Goal: Transaction & Acquisition: Book appointment/travel/reservation

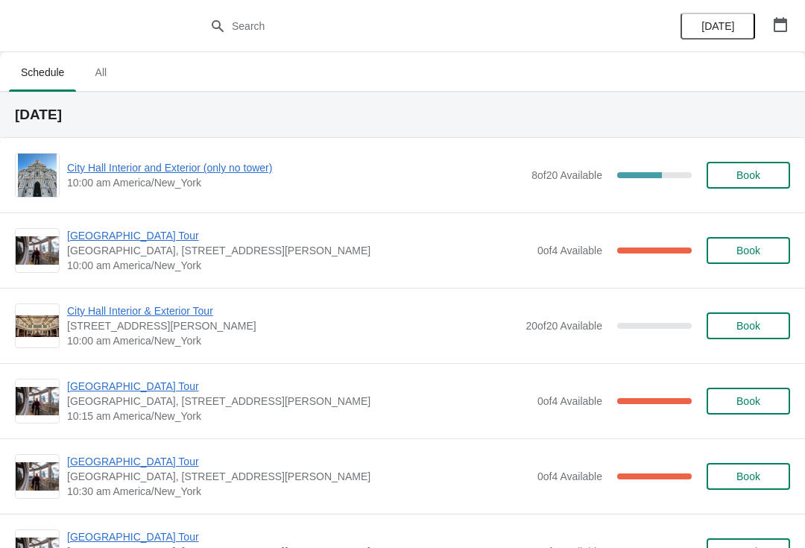
click at [84, 228] on span "[GEOGRAPHIC_DATA] Tour" at bounding box center [298, 235] width 463 height 15
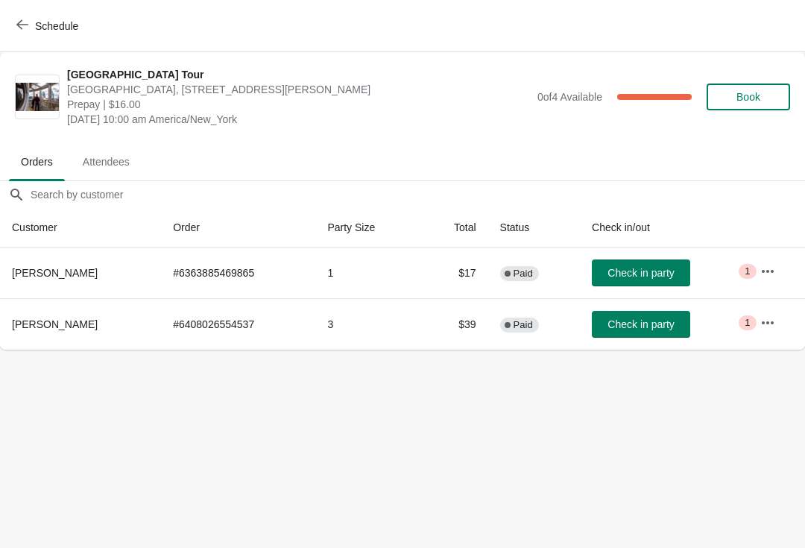
click at [645, 270] on span "Check in party" at bounding box center [640, 273] width 66 height 12
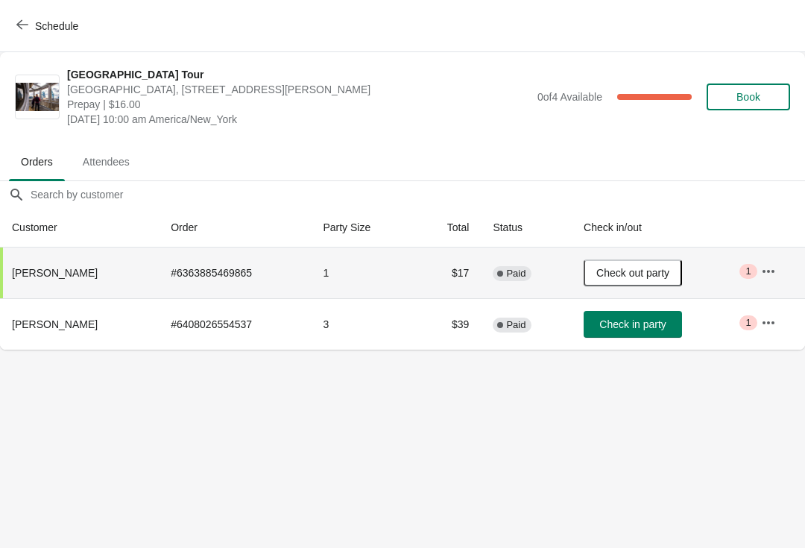
click at [32, 26] on span "Schedule" at bounding box center [48, 26] width 59 height 14
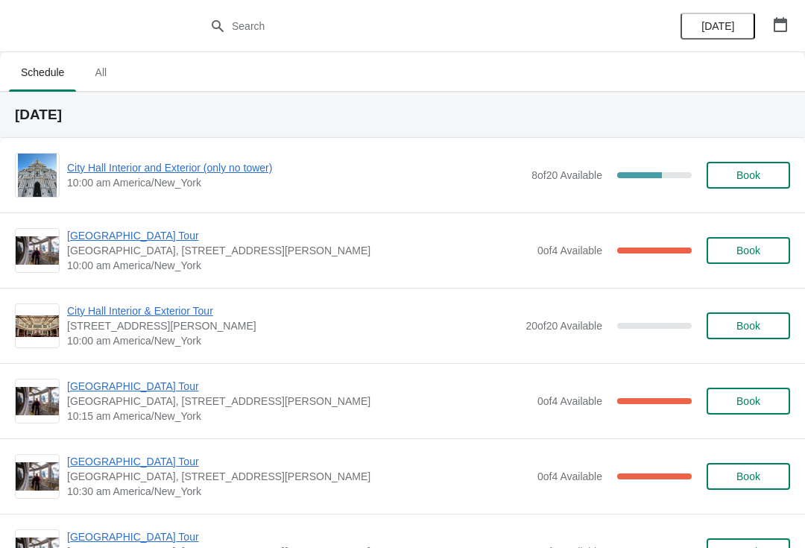
click at [758, 167] on button "Book" at bounding box center [747, 175] width 83 height 27
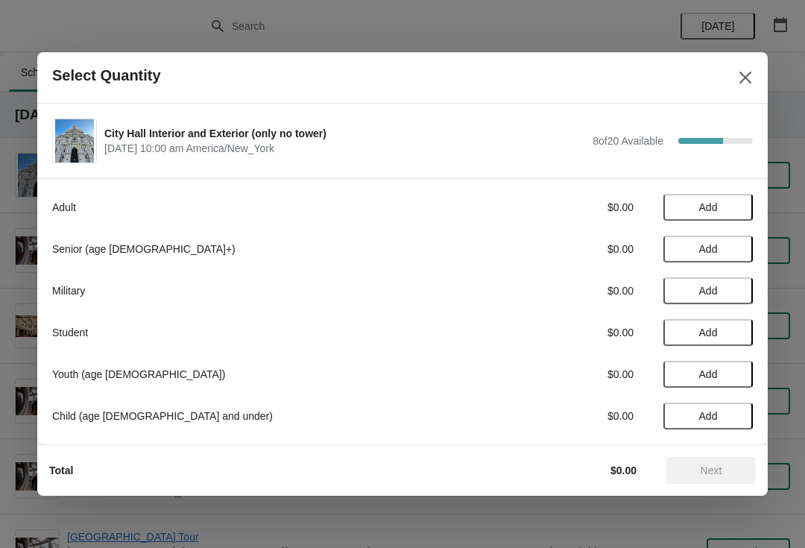
click at [745, 65] on button "Close" at bounding box center [745, 77] width 27 height 27
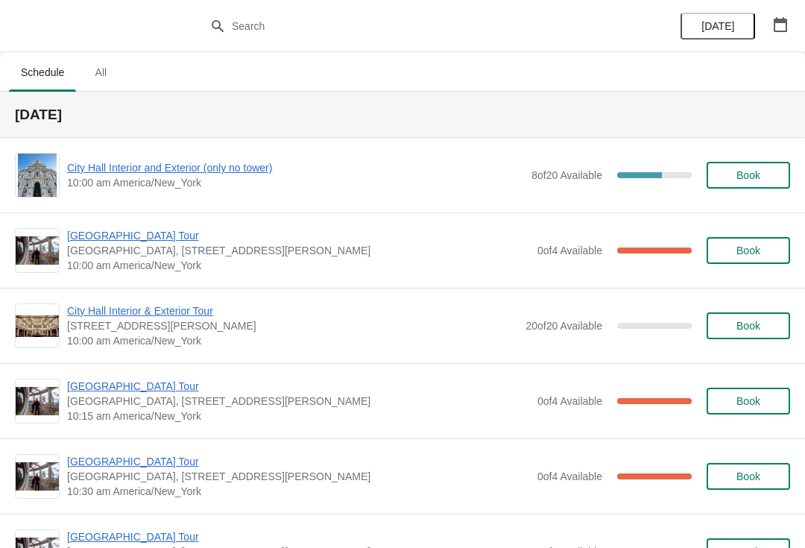
click at [183, 184] on span "10:00 am America/New_York" at bounding box center [295, 182] width 457 height 15
click at [249, 171] on span "City Hall Interior and Exterior (only no tower)" at bounding box center [295, 167] width 457 height 15
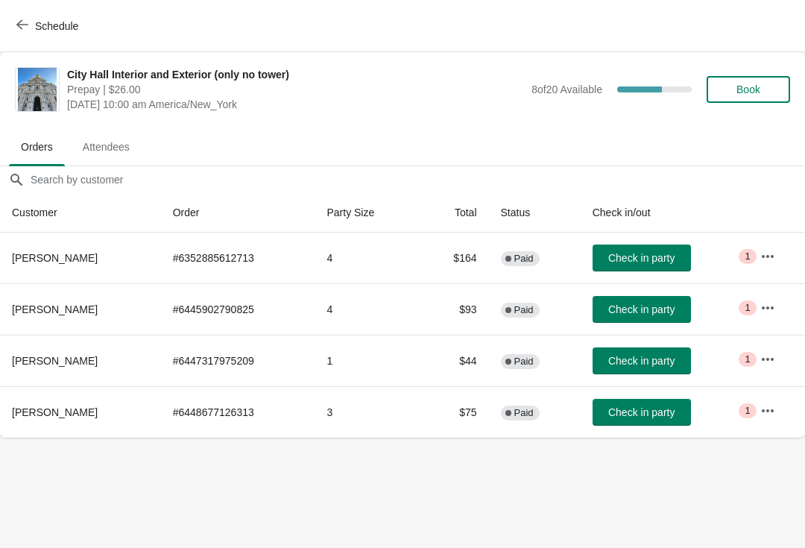
click at [656, 359] on span "Check in party" at bounding box center [641, 361] width 66 height 12
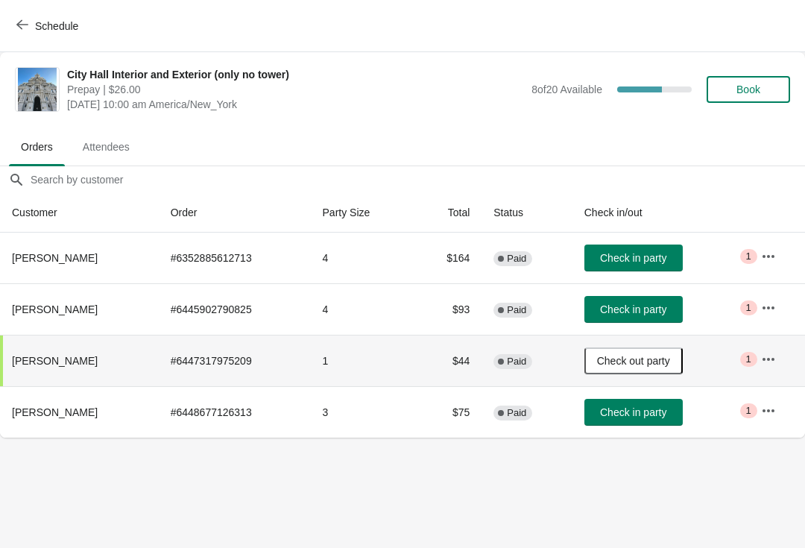
click at [37, 34] on button "Schedule" at bounding box center [48, 26] width 83 height 27
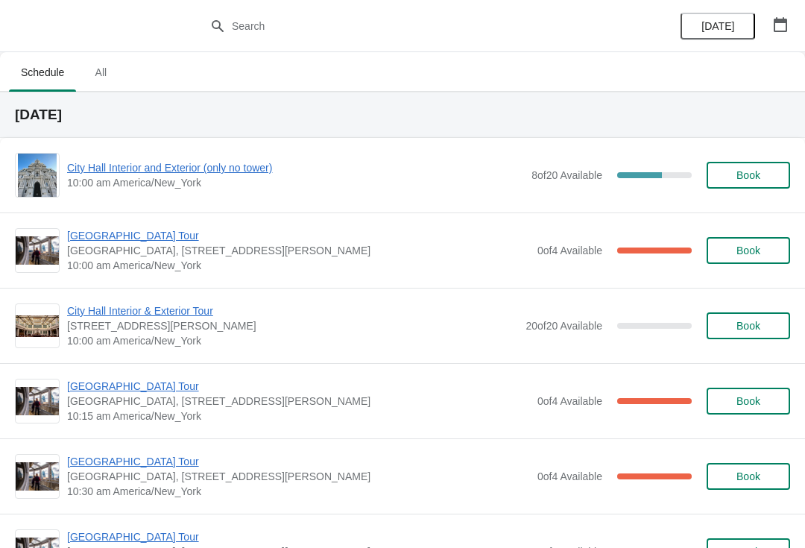
click at [396, 252] on span "[GEOGRAPHIC_DATA], [STREET_ADDRESS][PERSON_NAME]" at bounding box center [298, 250] width 463 height 15
click at [141, 241] on span "[GEOGRAPHIC_DATA] Tour" at bounding box center [298, 235] width 463 height 15
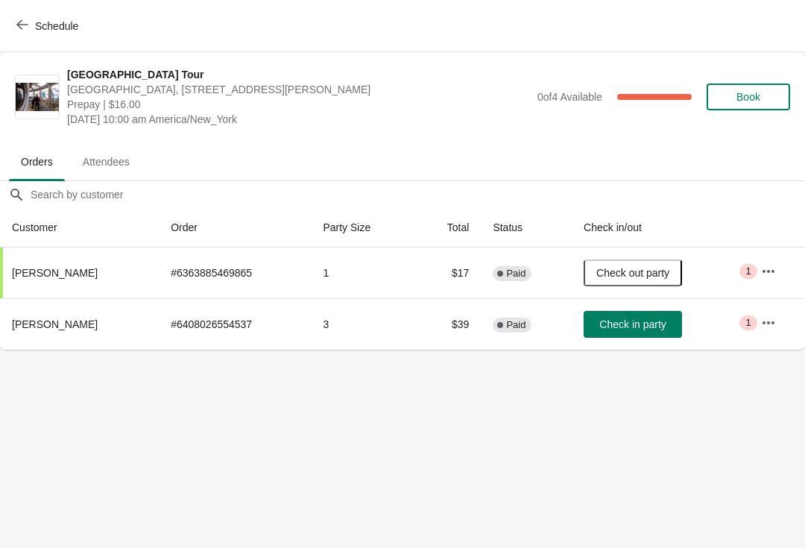
click at [31, 29] on span "Schedule" at bounding box center [48, 26] width 59 height 14
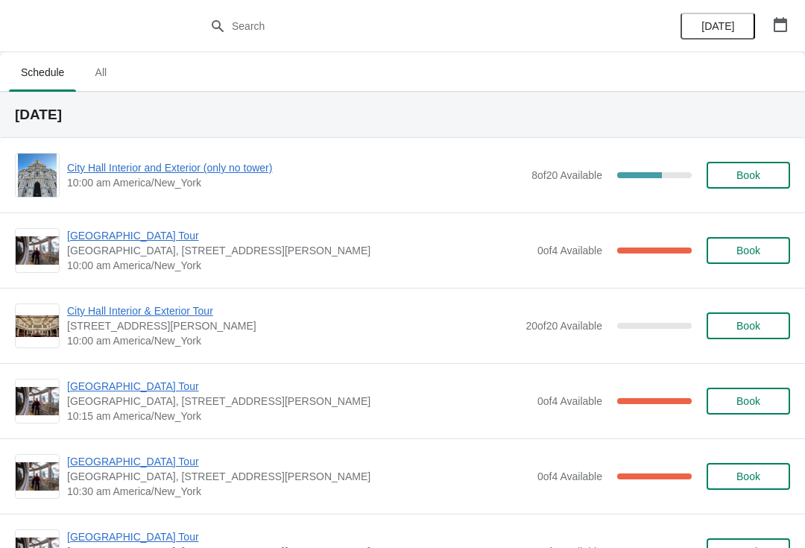
click at [209, 174] on span "City Hall Interior and Exterior (only no tower)" at bounding box center [295, 167] width 457 height 15
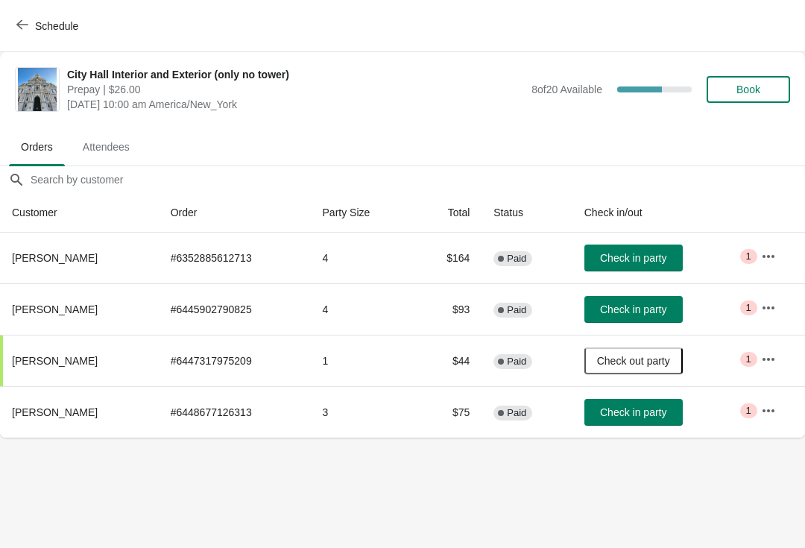
click at [633, 258] on span "Check in party" at bounding box center [633, 258] width 66 height 12
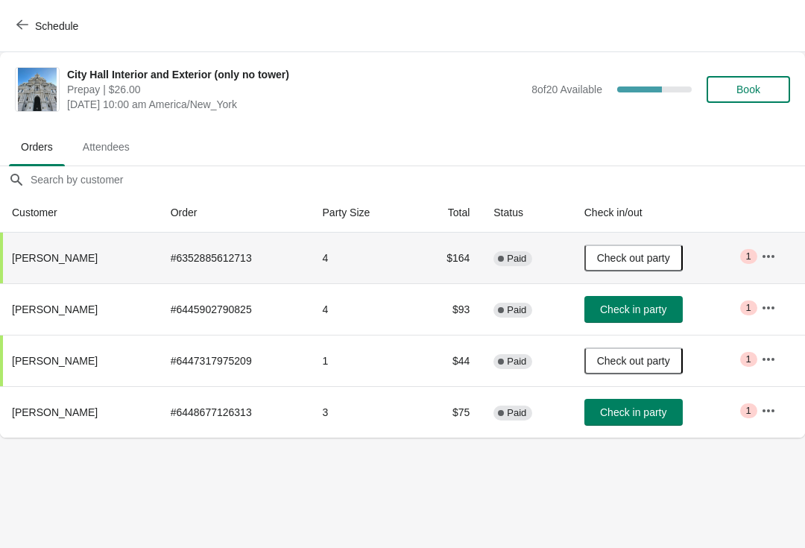
scroll to position [0, 1]
click at [31, 33] on button "Schedule" at bounding box center [48, 26] width 83 height 27
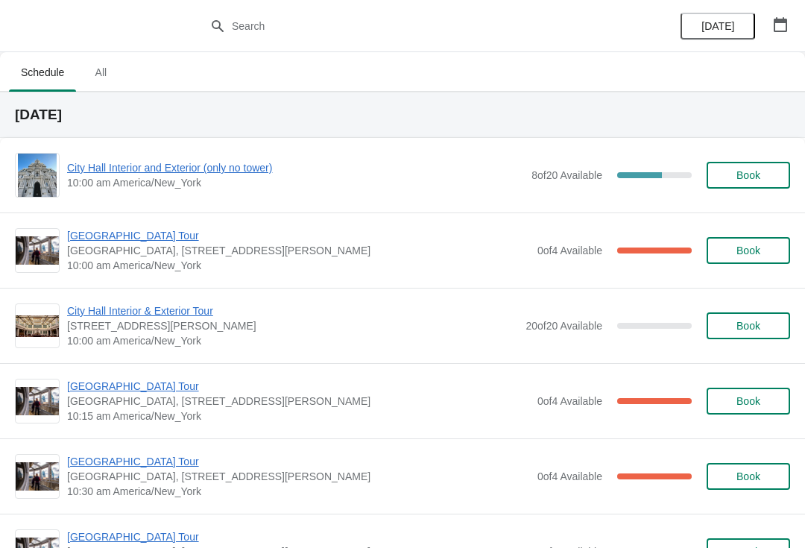
click at [145, 233] on span "[GEOGRAPHIC_DATA] Tour" at bounding box center [298, 235] width 463 height 15
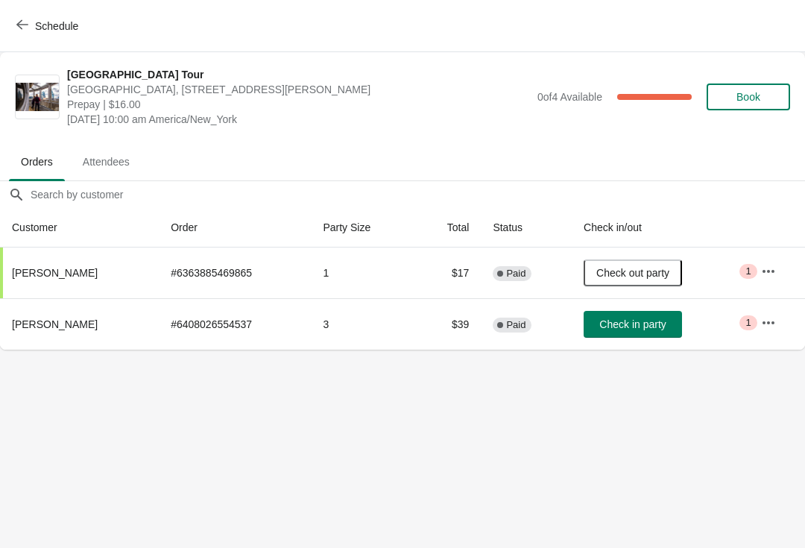
click at [631, 323] on span "Check in party" at bounding box center [632, 324] width 66 height 12
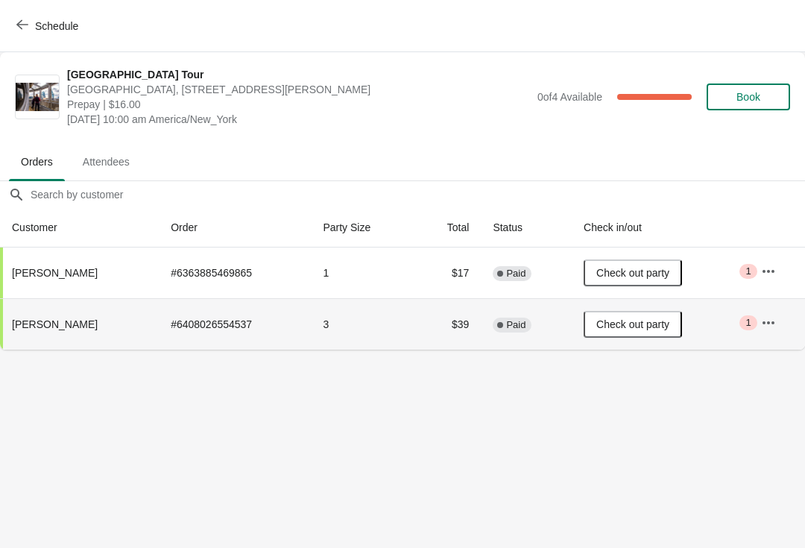
click at [34, 22] on span "Schedule" at bounding box center [48, 26] width 59 height 14
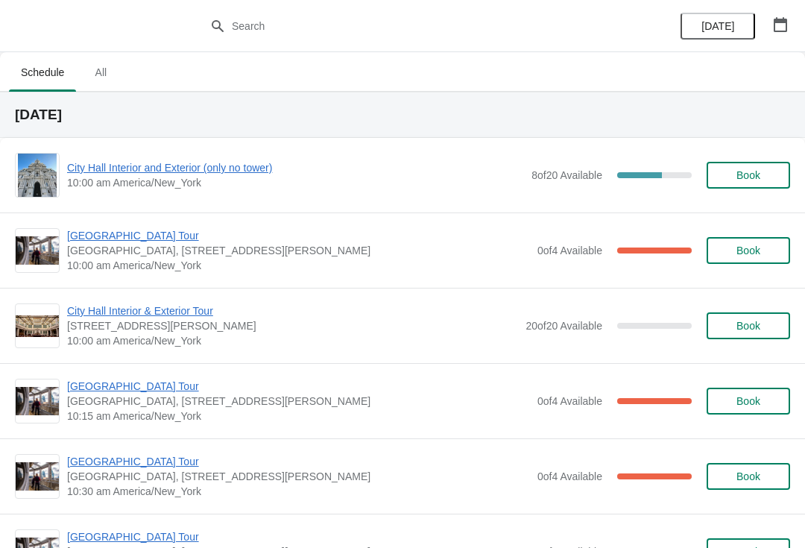
click at [184, 170] on span "City Hall Interior and Exterior (only no tower)" at bounding box center [295, 167] width 457 height 15
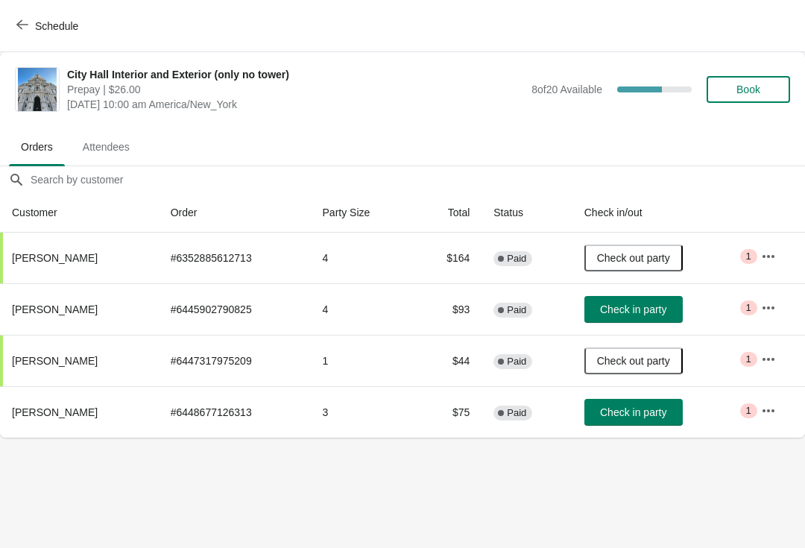
click at [666, 409] on span "Check in party" at bounding box center [633, 412] width 66 height 12
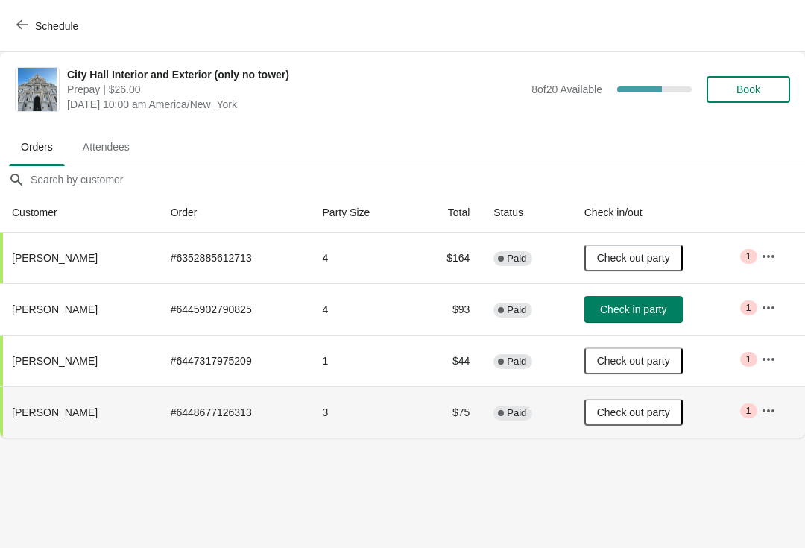
click at [34, 20] on span "Schedule" at bounding box center [48, 26] width 59 height 14
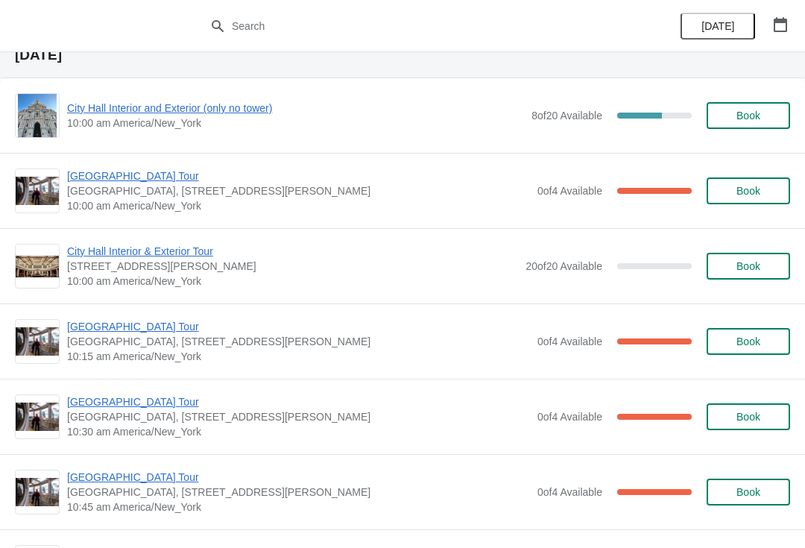
scroll to position [57, 0]
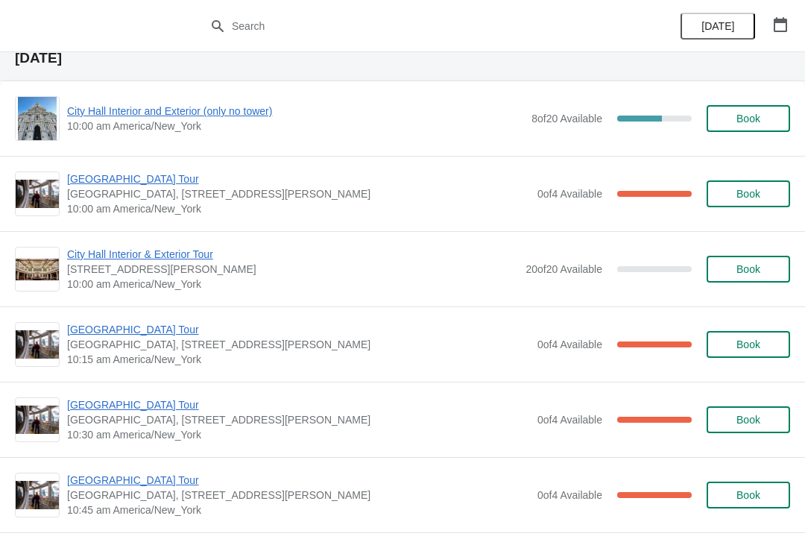
click at [141, 330] on span "[GEOGRAPHIC_DATA] Tour" at bounding box center [298, 329] width 463 height 15
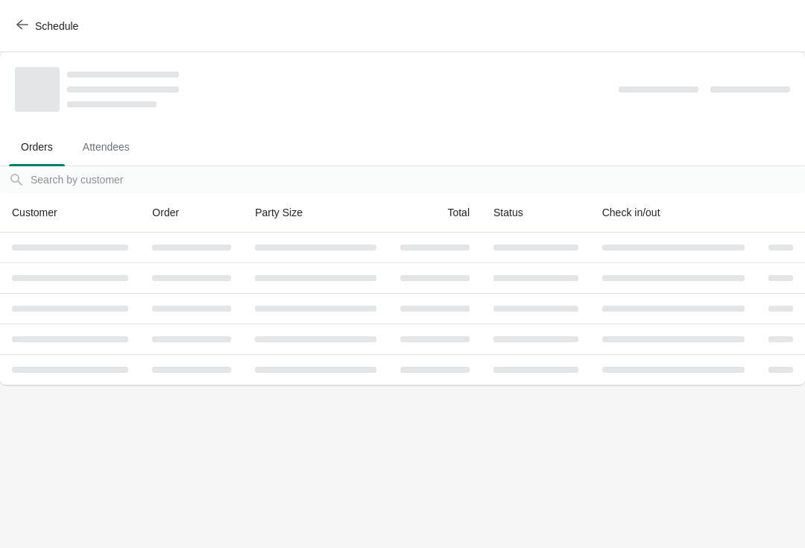
scroll to position [0, 0]
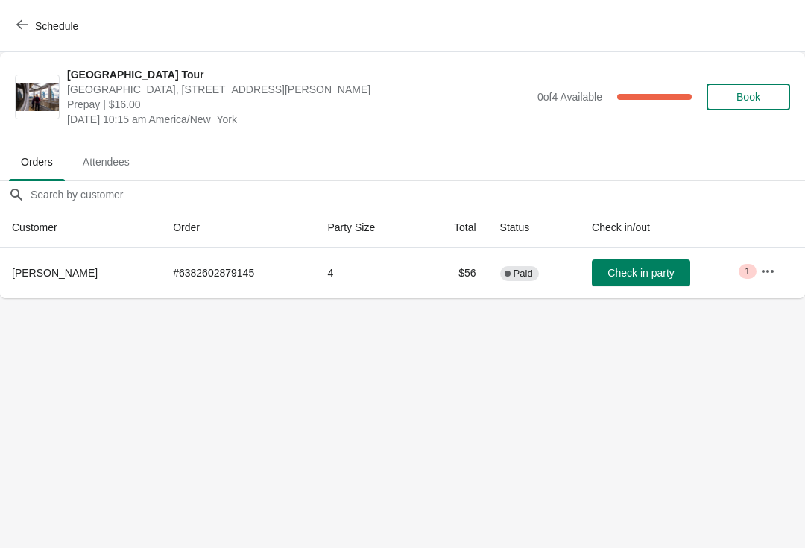
click at [614, 272] on span "Check in party" at bounding box center [640, 273] width 66 height 12
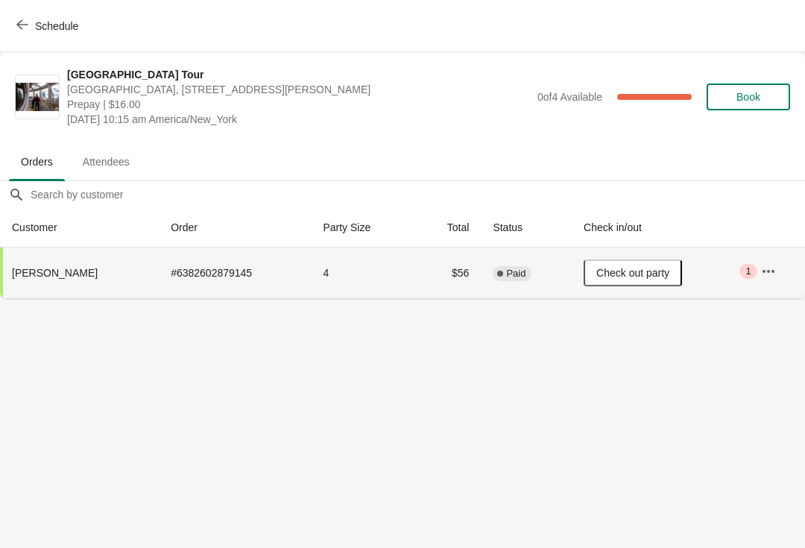
click at [28, 9] on div "Schedule" at bounding box center [402, 26] width 805 height 52
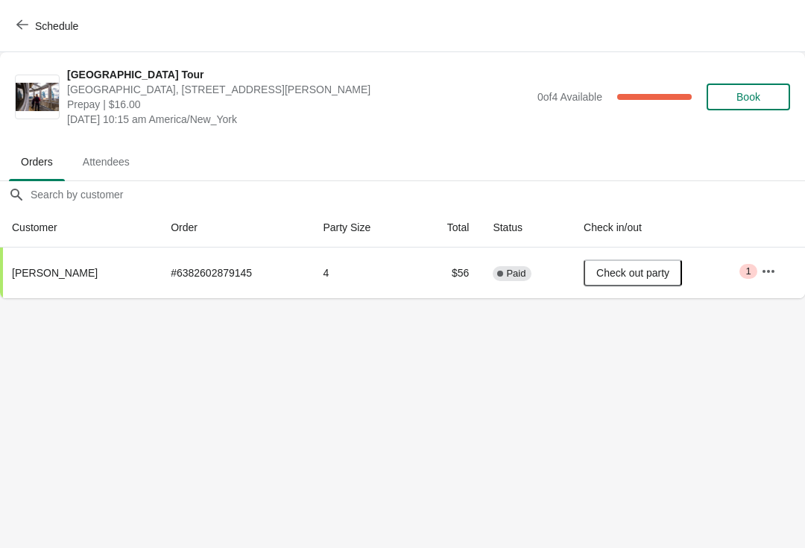
click at [29, 22] on span "Schedule" at bounding box center [48, 26] width 59 height 14
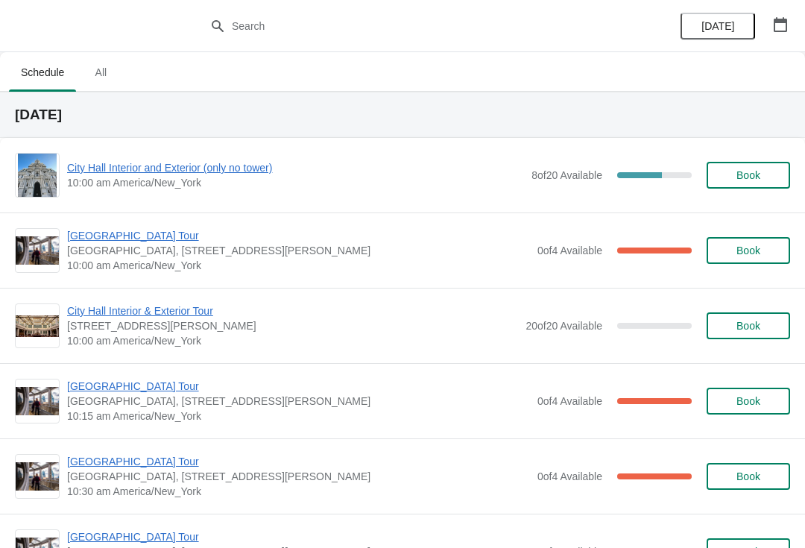
click at [143, 167] on span "City Hall Interior and Exterior (only no tower)" at bounding box center [295, 167] width 457 height 15
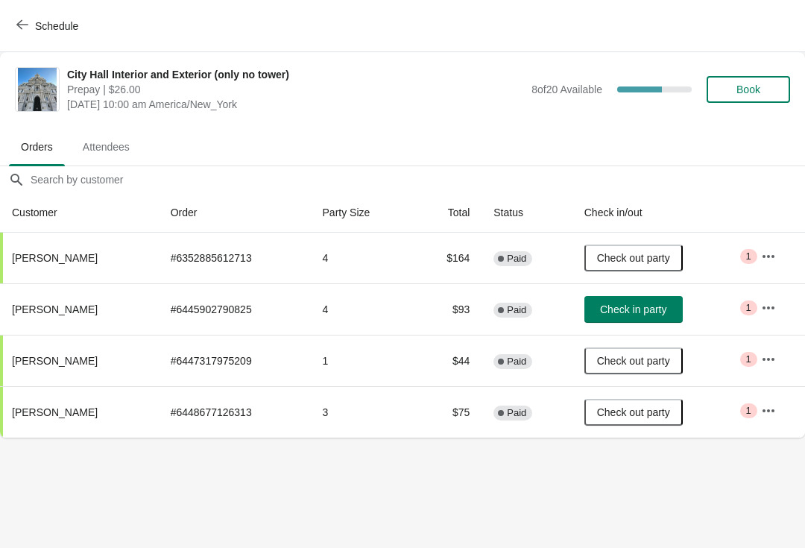
click at [630, 319] on button "Check in party" at bounding box center [633, 309] width 98 height 27
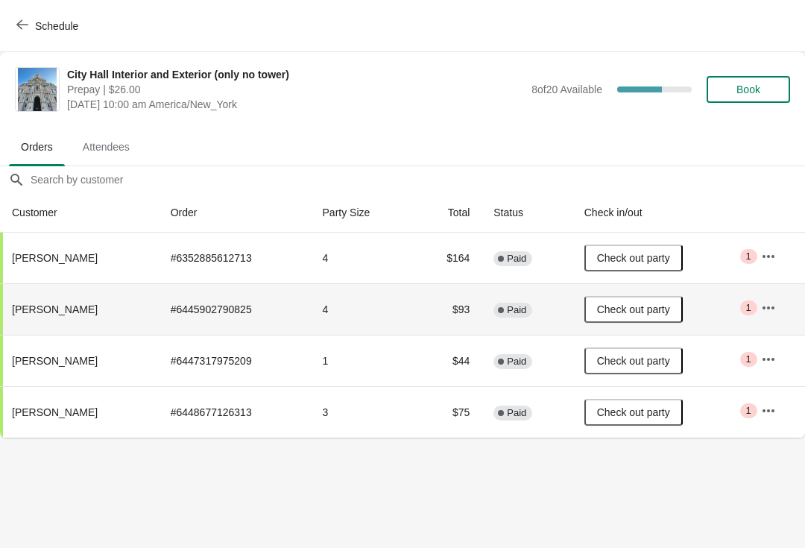
click at [42, 25] on span "Schedule" at bounding box center [56, 26] width 43 height 12
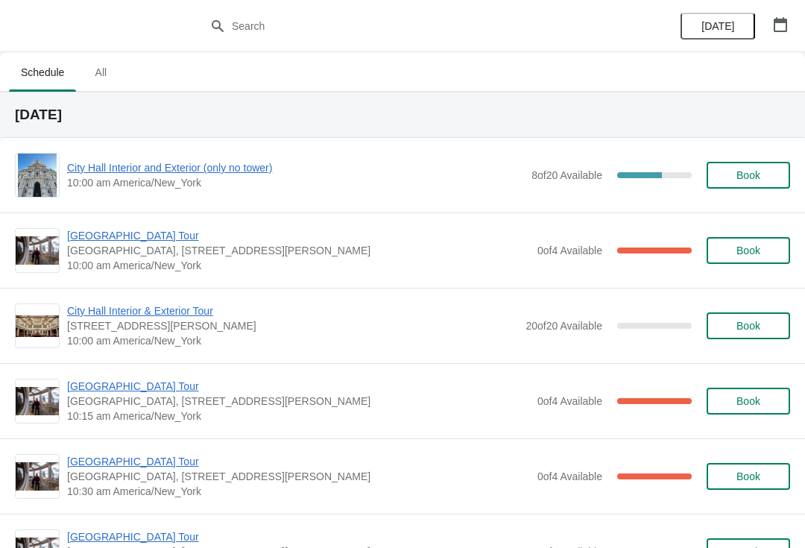
click at [147, 384] on span "[GEOGRAPHIC_DATA] Tour" at bounding box center [298, 385] width 463 height 15
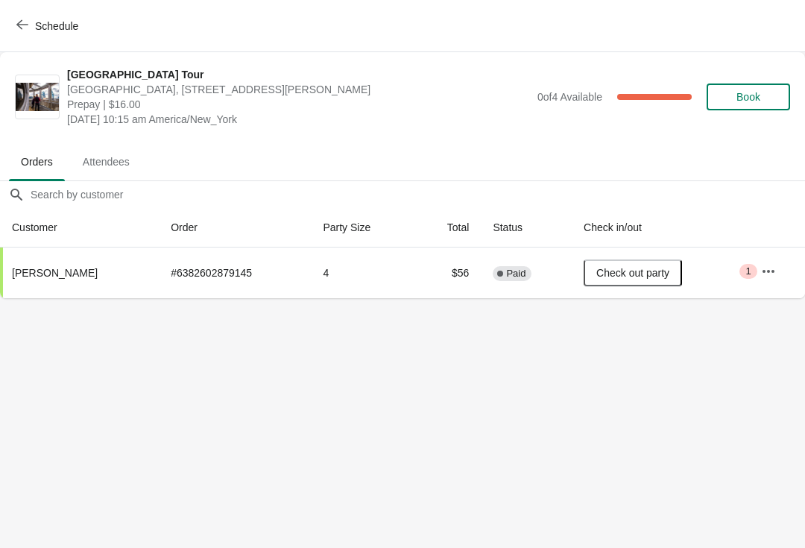
click at [27, 28] on icon "button" at bounding box center [22, 25] width 12 height 12
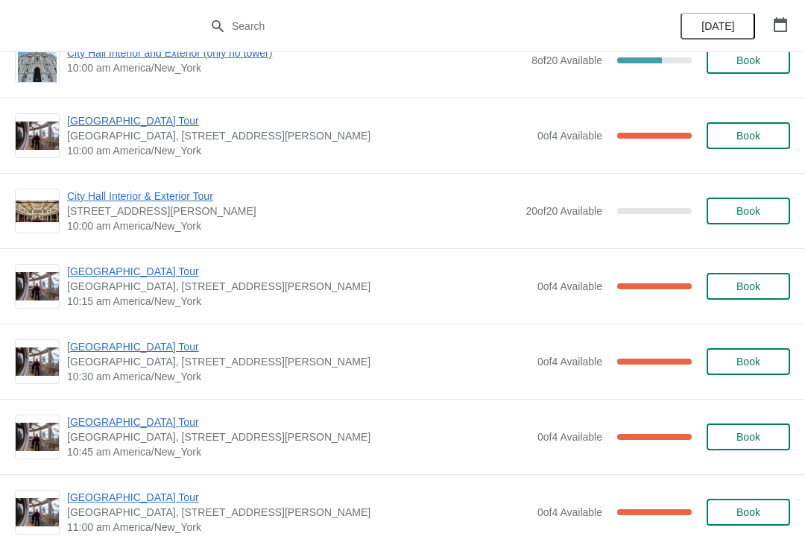
scroll to position [122, 0]
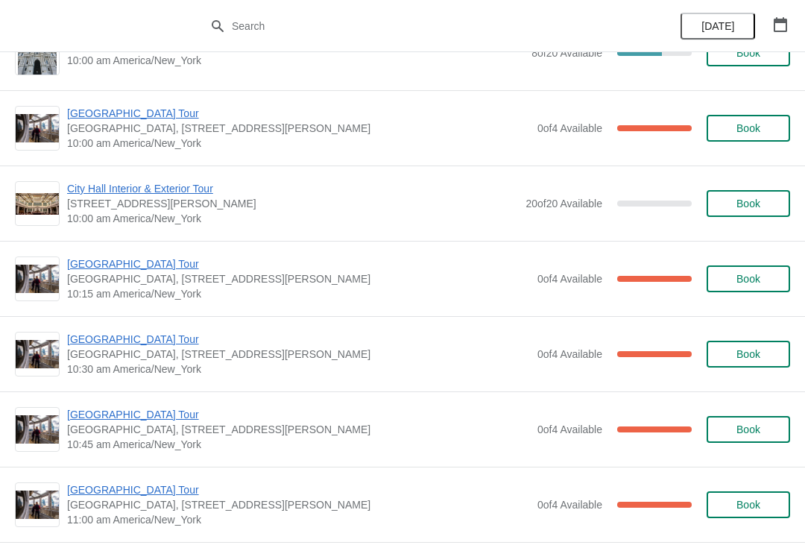
click at [134, 344] on span "[GEOGRAPHIC_DATA] Tour" at bounding box center [298, 338] width 463 height 15
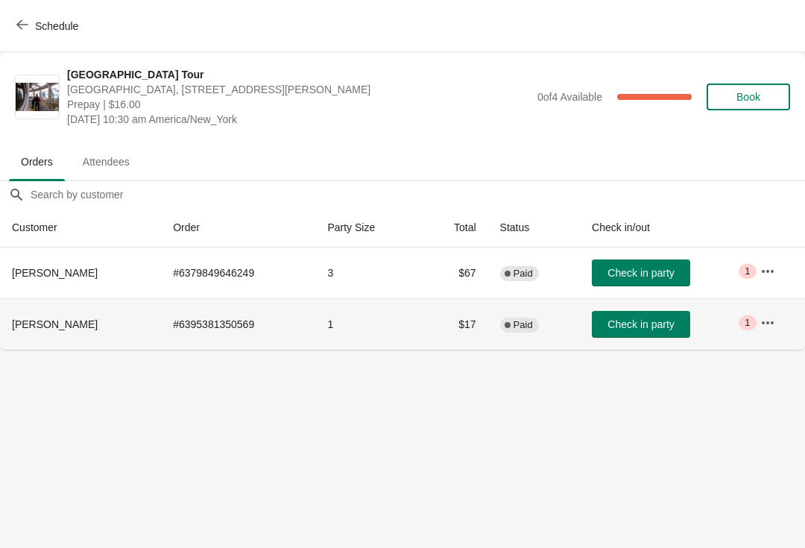
click at [554, 337] on td "Complete Paid" at bounding box center [534, 323] width 92 height 51
click at [580, 334] on td "Check in party" at bounding box center [664, 323] width 168 height 51
click at [580, 339] on td "Check in party" at bounding box center [664, 323] width 168 height 51
click at [607, 328] on span "Check in party" at bounding box center [640, 324] width 66 height 12
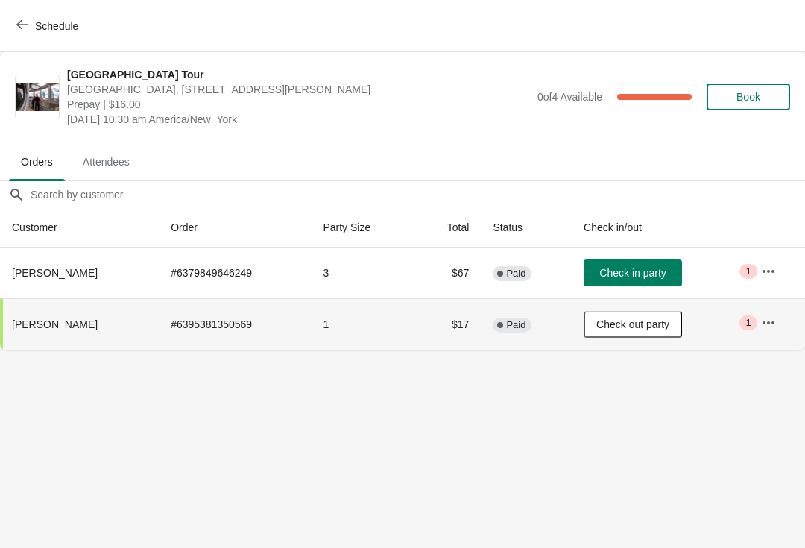
click at [42, 31] on span "Schedule" at bounding box center [56, 26] width 43 height 12
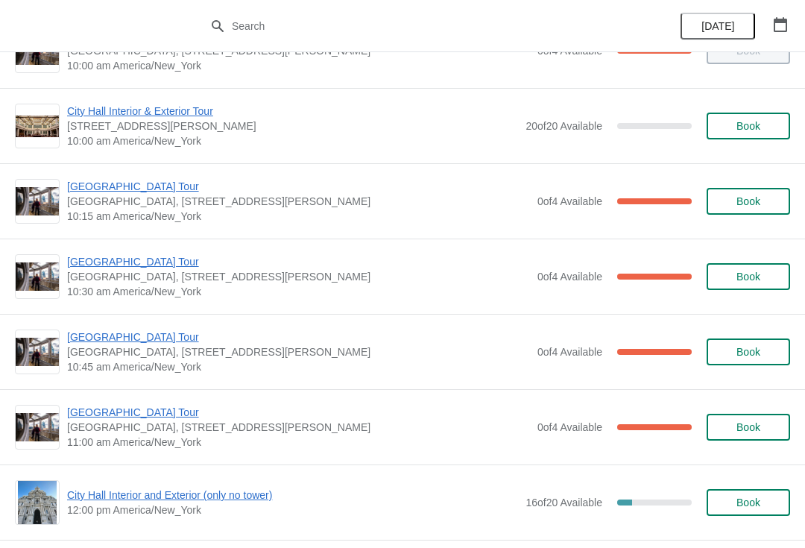
scroll to position [210, 0]
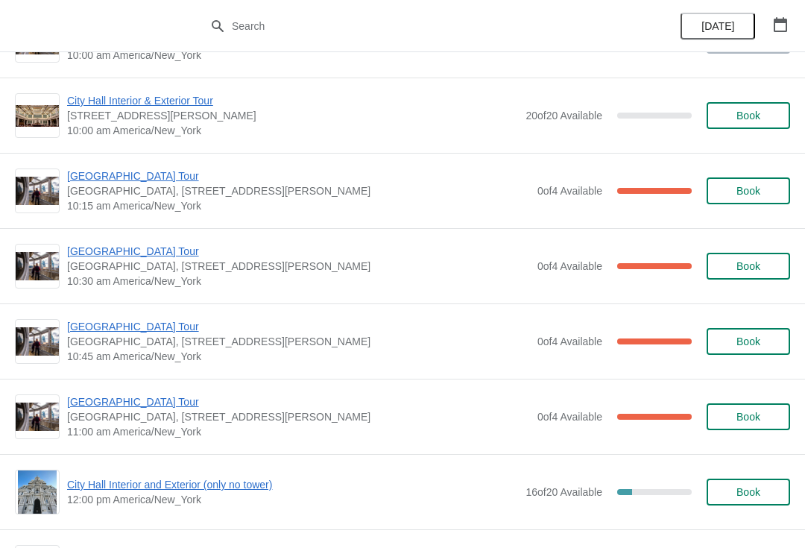
click at [146, 331] on span "[GEOGRAPHIC_DATA] Tour" at bounding box center [298, 326] width 463 height 15
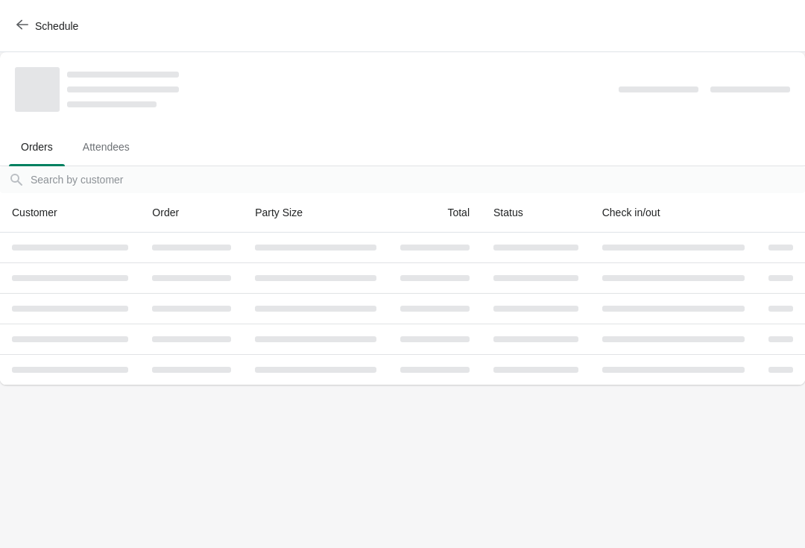
scroll to position [0, 0]
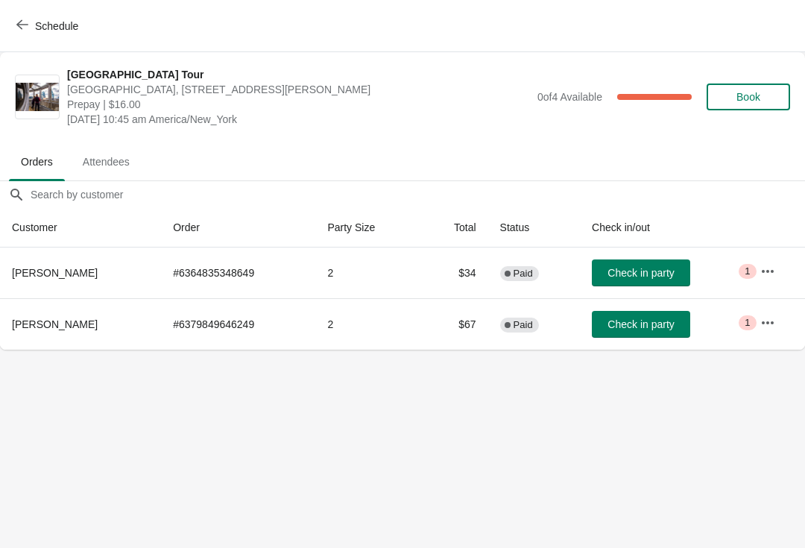
click at [621, 322] on span "Check in party" at bounding box center [640, 324] width 66 height 12
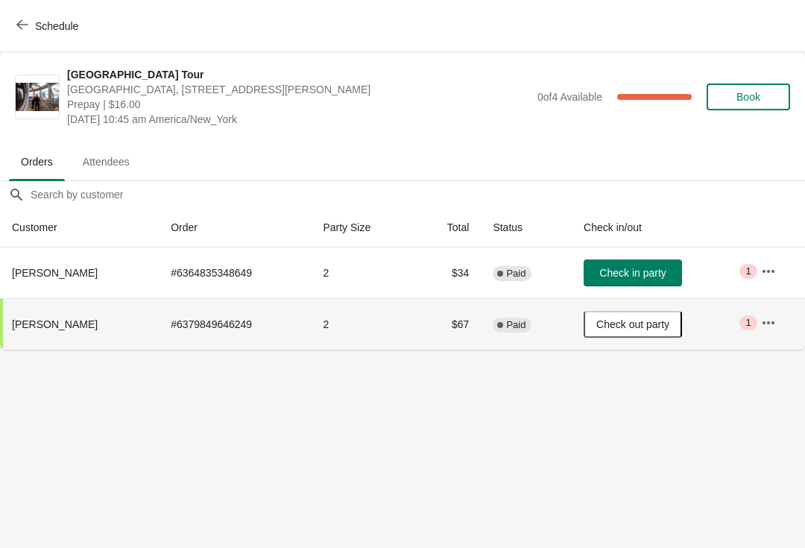
click at [31, 30] on span "Schedule" at bounding box center [48, 26] width 59 height 14
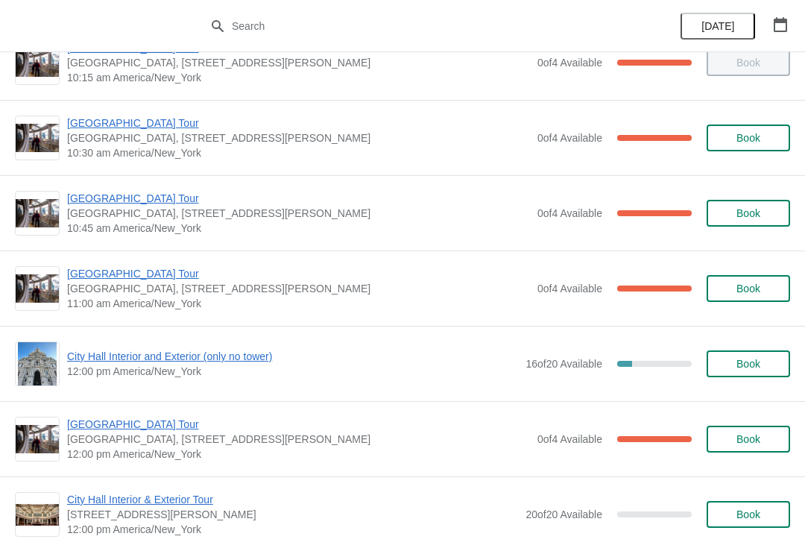
scroll to position [339, 0]
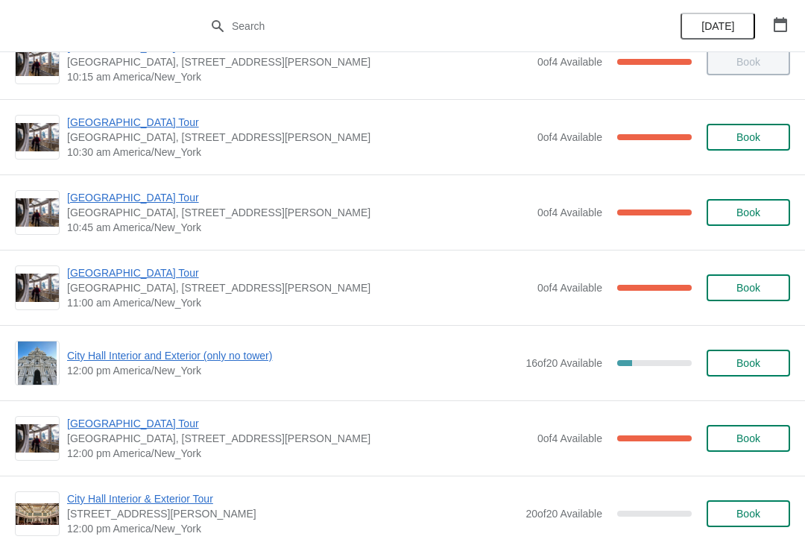
click at [146, 276] on span "[GEOGRAPHIC_DATA] Tour" at bounding box center [298, 272] width 463 height 15
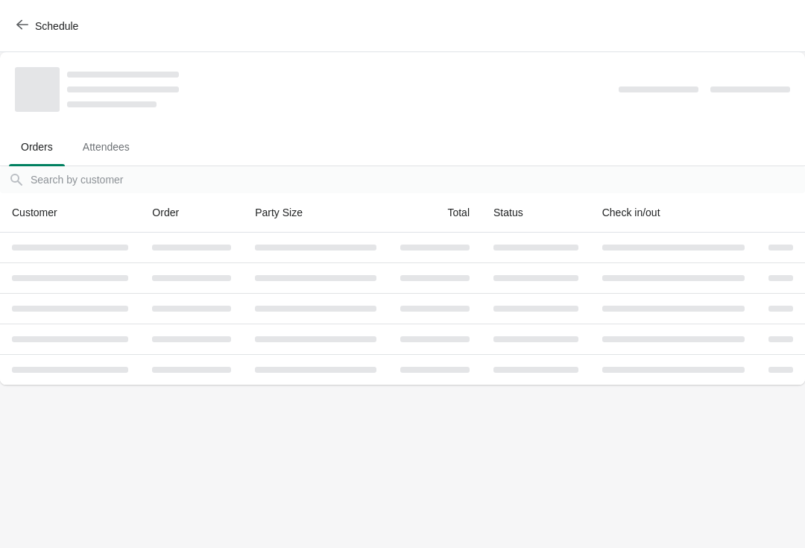
scroll to position [0, 0]
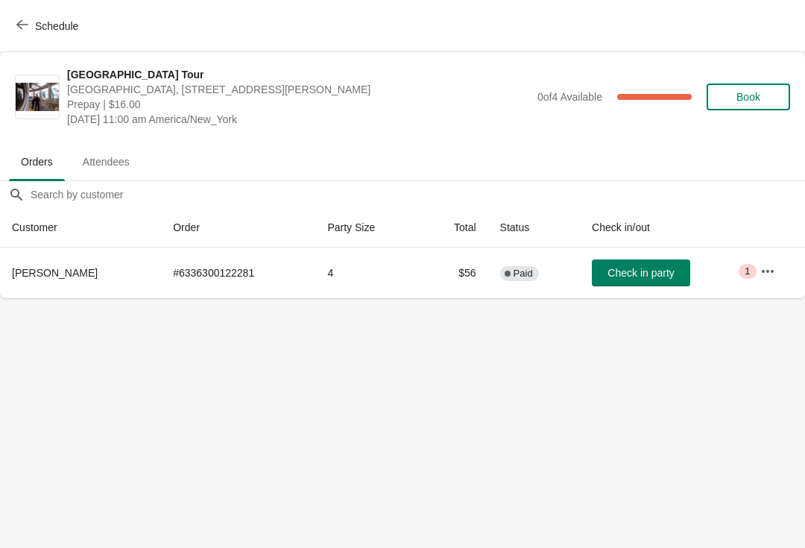
click at [30, 33] on button "Schedule" at bounding box center [48, 26] width 83 height 27
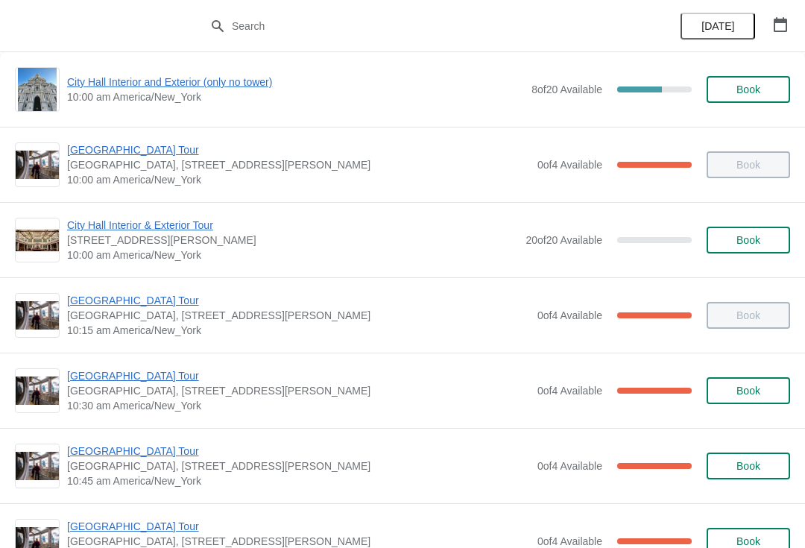
scroll to position [89, 0]
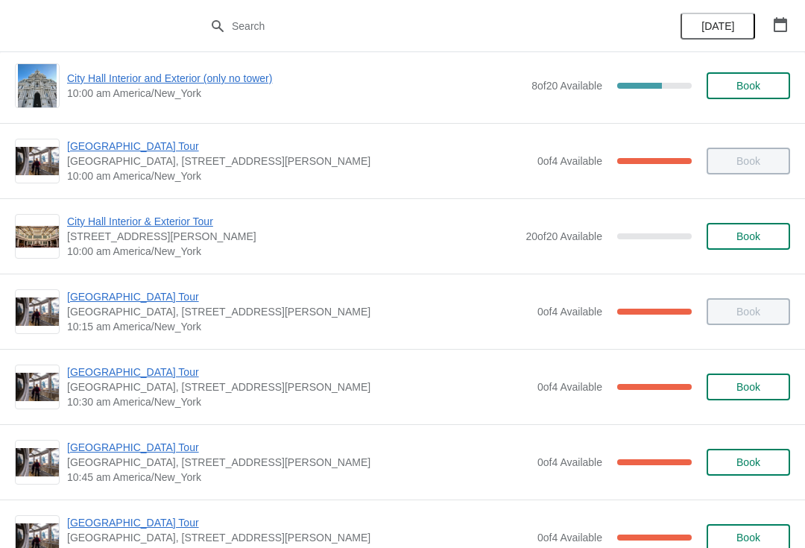
click at [156, 367] on span "[GEOGRAPHIC_DATA] Tour" at bounding box center [298, 371] width 463 height 15
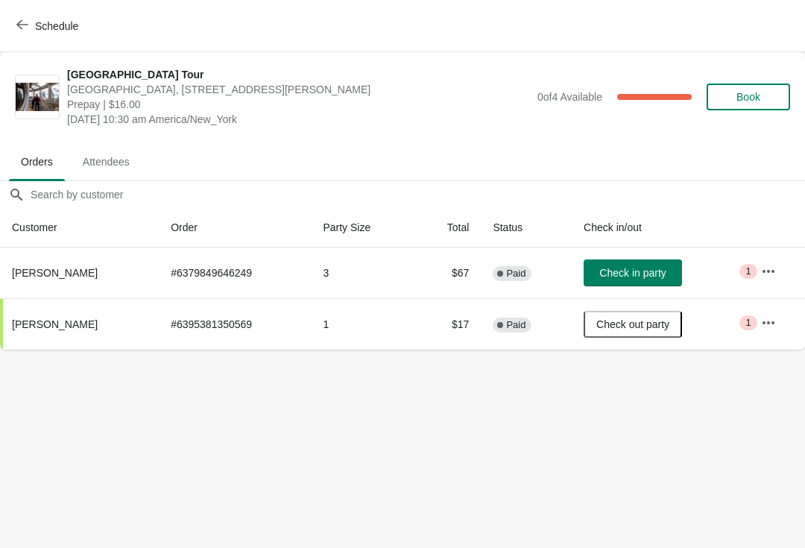
scroll to position [0, 0]
click at [610, 267] on span "Check in party" at bounding box center [632, 273] width 66 height 12
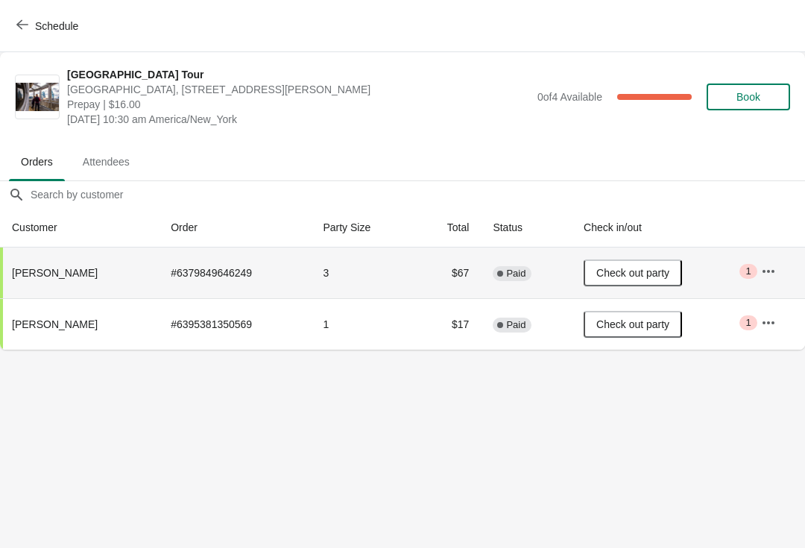
click at [36, 28] on span "Schedule" at bounding box center [56, 26] width 43 height 12
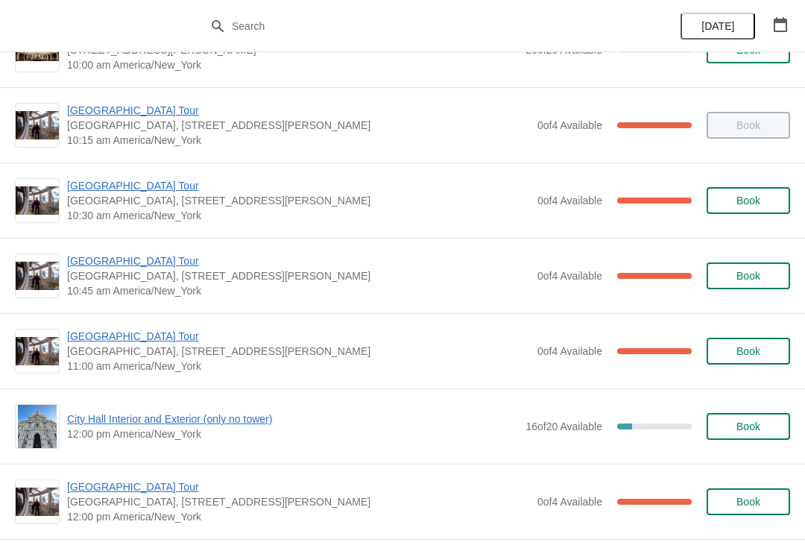
scroll to position [278, 0]
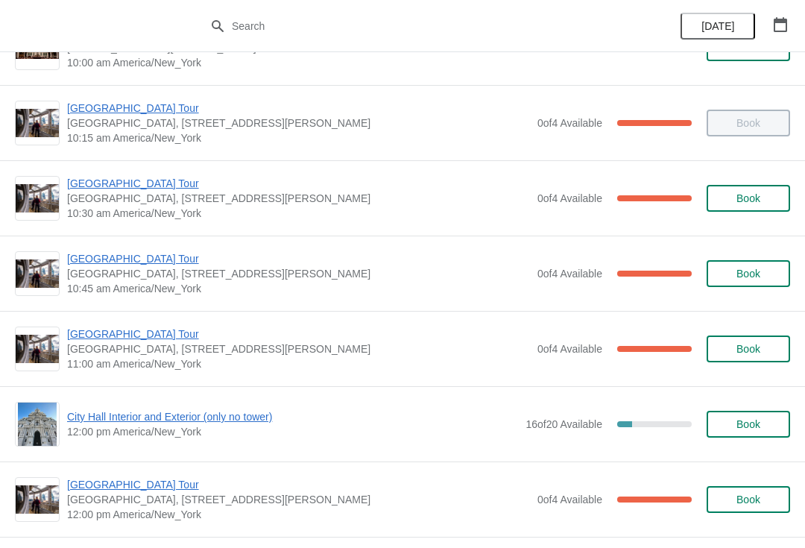
click at [140, 334] on span "[GEOGRAPHIC_DATA] Tour" at bounding box center [298, 333] width 463 height 15
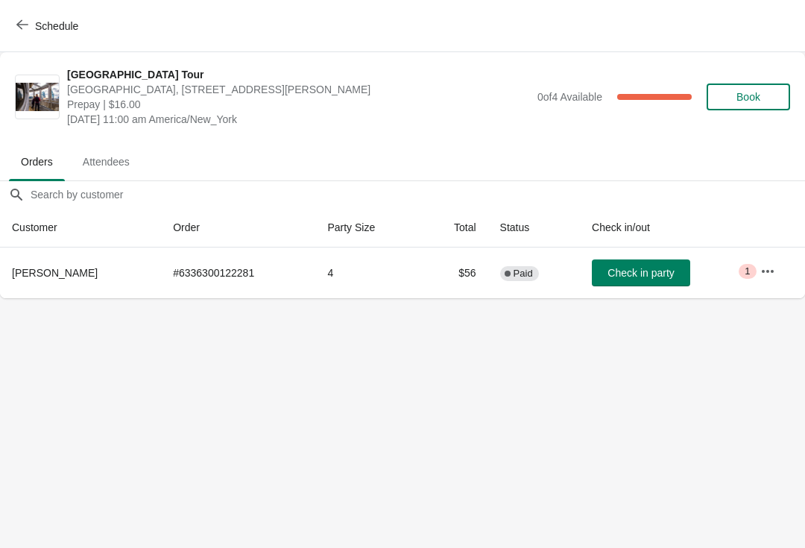
scroll to position [0, 0]
click at [28, 29] on icon "button" at bounding box center [22, 25] width 12 height 12
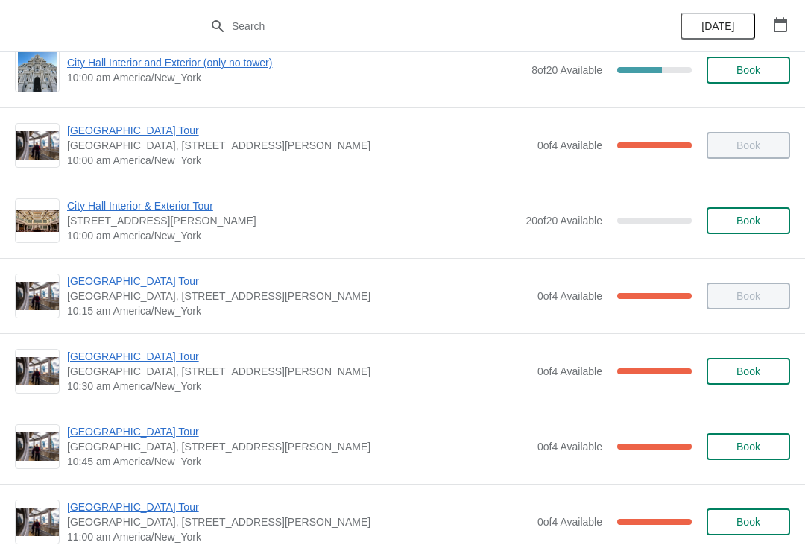
scroll to position [138, 0]
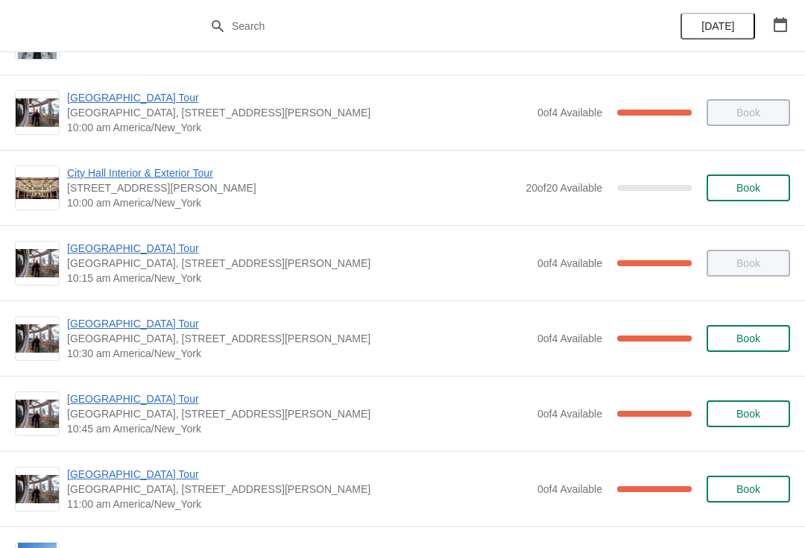
click at [156, 329] on span "[GEOGRAPHIC_DATA] Tour" at bounding box center [298, 323] width 463 height 15
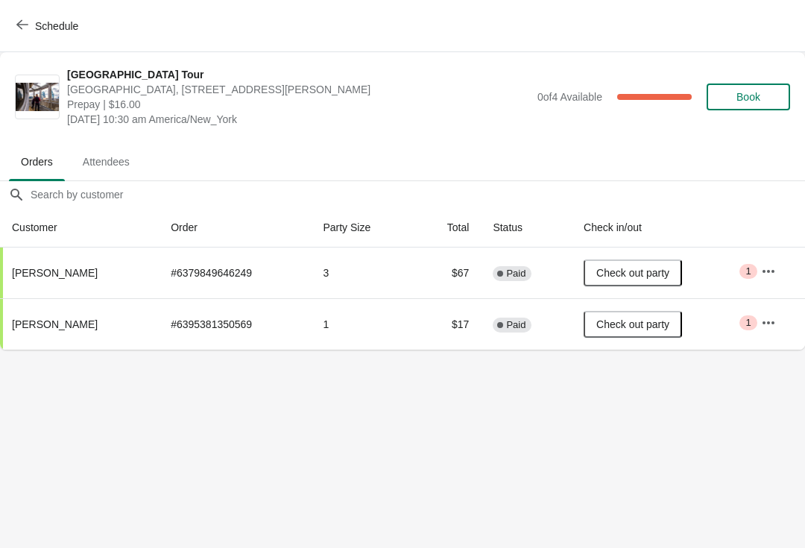
click at [34, 29] on span "Schedule" at bounding box center [48, 26] width 59 height 14
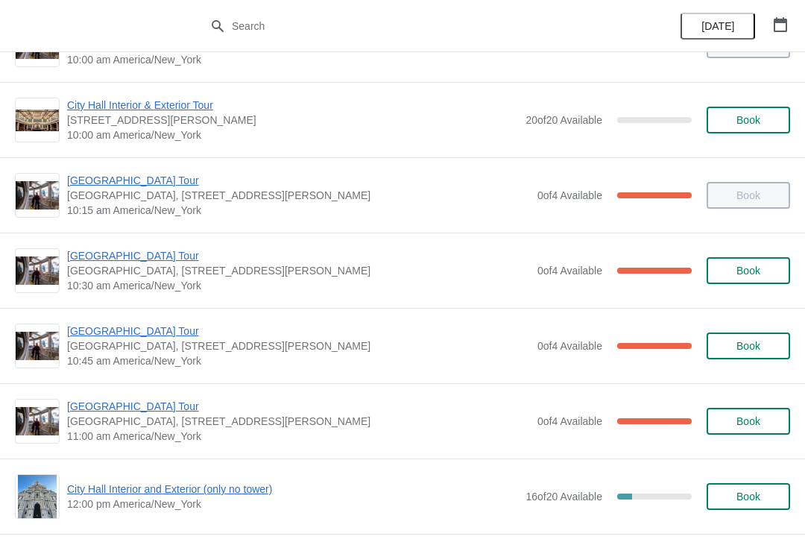
scroll to position [207, 0]
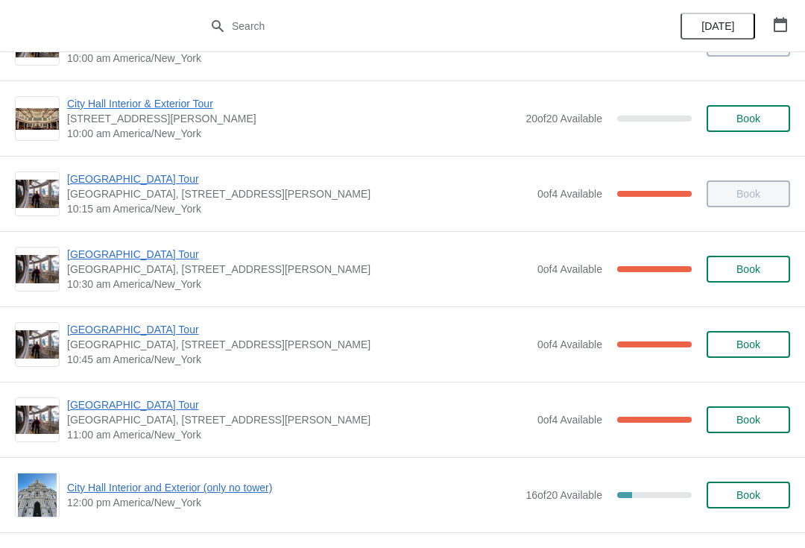
click at [156, 334] on span "[GEOGRAPHIC_DATA] Tour" at bounding box center [298, 329] width 463 height 15
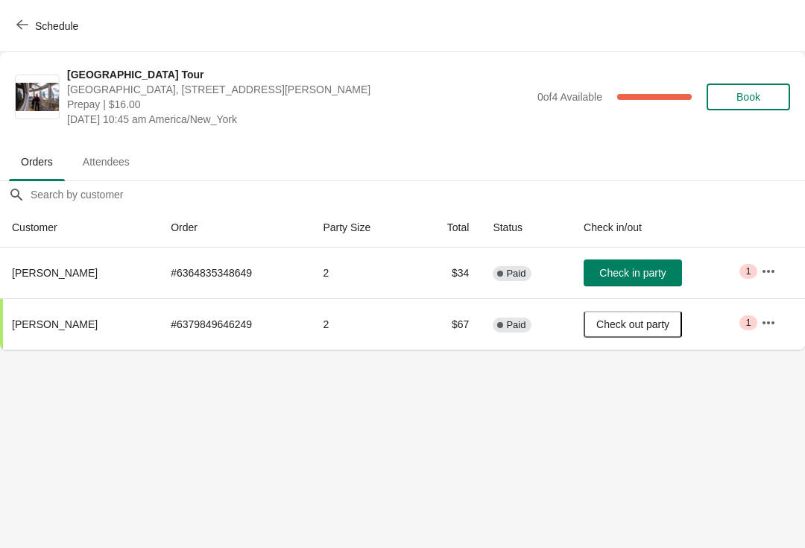
click at [43, 29] on span "Schedule" at bounding box center [56, 26] width 43 height 12
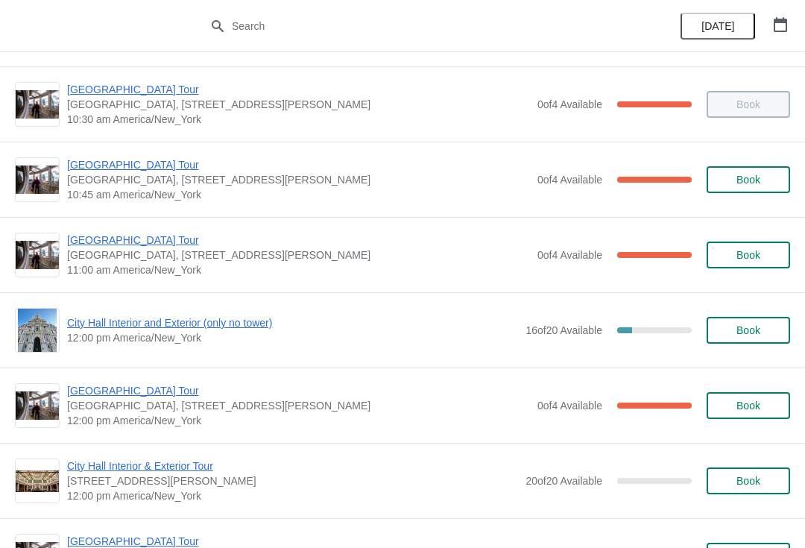
scroll to position [370, 0]
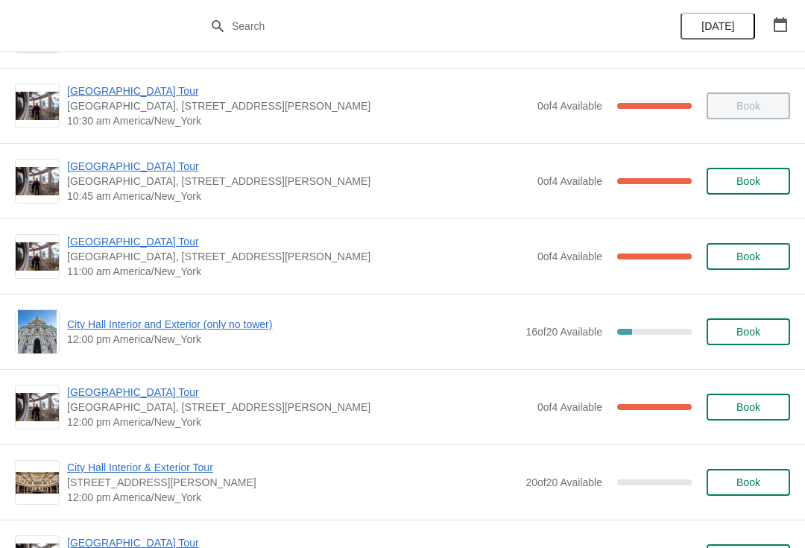
click at [138, 246] on span "[GEOGRAPHIC_DATA] Tour" at bounding box center [298, 241] width 463 height 15
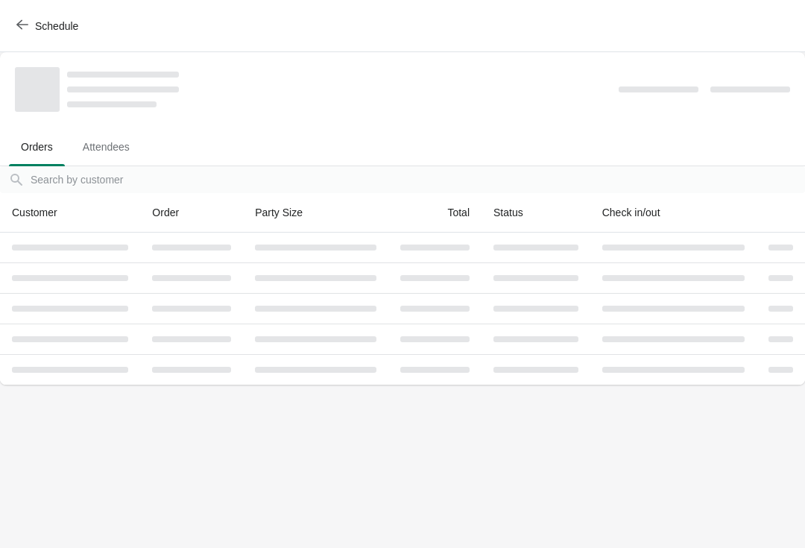
scroll to position [0, 0]
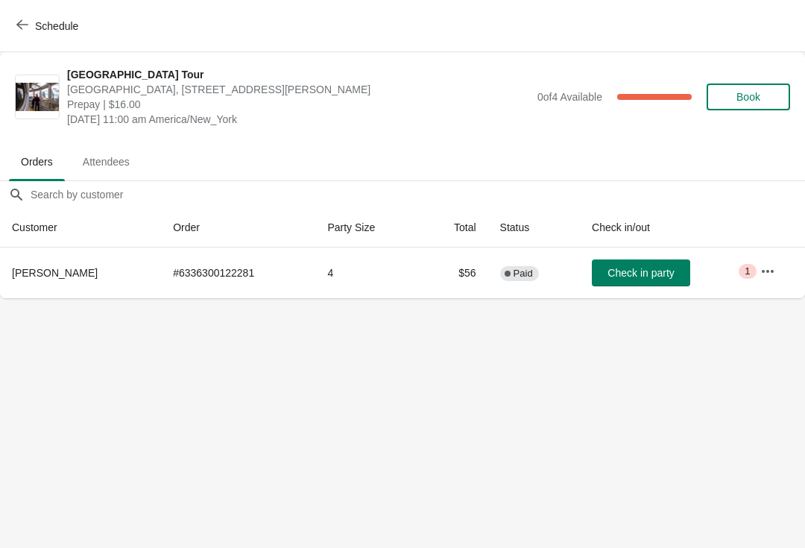
click at [642, 264] on button "Check in party" at bounding box center [640, 272] width 98 height 27
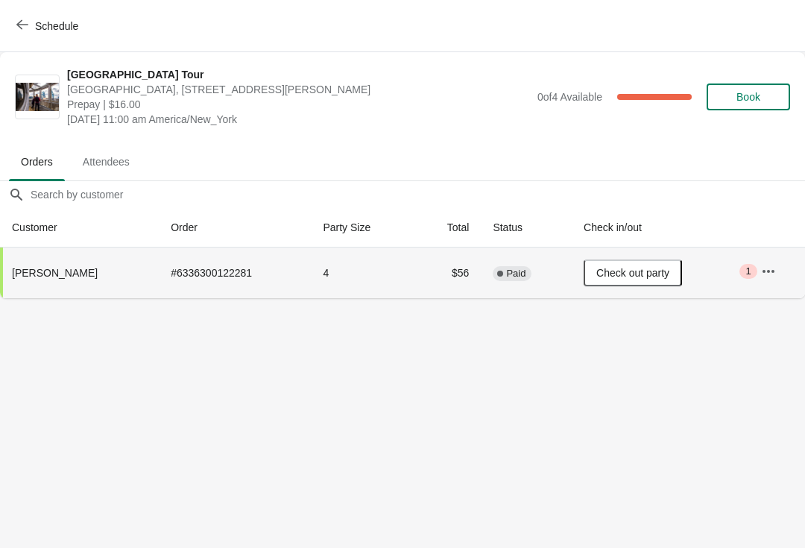
click at [34, 31] on span "Schedule" at bounding box center [48, 26] width 59 height 14
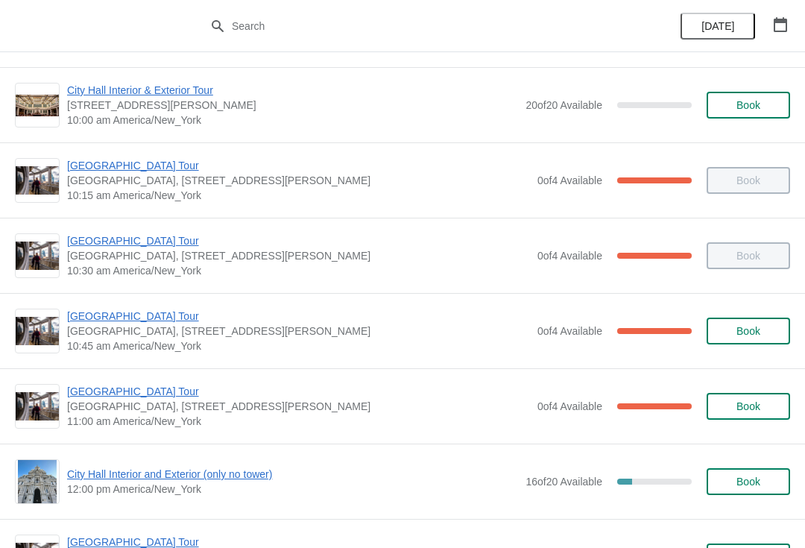
scroll to position [247, 0]
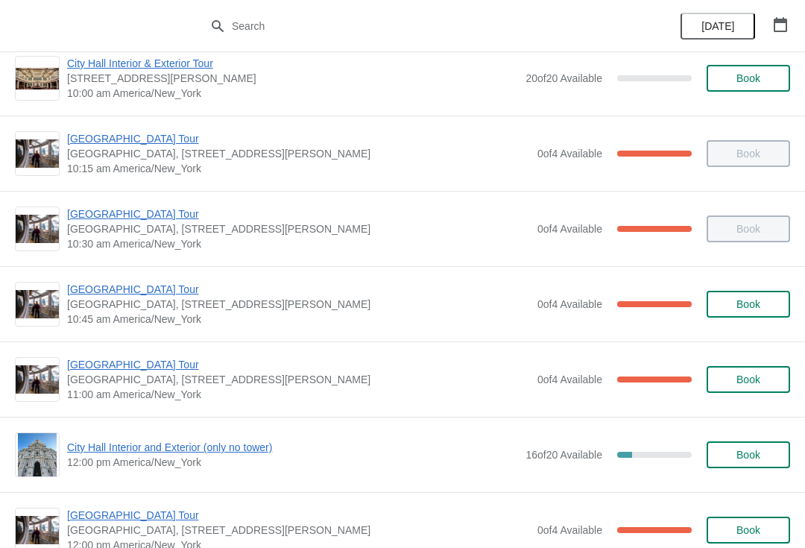
click at [264, 315] on span "10:45 am America/New_York" at bounding box center [298, 318] width 463 height 15
click at [134, 291] on span "[GEOGRAPHIC_DATA] Tour" at bounding box center [298, 289] width 463 height 15
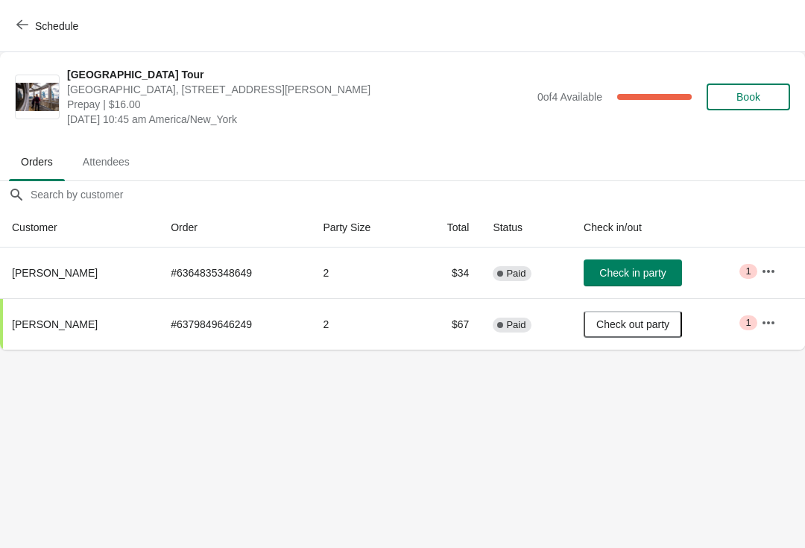
scroll to position [0, 0]
click at [221, 416] on body "Schedule City Hall Tower Tour City Hall Visitor Center, 1400 John F Kennedy Bou…" at bounding box center [402, 274] width 805 height 548
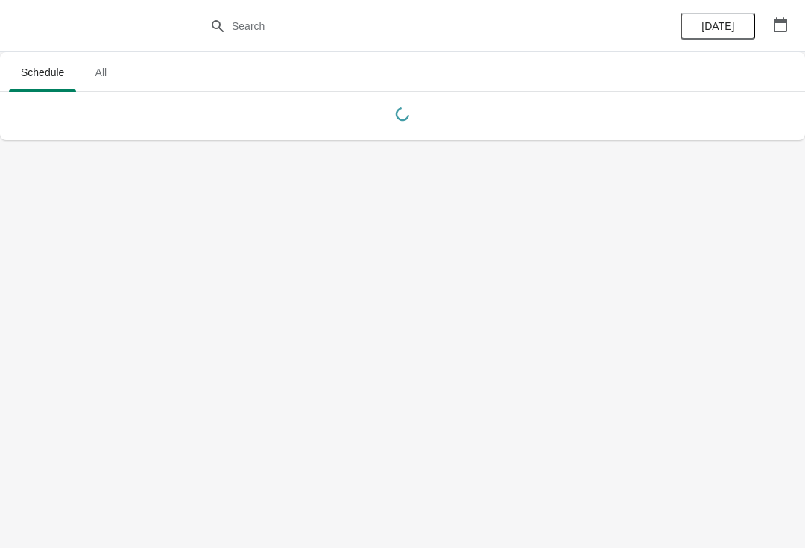
click at [370, 367] on body "Schedule All Schedule All [DATE]" at bounding box center [402, 274] width 805 height 548
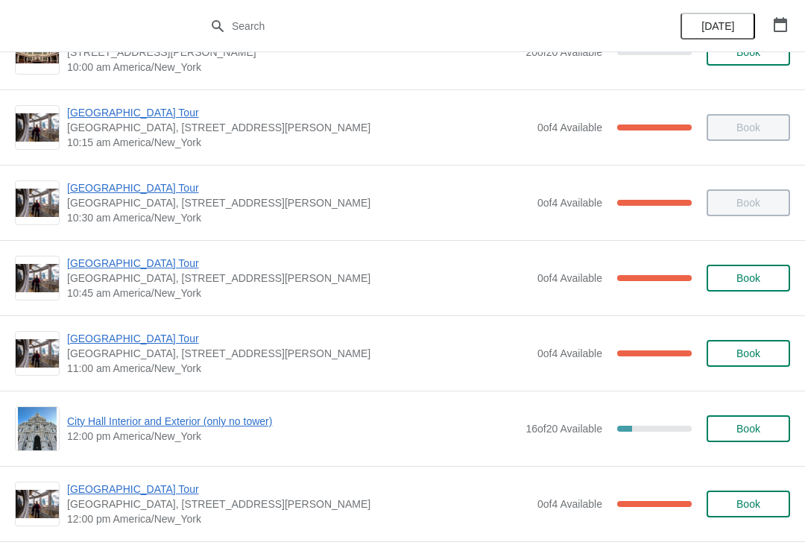
scroll to position [274, 0]
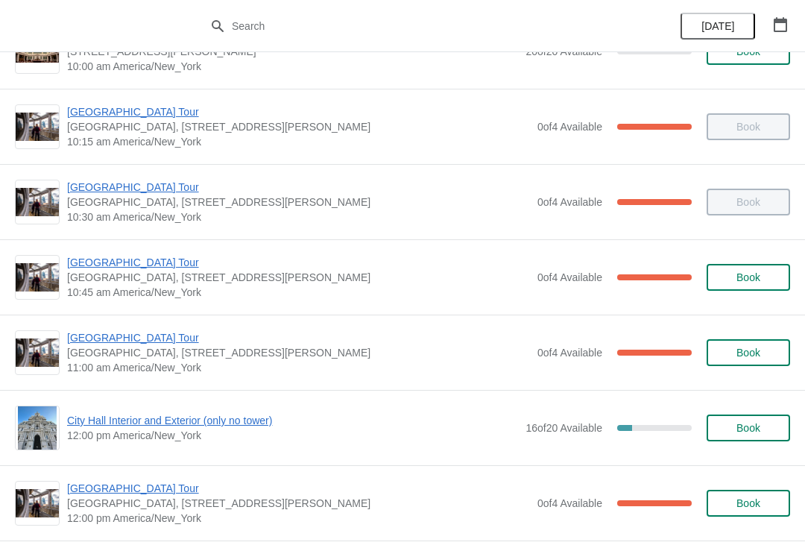
click at [131, 261] on span "[GEOGRAPHIC_DATA] Tour" at bounding box center [298, 262] width 463 height 15
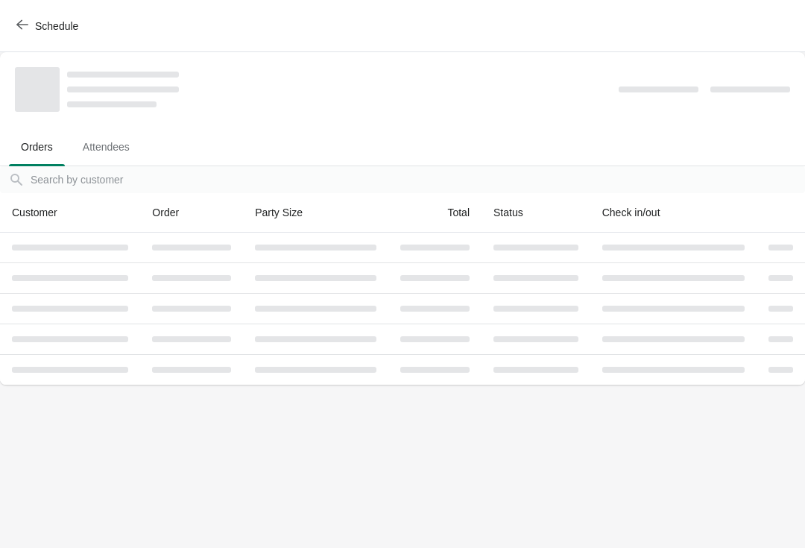
scroll to position [0, 0]
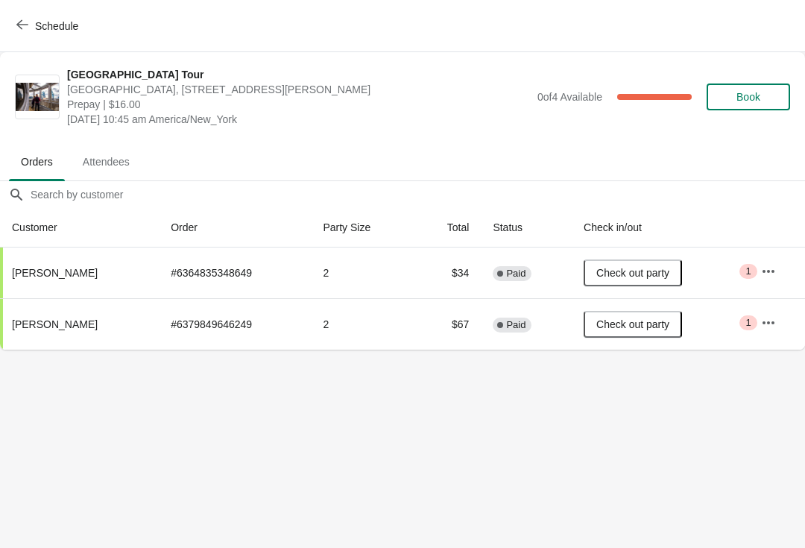
click at [38, 29] on span "Schedule" at bounding box center [56, 26] width 43 height 12
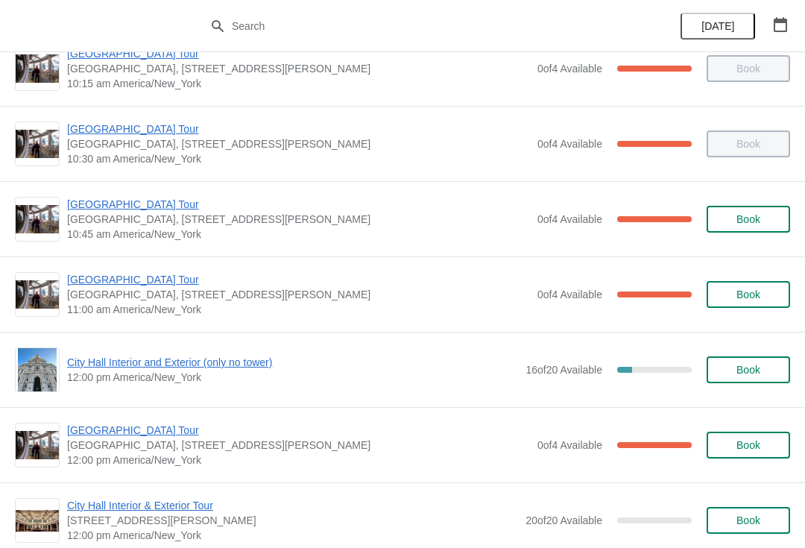
scroll to position [337, 0]
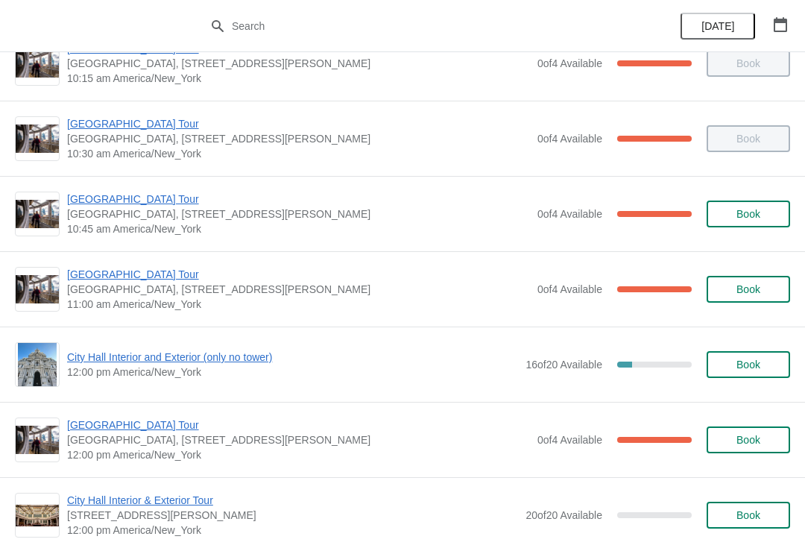
click at [153, 276] on span "[GEOGRAPHIC_DATA] Tour" at bounding box center [298, 274] width 463 height 15
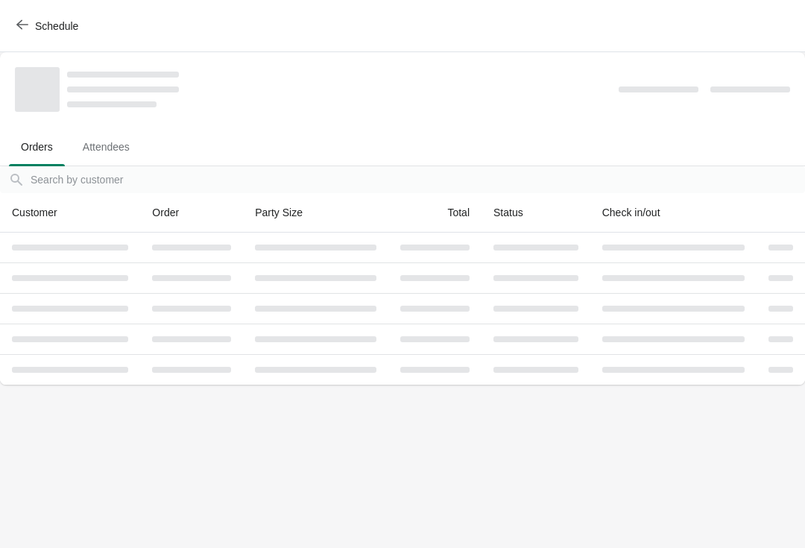
scroll to position [0, 0]
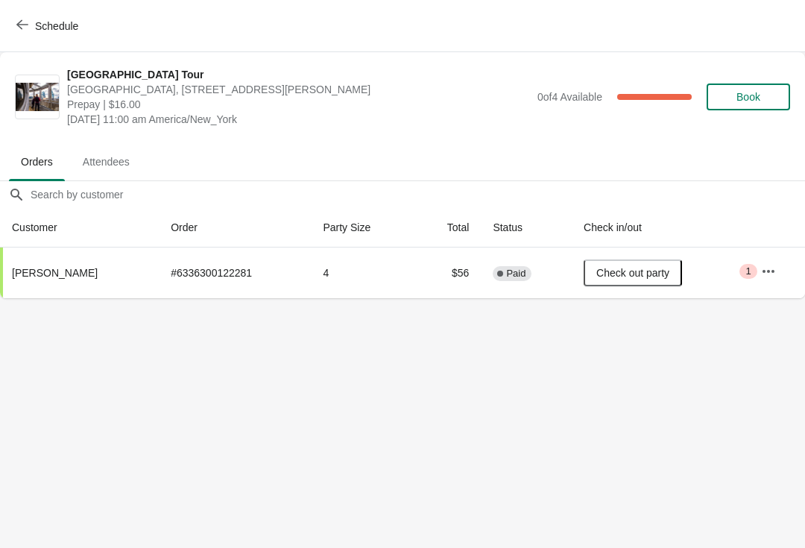
click at [30, 27] on span "Schedule" at bounding box center [48, 26] width 59 height 14
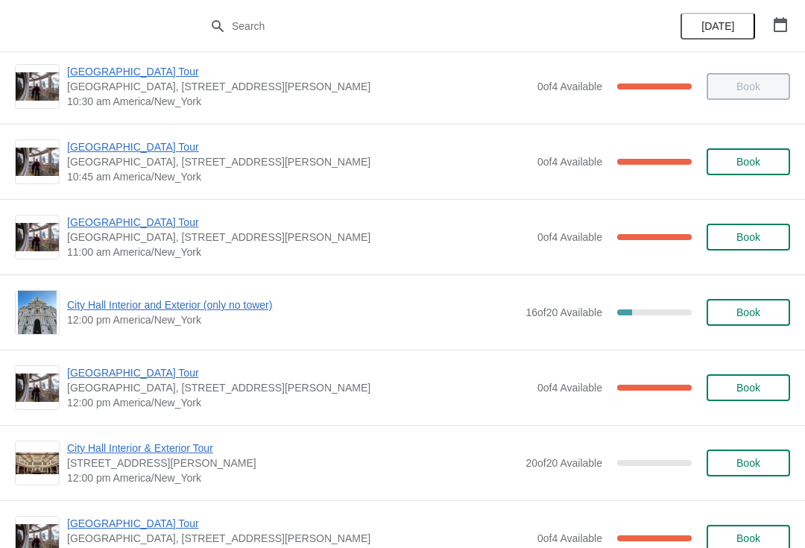
scroll to position [410, 0]
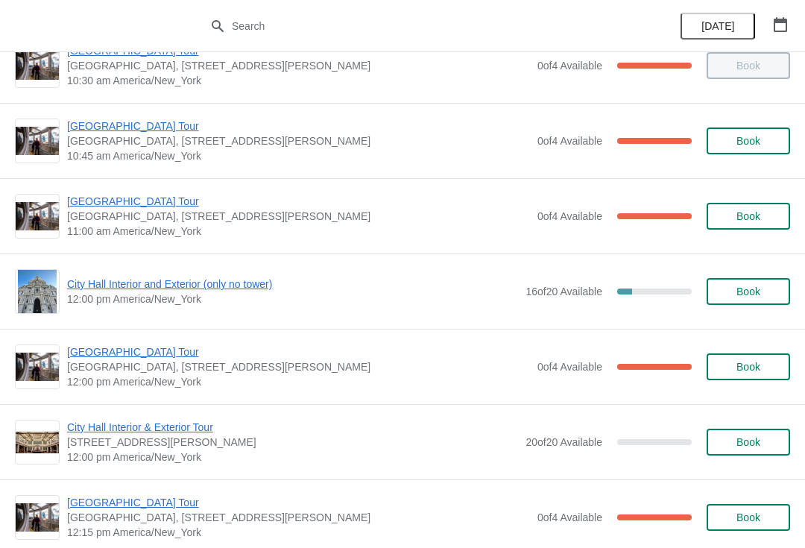
click at [141, 203] on span "[GEOGRAPHIC_DATA] Tour" at bounding box center [298, 201] width 463 height 15
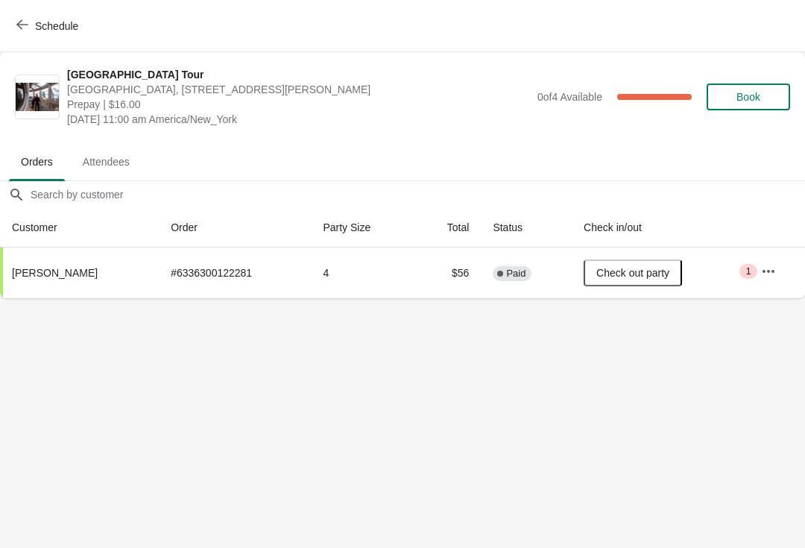
scroll to position [0, 0]
click at [39, 20] on span "Schedule" at bounding box center [56, 26] width 43 height 12
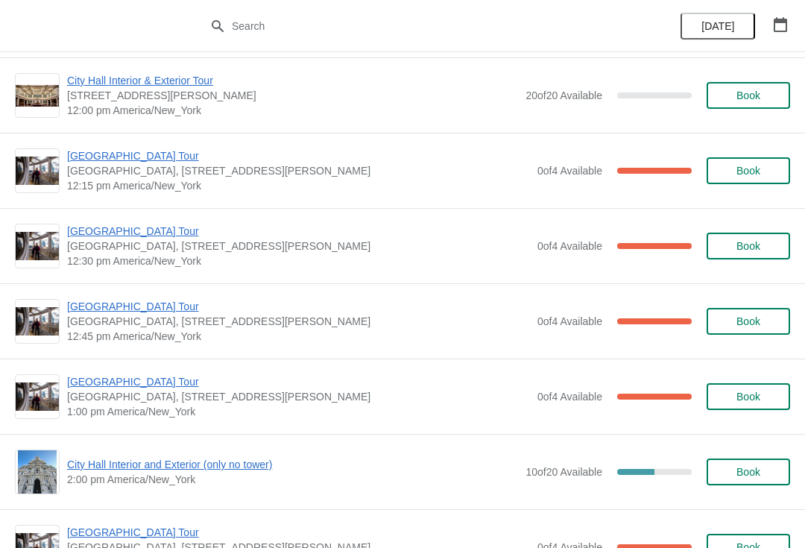
scroll to position [759, 0]
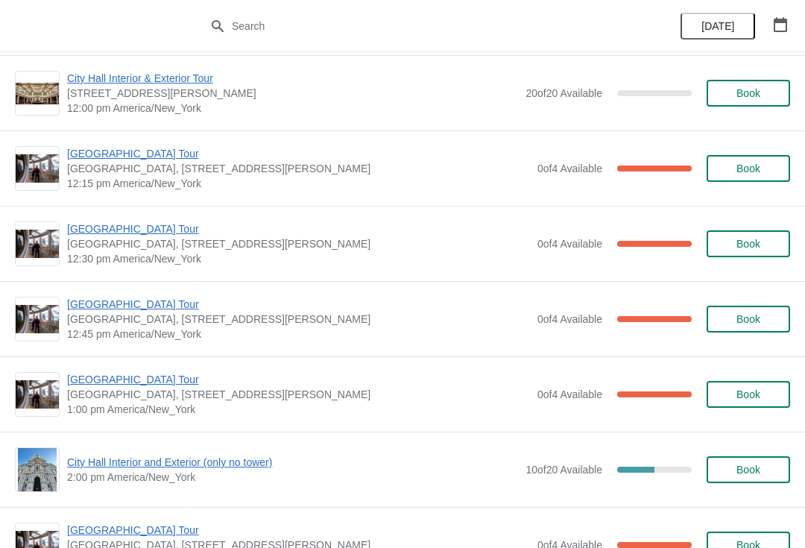
click at [147, 228] on span "[GEOGRAPHIC_DATA] Tour" at bounding box center [298, 228] width 463 height 15
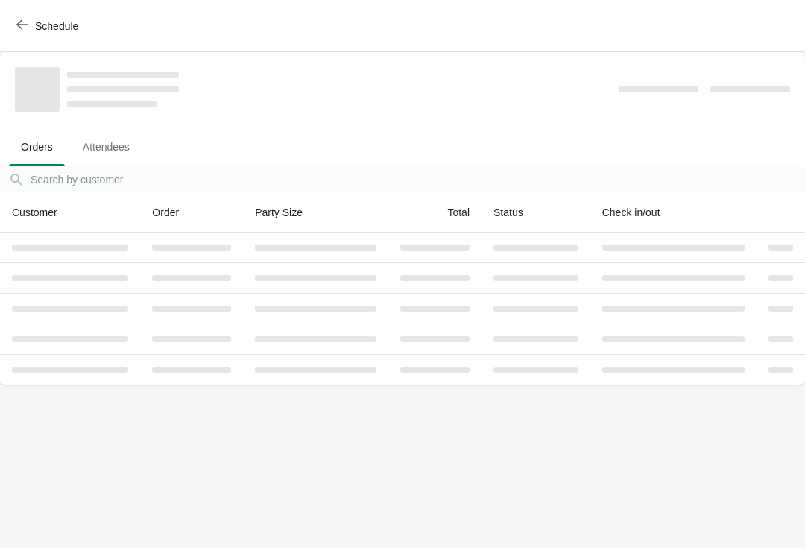
scroll to position [0, 0]
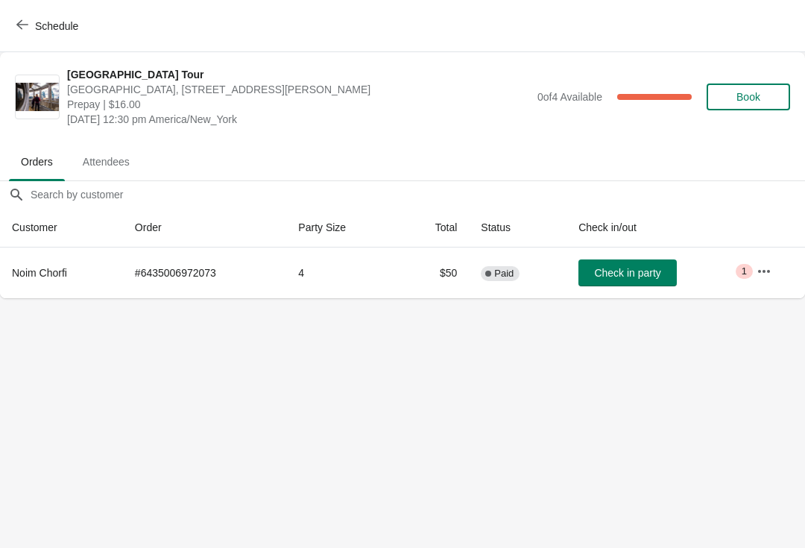
click at [31, 26] on span "Schedule" at bounding box center [48, 26] width 59 height 14
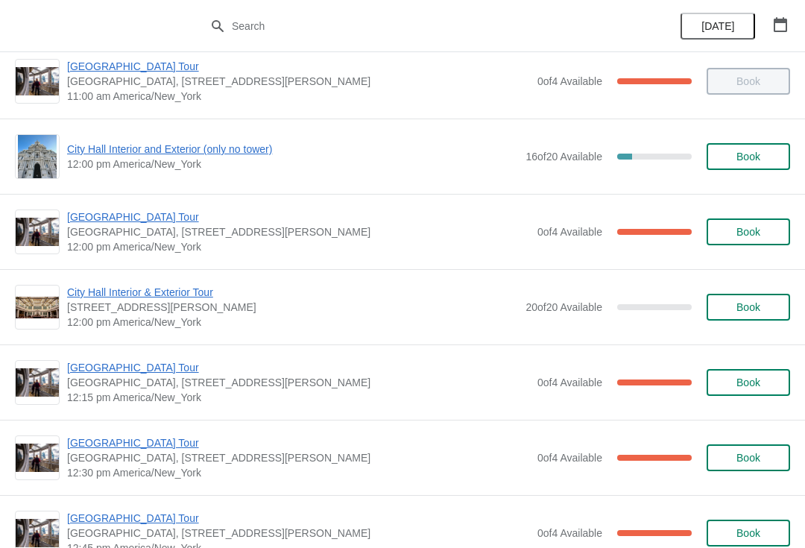
scroll to position [548, 0]
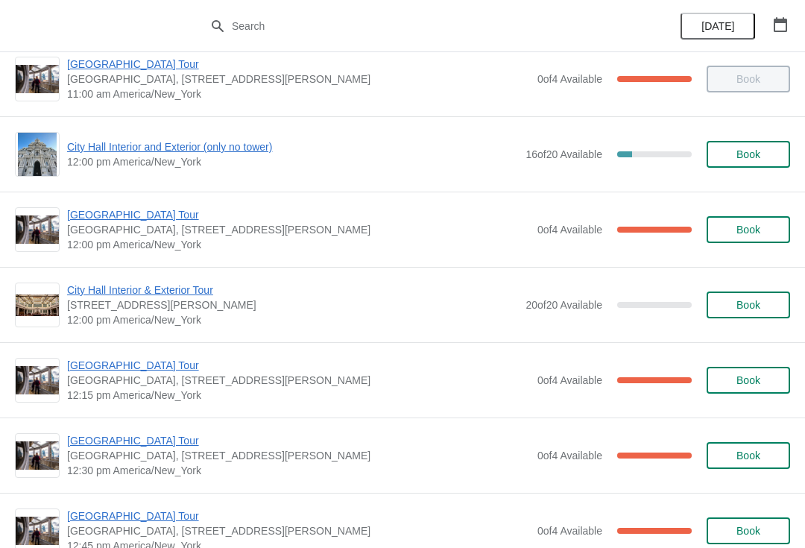
click at [162, 213] on span "[GEOGRAPHIC_DATA] Tour" at bounding box center [298, 214] width 463 height 15
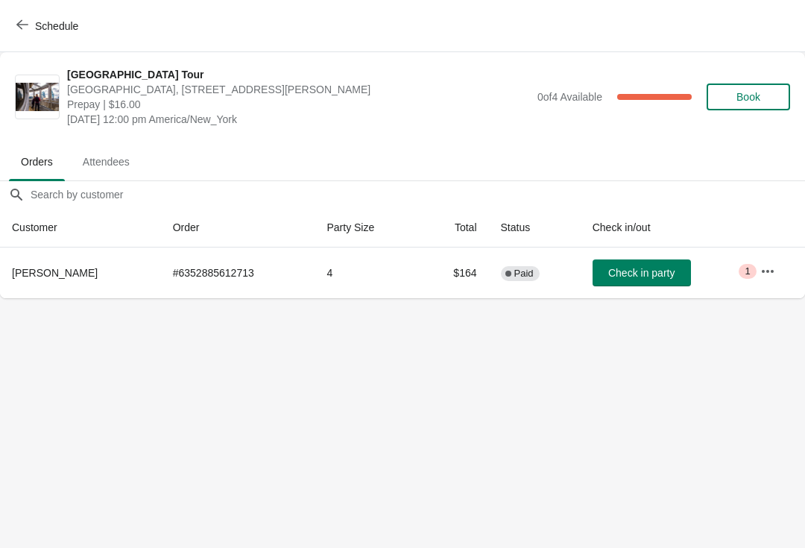
click at [26, 26] on icon "button" at bounding box center [22, 25] width 12 height 12
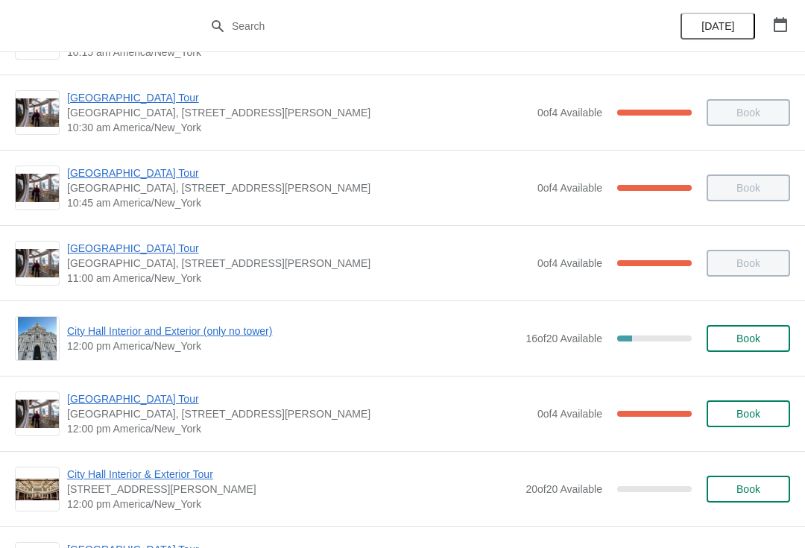
scroll to position [489, 0]
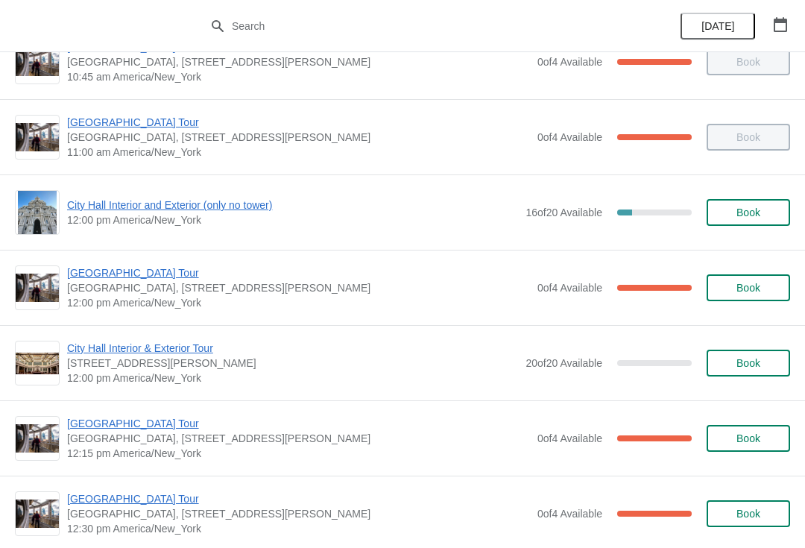
click at [717, 206] on button "Book" at bounding box center [747, 212] width 83 height 27
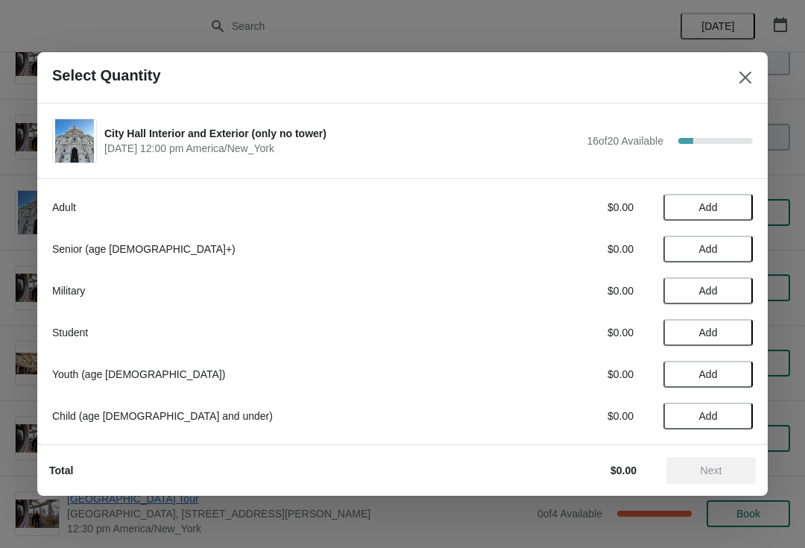
click at [680, 199] on button "Add" at bounding box center [707, 207] width 89 height 27
click at [735, 200] on icon at bounding box center [734, 208] width 16 height 16
click at [688, 474] on span "Next" at bounding box center [711, 470] width 66 height 12
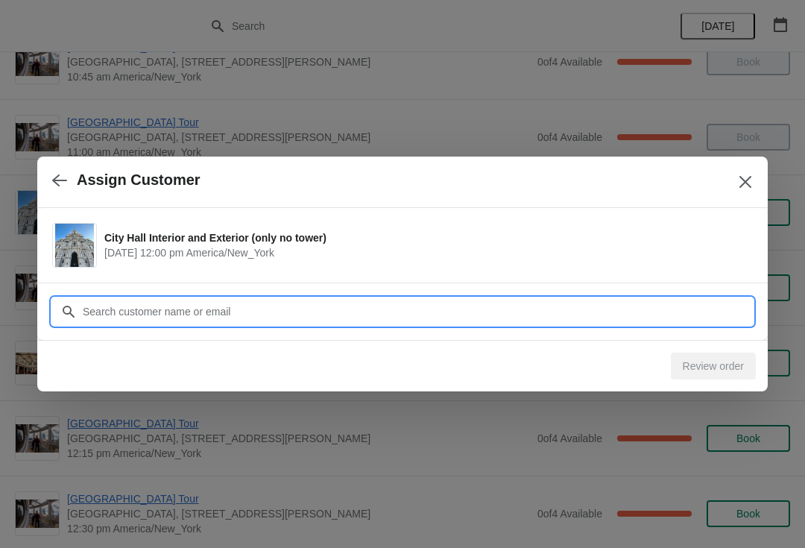
click at [242, 319] on input "Customer" at bounding box center [417, 311] width 670 height 27
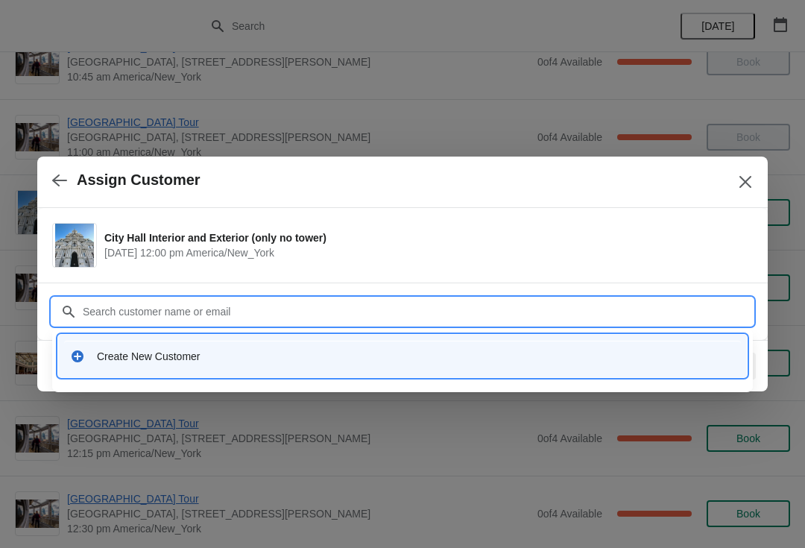
click at [145, 369] on div "Create New Customer" at bounding box center [402, 355] width 676 height 31
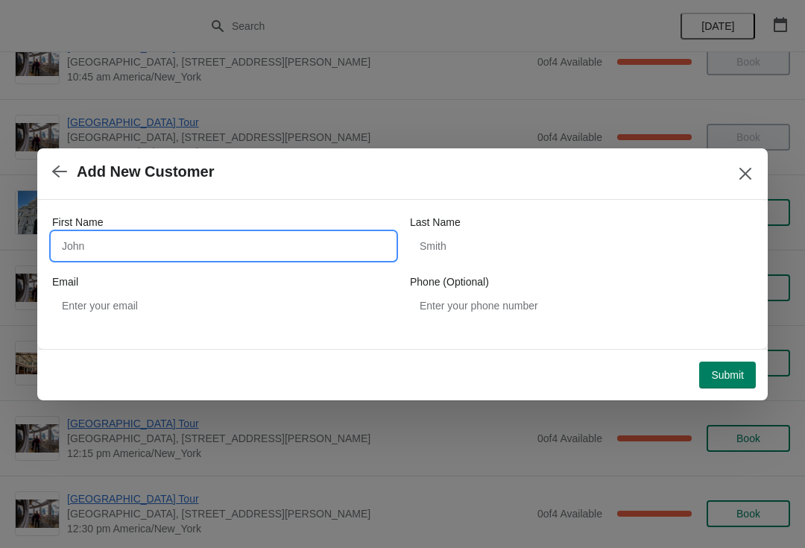
click at [149, 252] on input "First Name" at bounding box center [223, 245] width 343 height 27
type input "Harry"
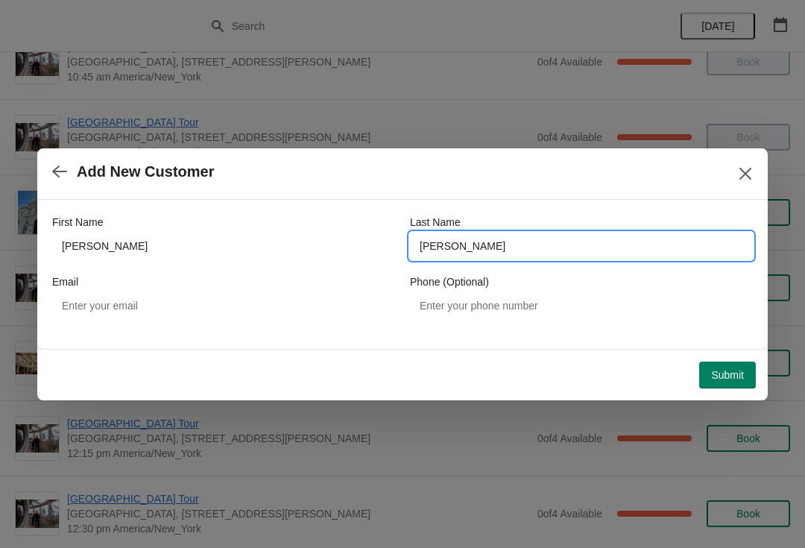
type input "Bipat"
click at [720, 375] on span "Submit" at bounding box center [727, 375] width 33 height 12
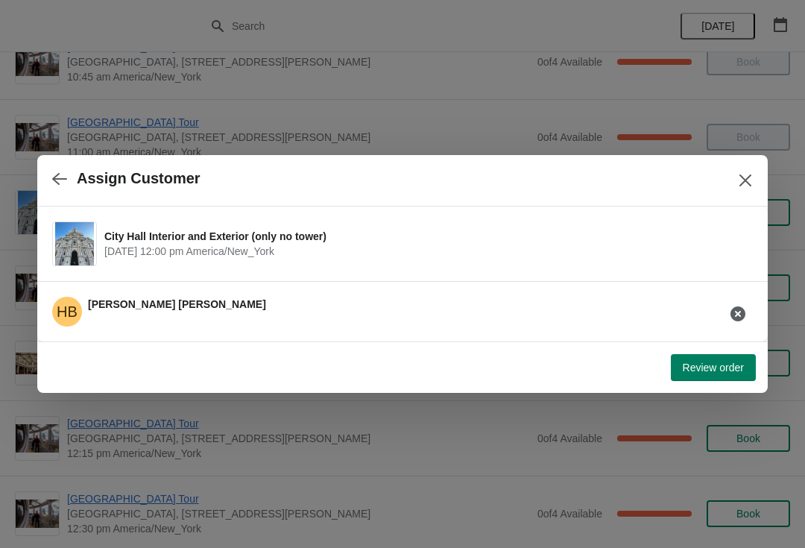
click at [686, 360] on button "Review order" at bounding box center [712, 367] width 85 height 27
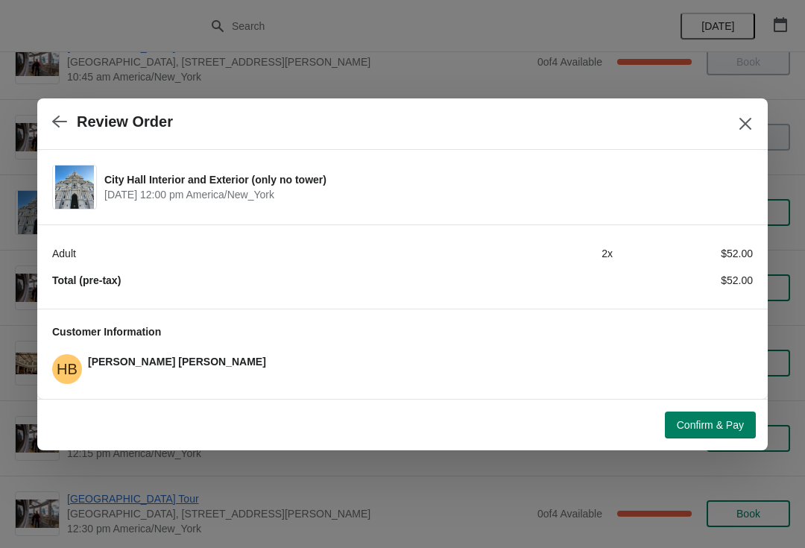
click at [688, 424] on span "Confirm & Pay" at bounding box center [709, 425] width 67 height 12
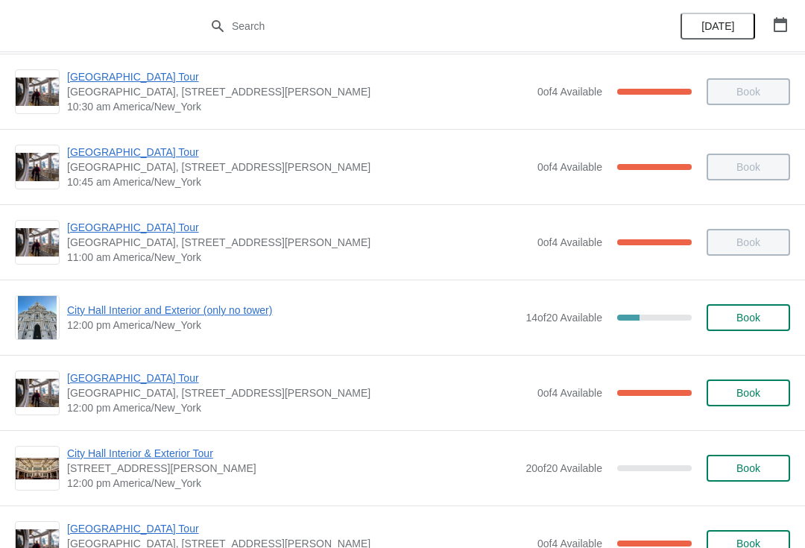
scroll to position [415, 0]
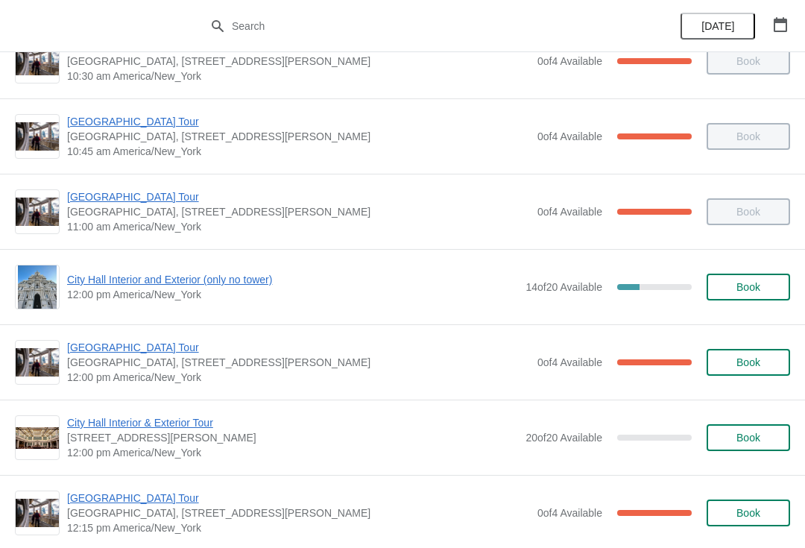
click at [254, 324] on div "City Hall Tower Tour City Hall Visitor Center, 1400 John F Kennedy Boulevard Su…" at bounding box center [402, 361] width 805 height 75
click at [150, 354] on span "[GEOGRAPHIC_DATA] Tour" at bounding box center [298, 347] width 463 height 15
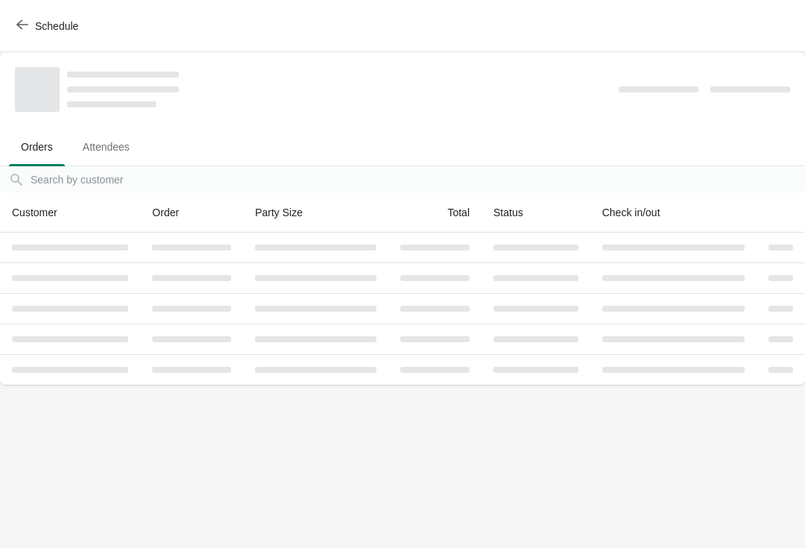
scroll to position [0, 0]
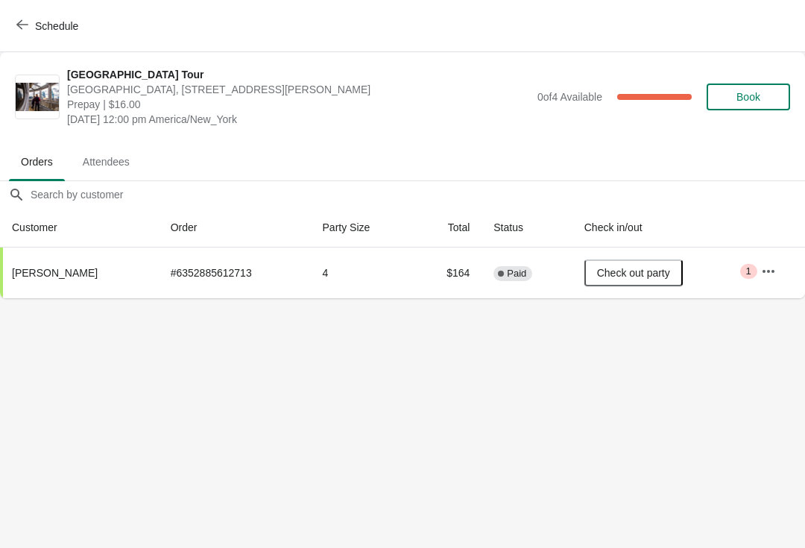
click at [42, 32] on span "Schedule" at bounding box center [56, 26] width 43 height 12
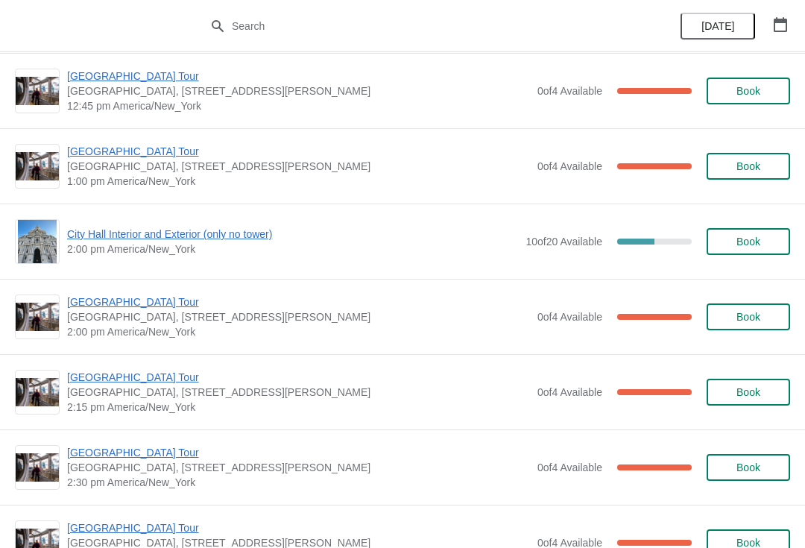
scroll to position [988, 0]
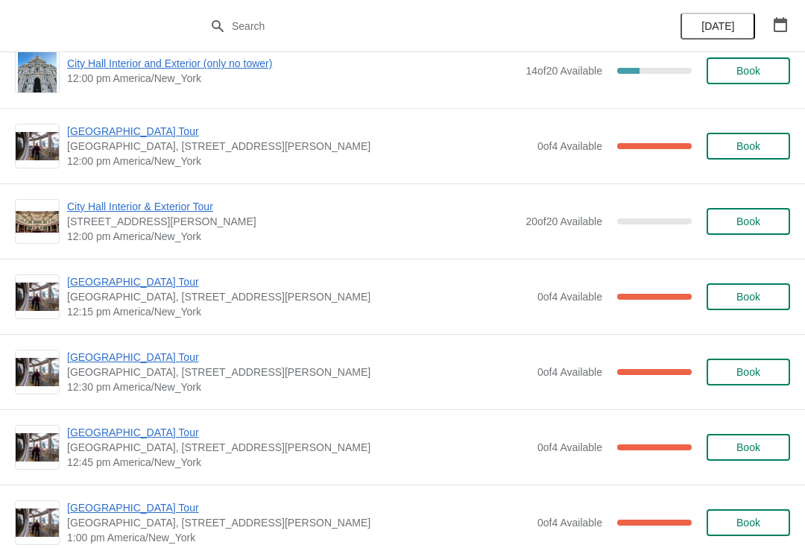
scroll to position [632, 0]
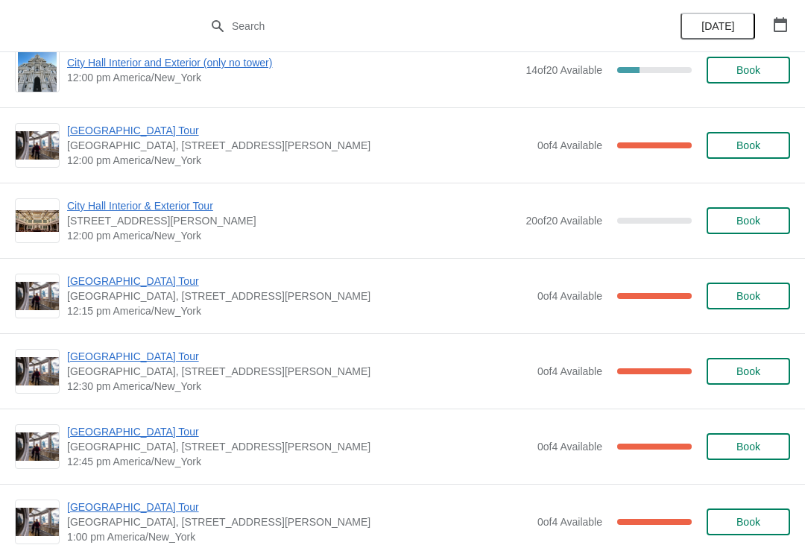
click at [149, 280] on span "[GEOGRAPHIC_DATA] Tour" at bounding box center [298, 280] width 463 height 15
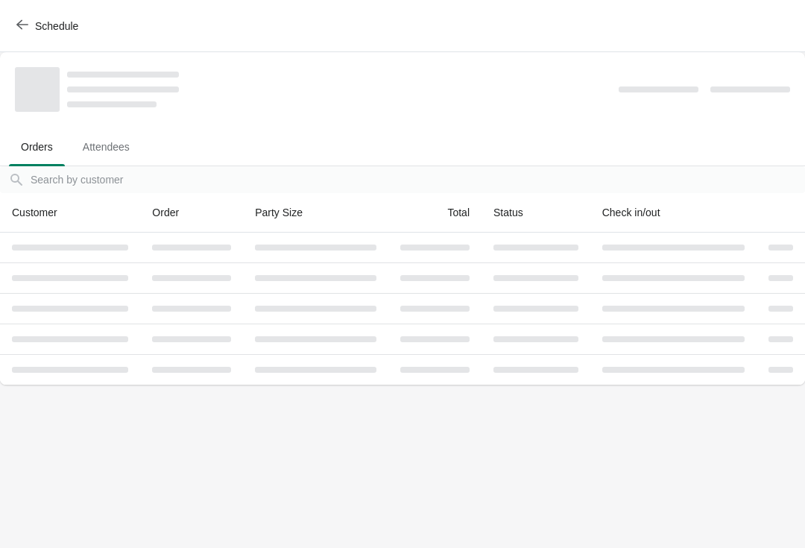
scroll to position [0, 0]
click at [159, 279] on div at bounding box center [191, 278] width 79 height 6
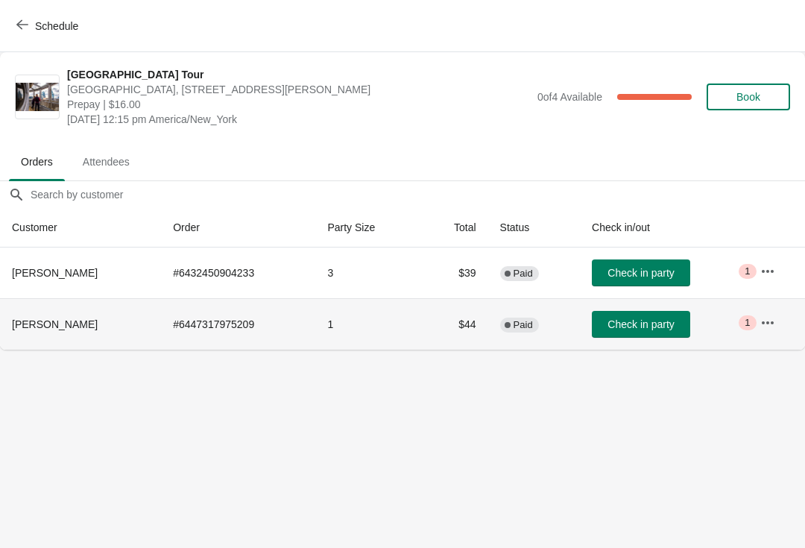
click at [35, 26] on span "Schedule" at bounding box center [56, 26] width 43 height 12
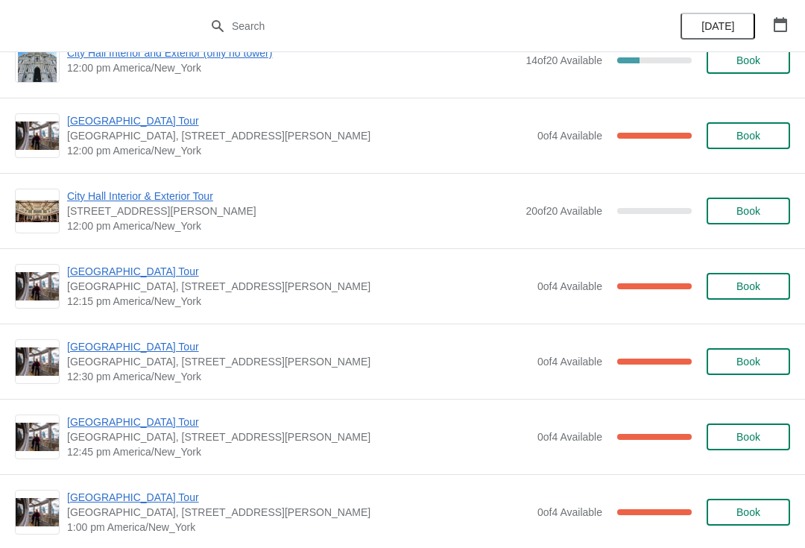
scroll to position [646, 0]
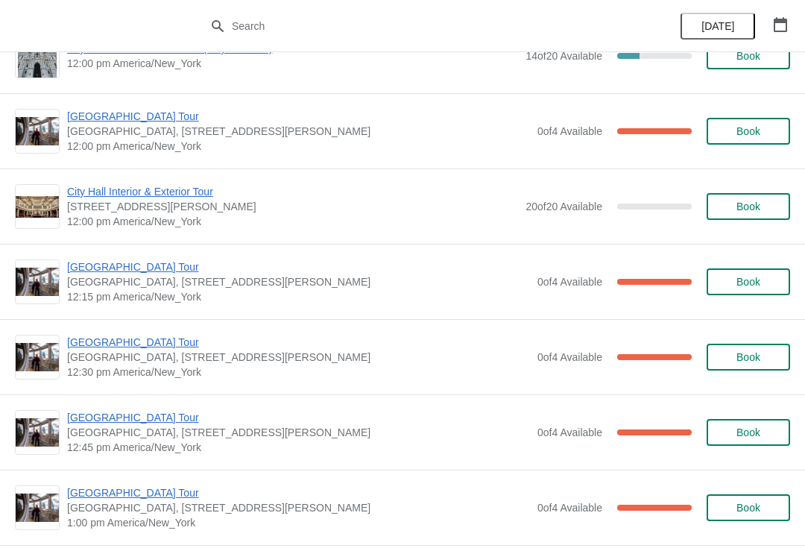
click at [139, 196] on span "City Hall Interior & Exterior Tour" at bounding box center [292, 191] width 451 height 15
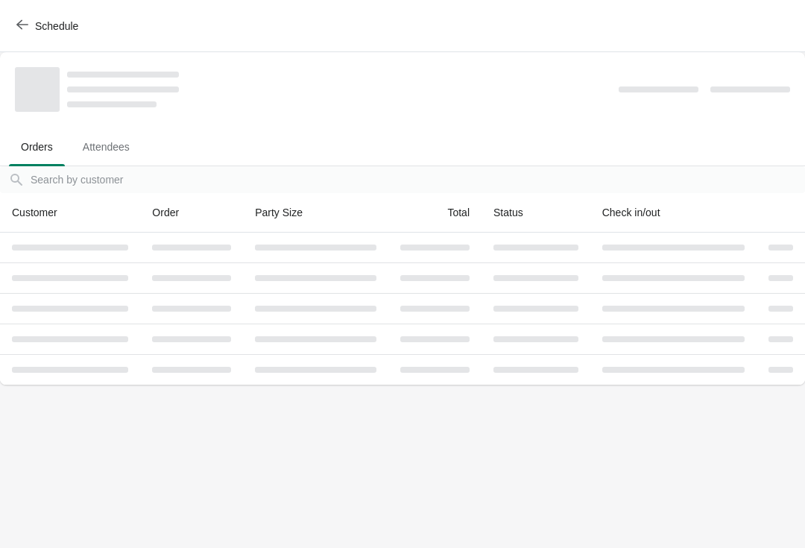
scroll to position [0, 0]
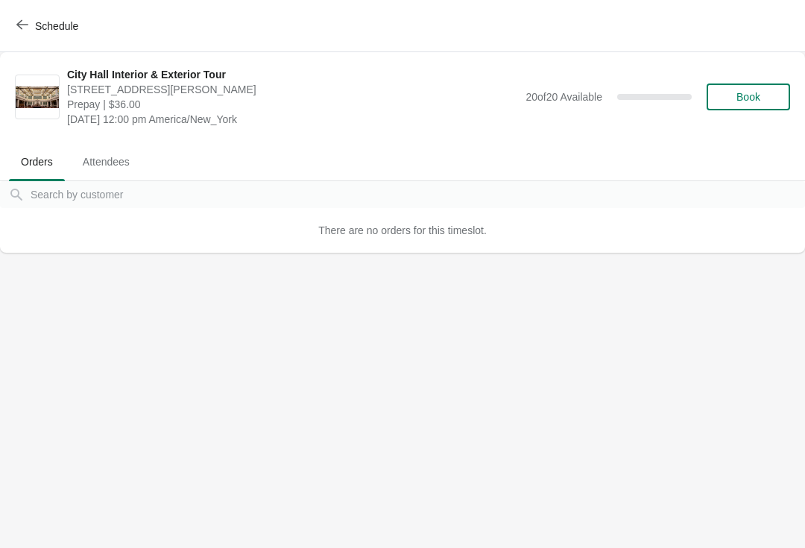
click at [48, 24] on span "Schedule" at bounding box center [56, 26] width 43 height 12
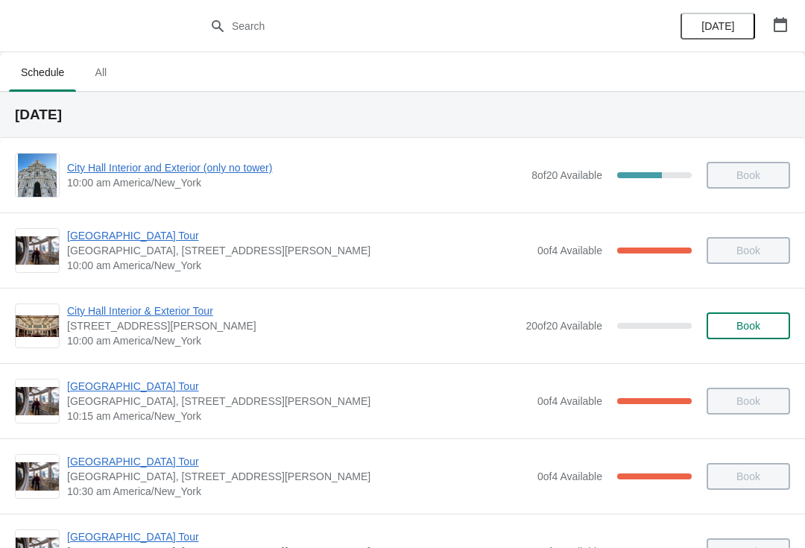
click at [184, 338] on span "10:00 am America/New_York" at bounding box center [292, 340] width 451 height 15
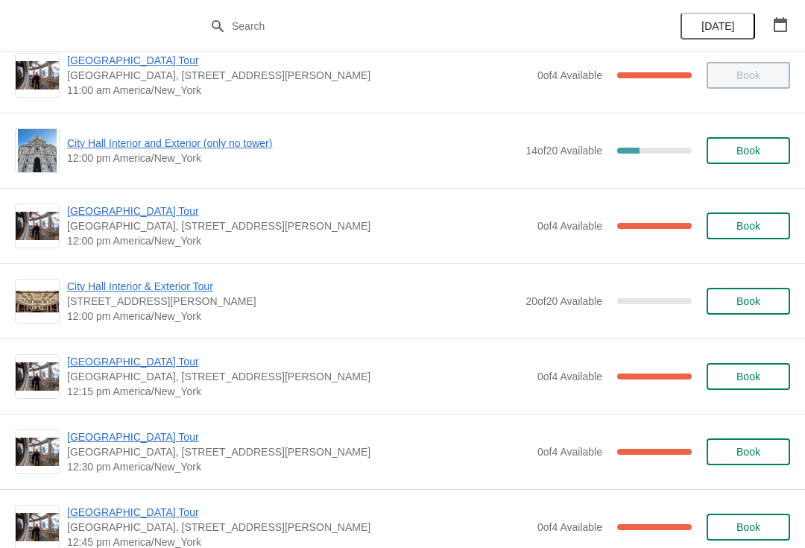
scroll to position [552, 0]
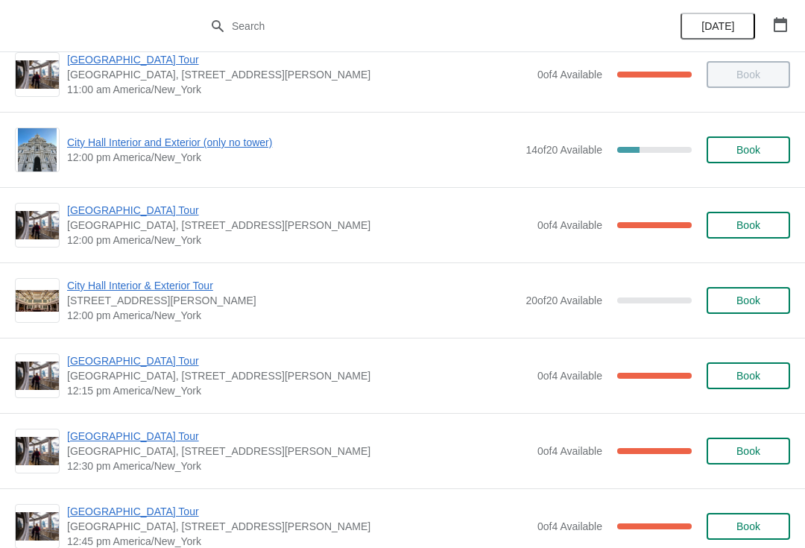
click at [149, 365] on span "[GEOGRAPHIC_DATA] Tour" at bounding box center [298, 360] width 463 height 15
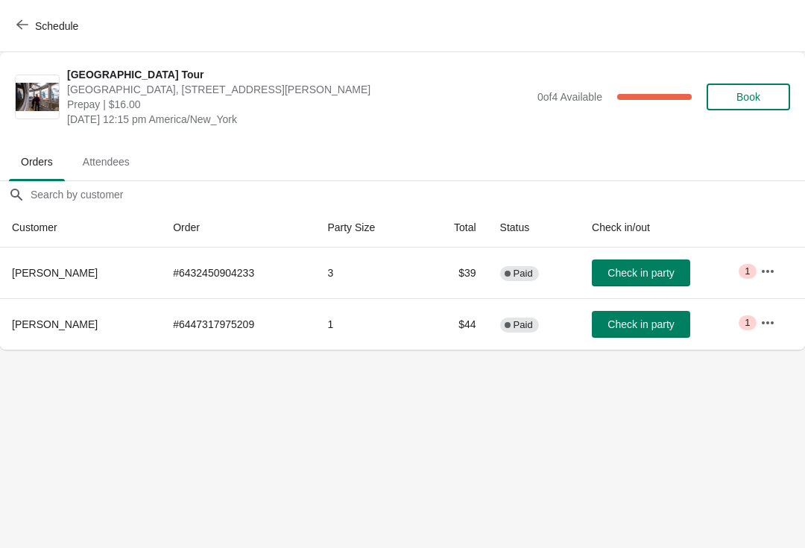
scroll to position [0, 0]
click at [32, 30] on span "Schedule" at bounding box center [48, 26] width 59 height 14
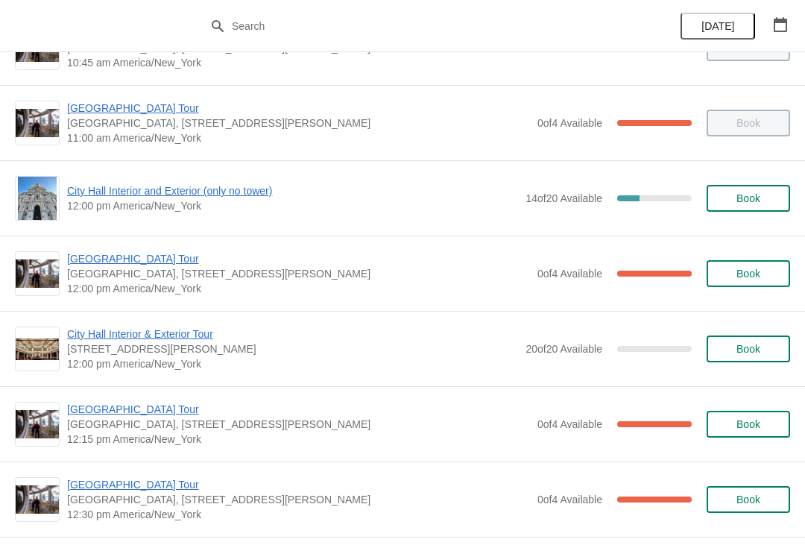
scroll to position [504, 0]
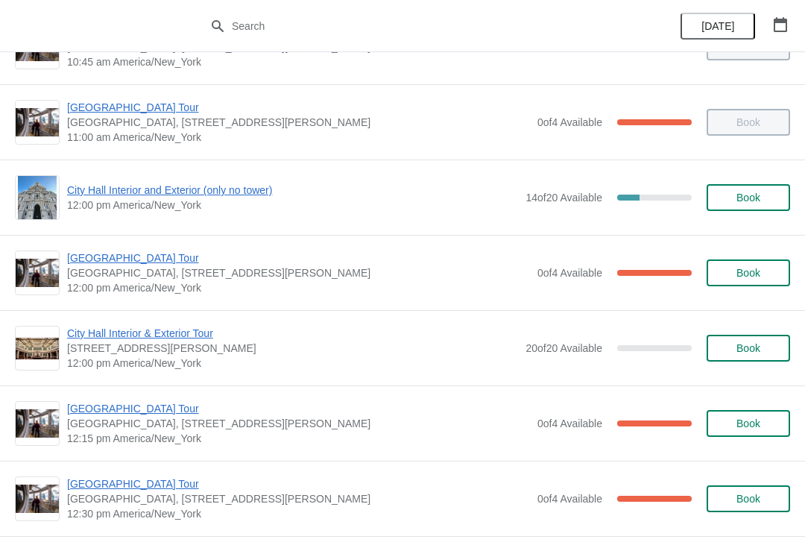
click at [183, 192] on span "City Hall Interior and Exterior (only no tower)" at bounding box center [292, 190] width 451 height 15
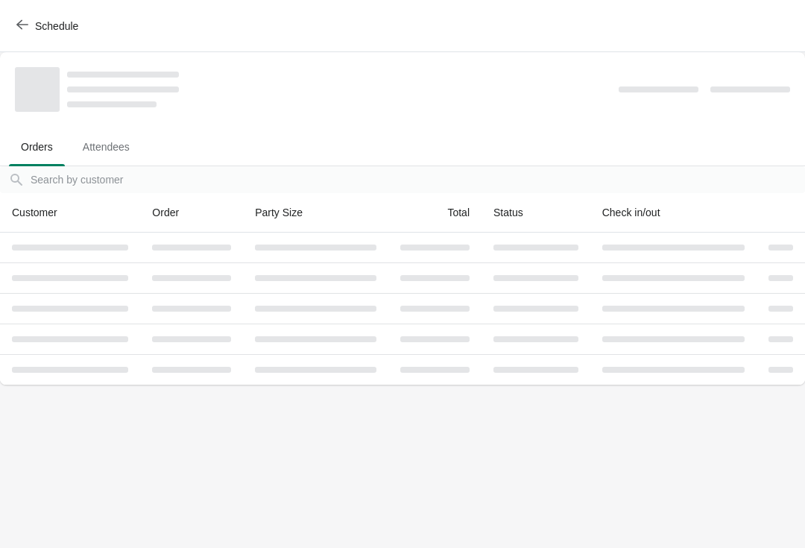
scroll to position [0, 0]
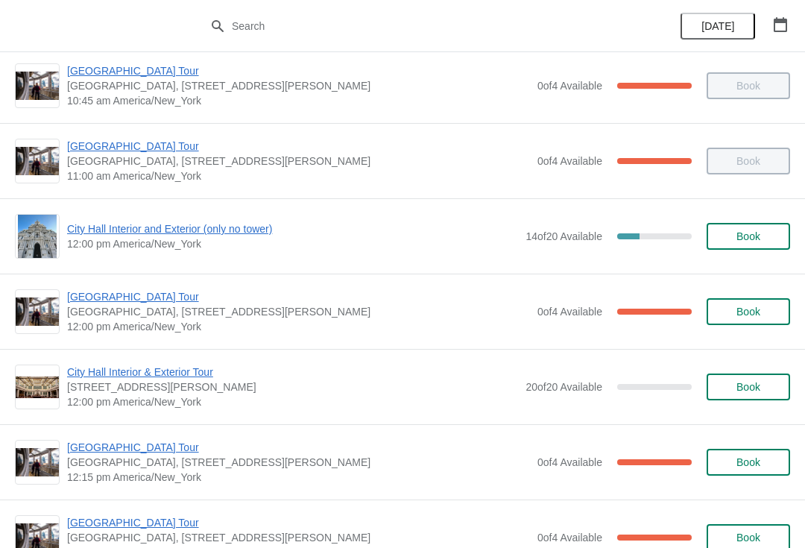
scroll to position [469, 0]
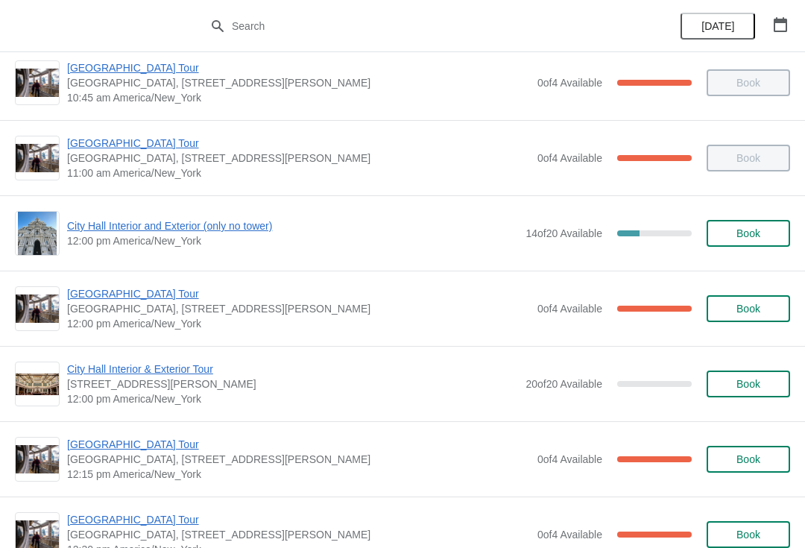
click at [215, 232] on span "City Hall Interior and Exterior (only no tower)" at bounding box center [292, 225] width 451 height 15
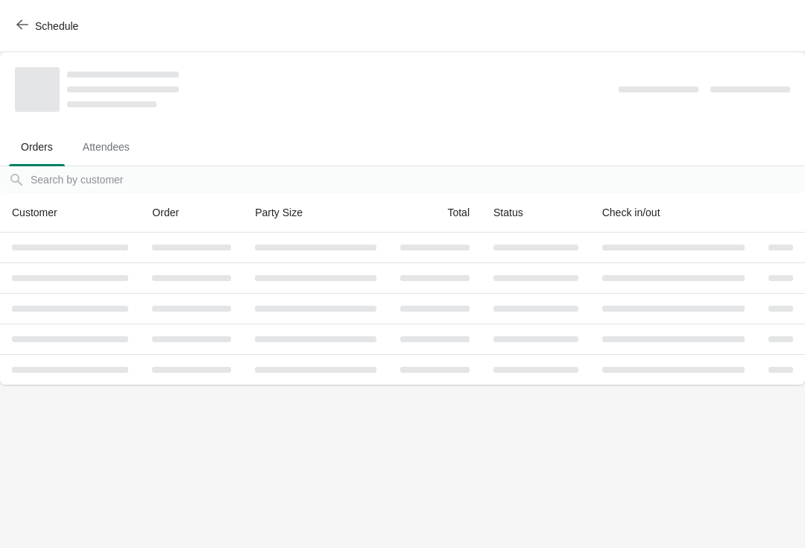
scroll to position [0, 0]
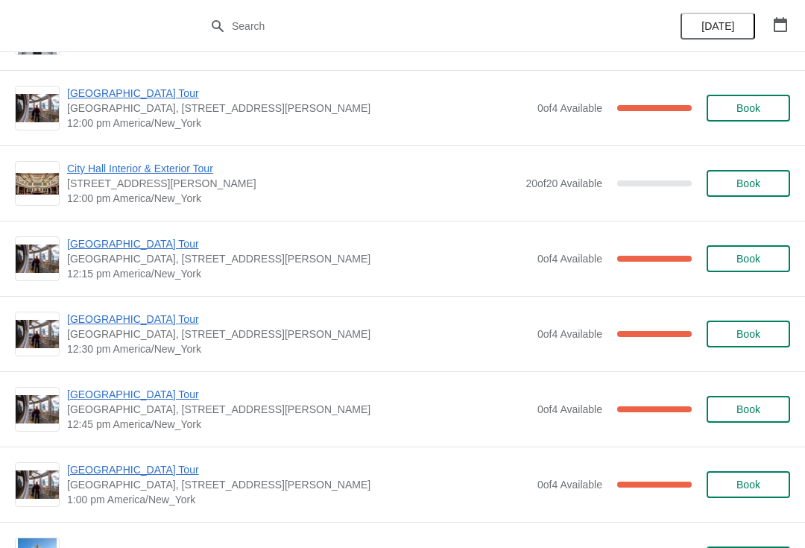
scroll to position [671, 0]
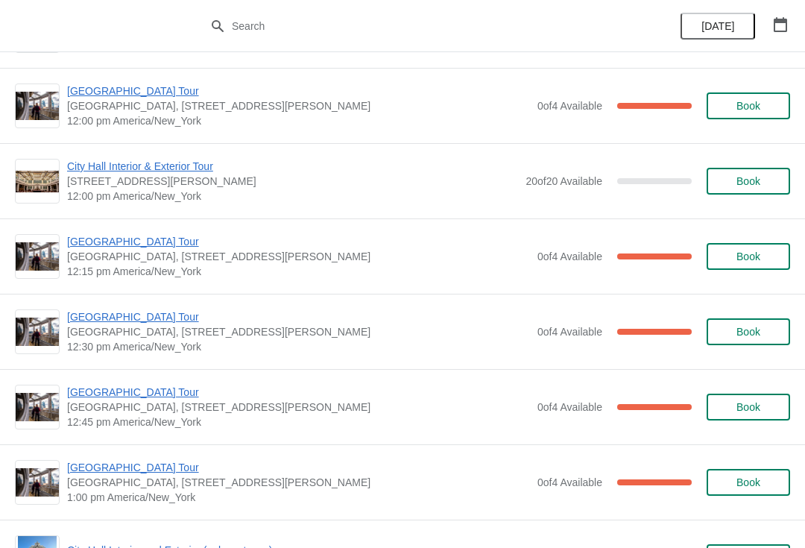
click at [152, 238] on span "[GEOGRAPHIC_DATA] Tour" at bounding box center [298, 241] width 463 height 15
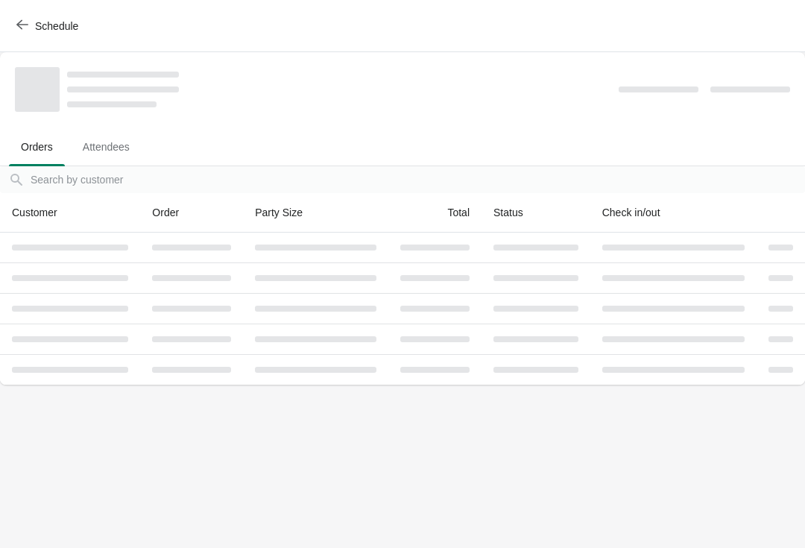
scroll to position [0, 0]
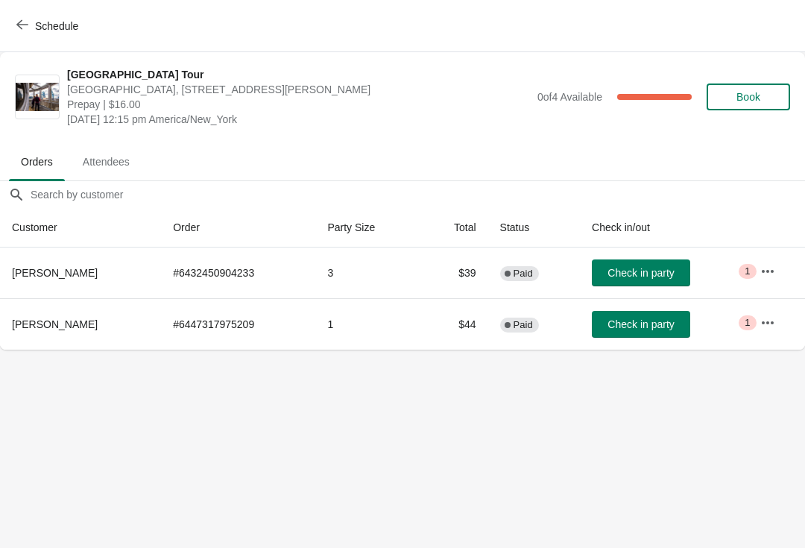
click at [29, 31] on span "Schedule" at bounding box center [48, 26] width 59 height 14
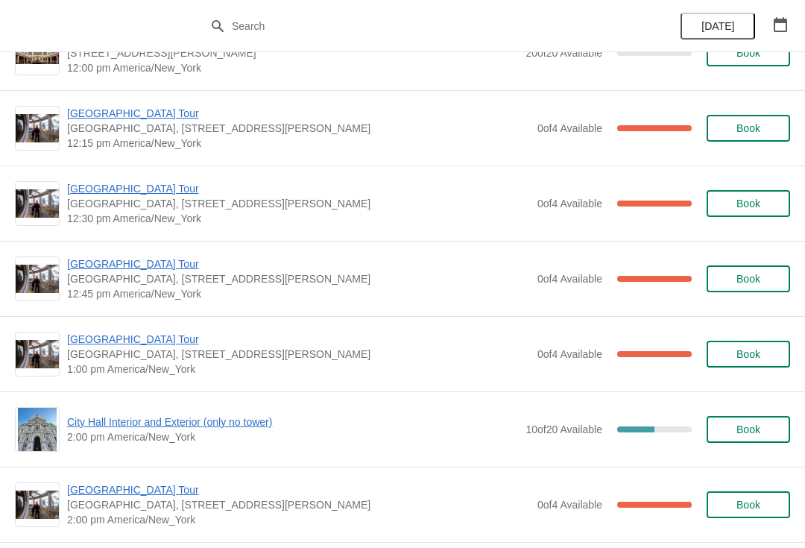
scroll to position [802, 0]
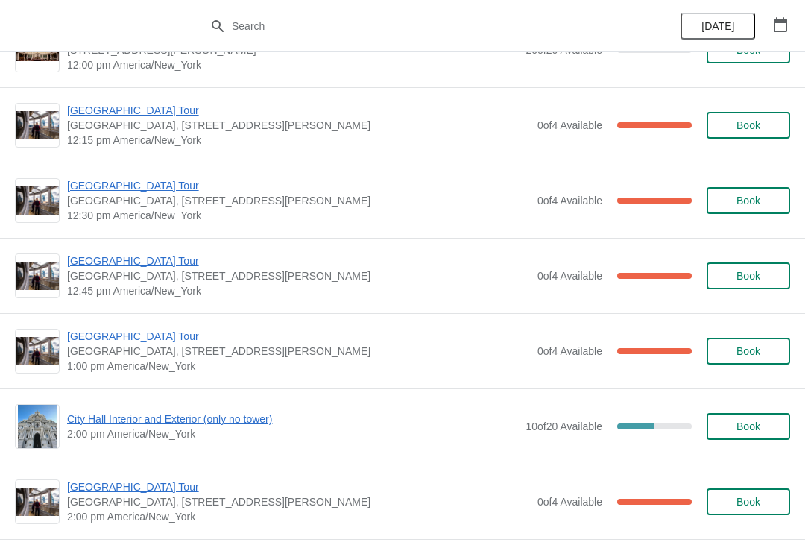
click at [143, 267] on span "[GEOGRAPHIC_DATA] Tour" at bounding box center [298, 260] width 463 height 15
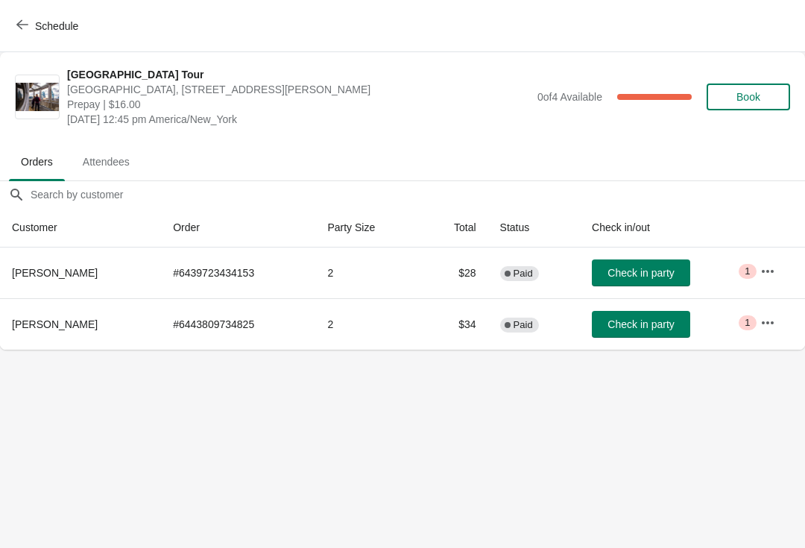
click at [622, 318] on span "Check in party" at bounding box center [640, 324] width 66 height 12
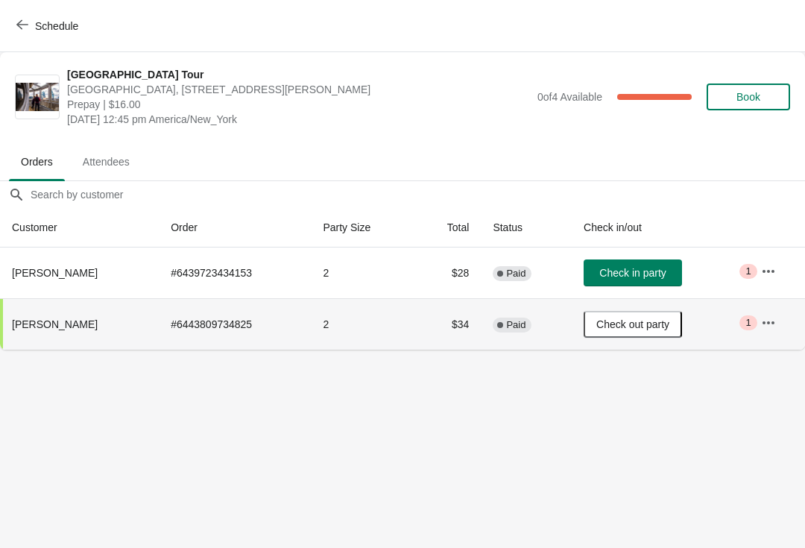
click at [16, 15] on button "Schedule" at bounding box center [48, 26] width 83 height 27
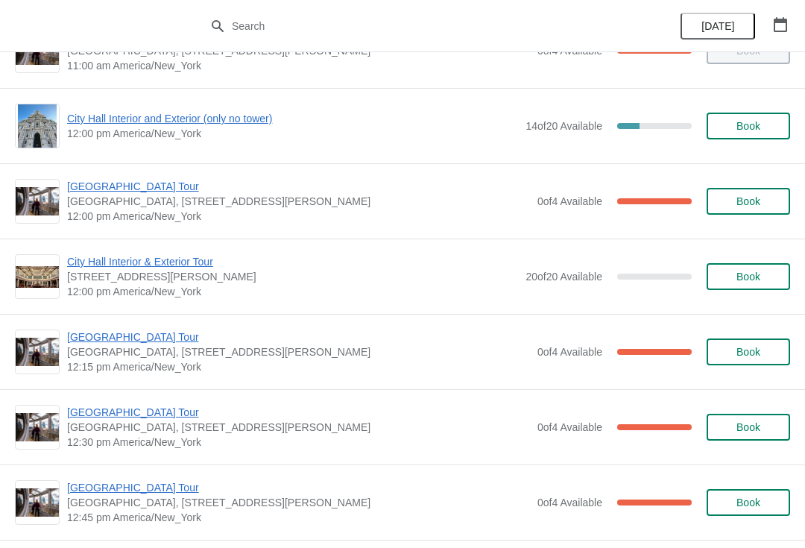
scroll to position [581, 0]
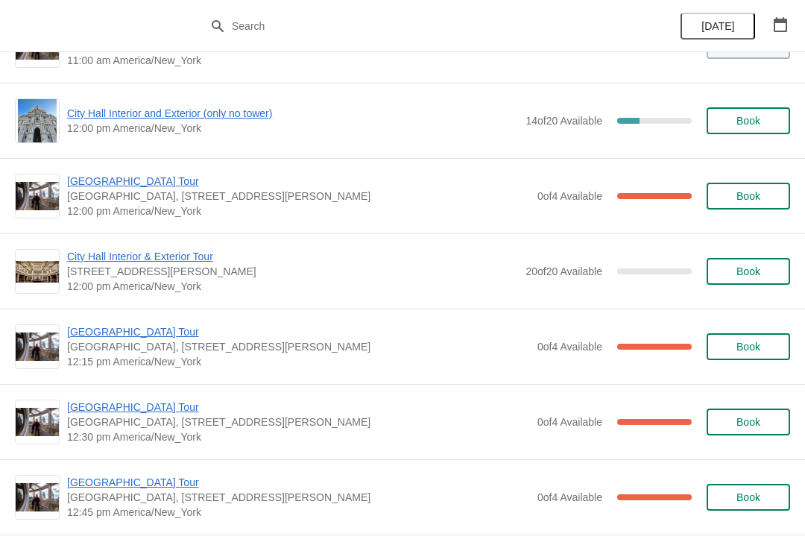
click at [427, 377] on div "City Hall Tower Tour City Hall Visitor Center, 1400 John F Kennedy Boulevard Su…" at bounding box center [402, 345] width 805 height 75
click at [152, 334] on span "[GEOGRAPHIC_DATA] Tour" at bounding box center [298, 331] width 463 height 15
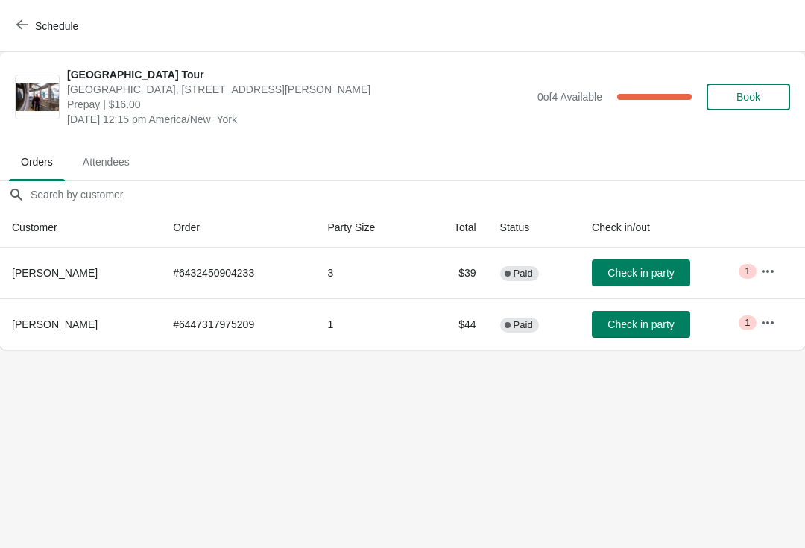
scroll to position [0, 0]
click at [22, 28] on icon "button" at bounding box center [22, 25] width 12 height 10
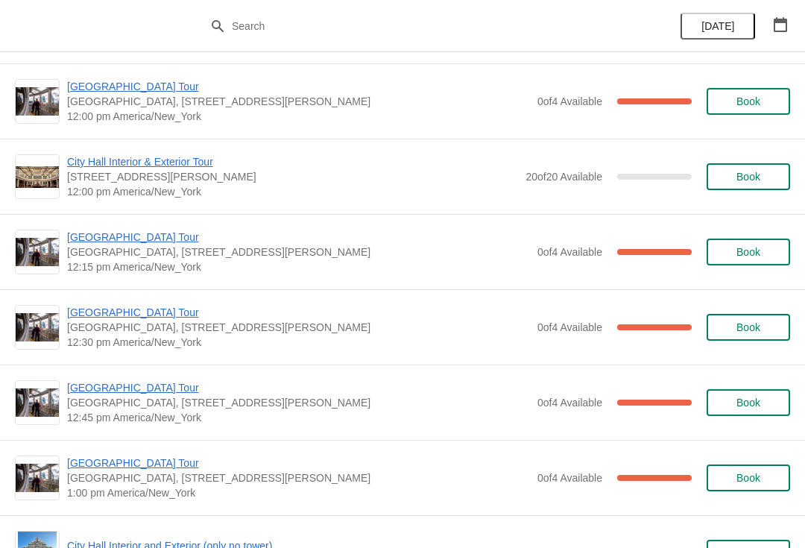
scroll to position [676, 0]
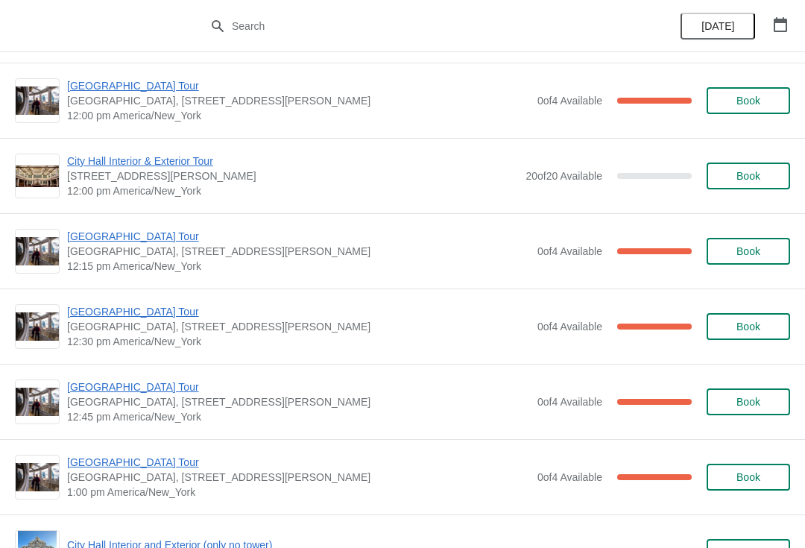
click at [143, 241] on span "[GEOGRAPHIC_DATA] Tour" at bounding box center [298, 236] width 463 height 15
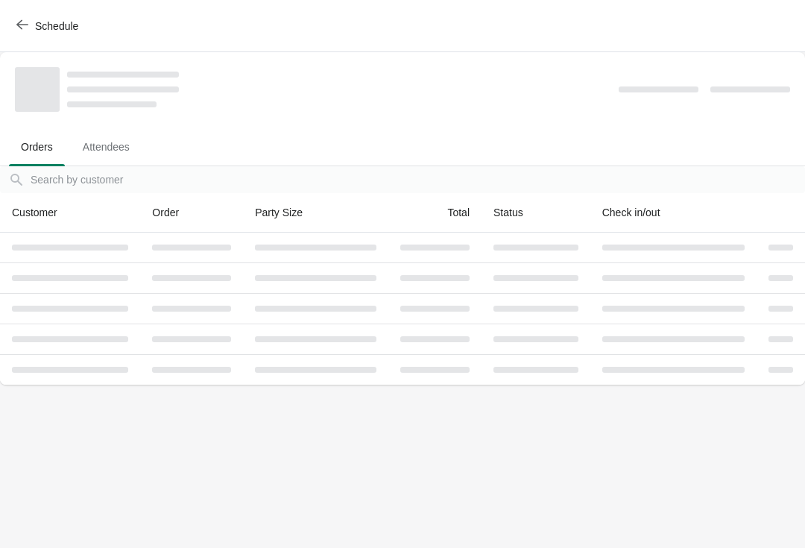
scroll to position [0, 0]
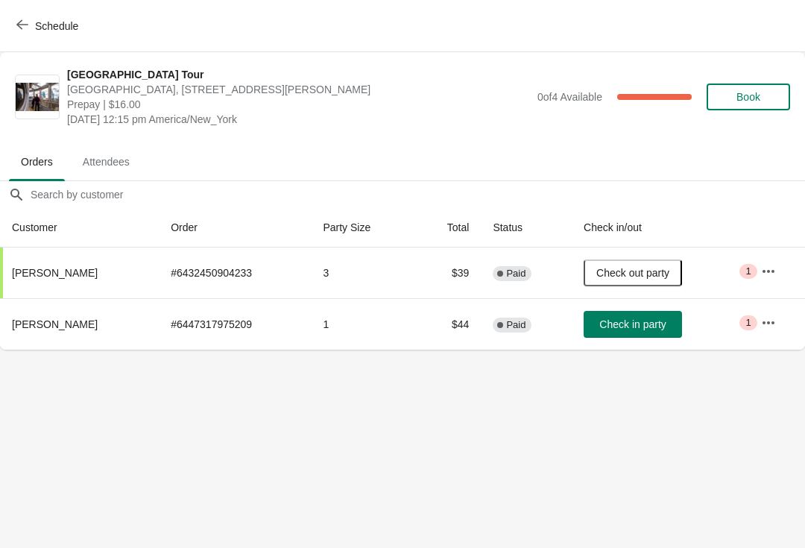
click at [51, 23] on span "Schedule" at bounding box center [56, 26] width 43 height 12
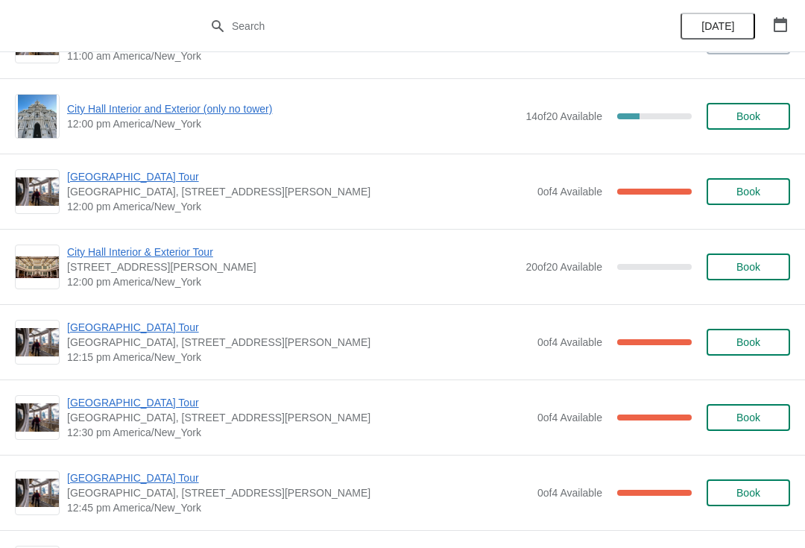
scroll to position [594, 0]
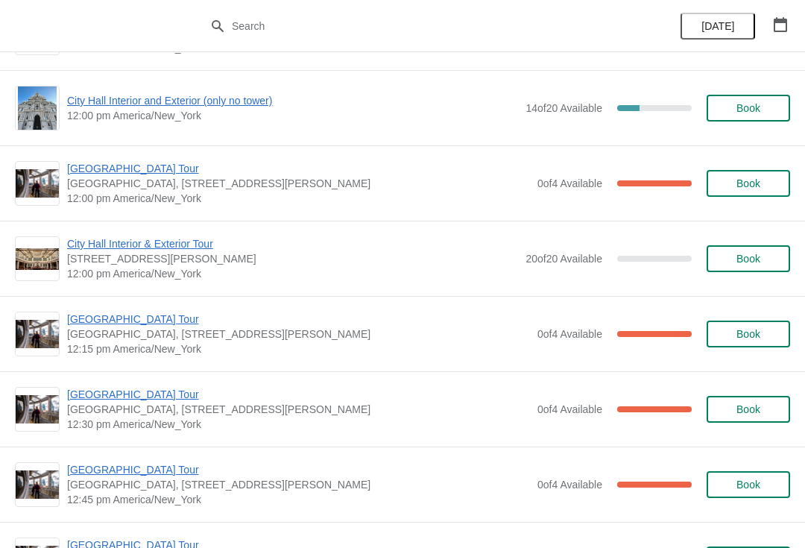
click at [148, 324] on span "[GEOGRAPHIC_DATA] Tour" at bounding box center [298, 318] width 463 height 15
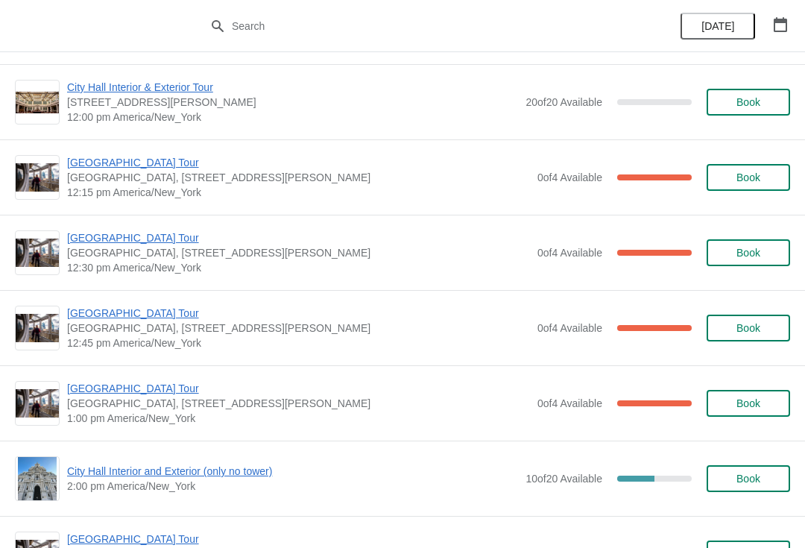
scroll to position [790, 0]
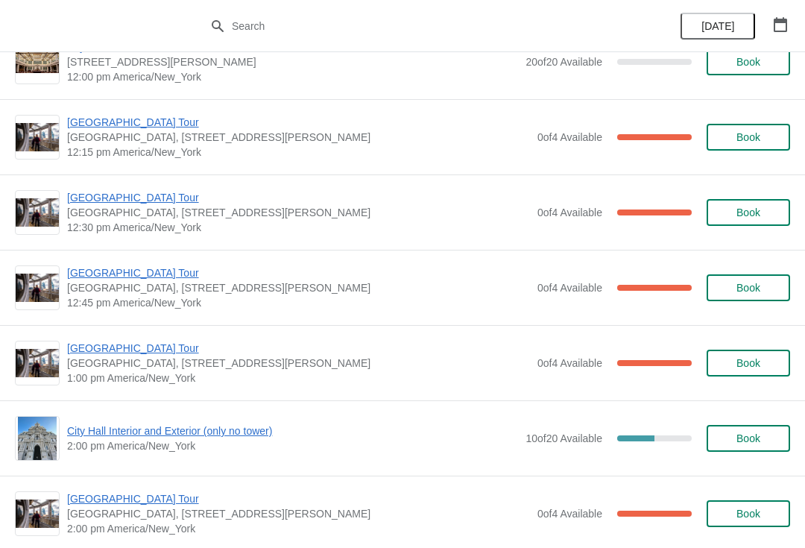
click at [142, 203] on span "[GEOGRAPHIC_DATA] Tour" at bounding box center [298, 197] width 463 height 15
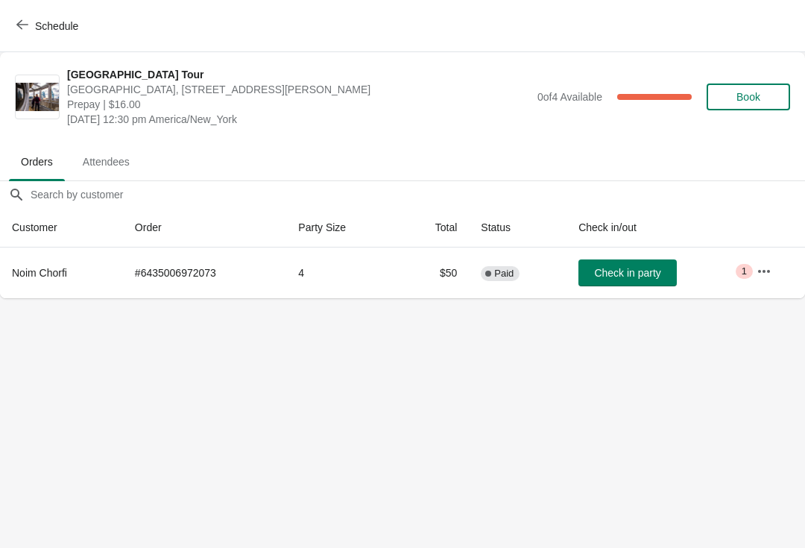
click at [626, 267] on span "Check in party" at bounding box center [627, 273] width 66 height 12
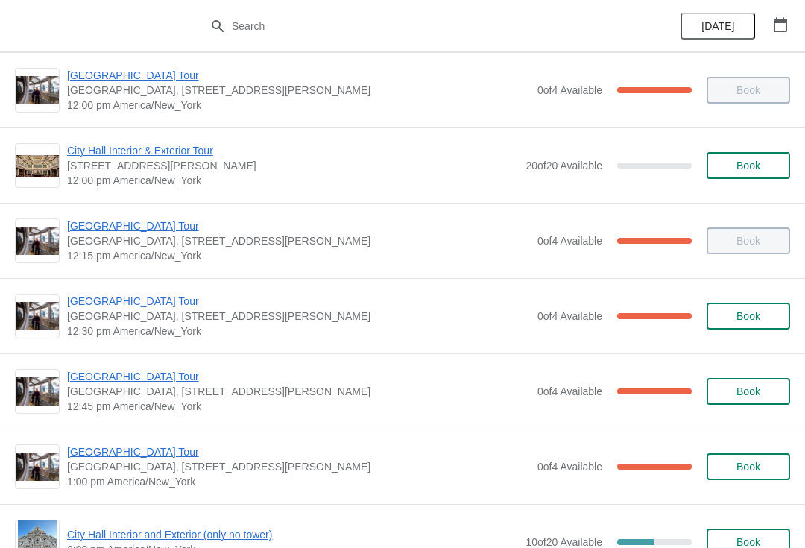
scroll to position [688, 0]
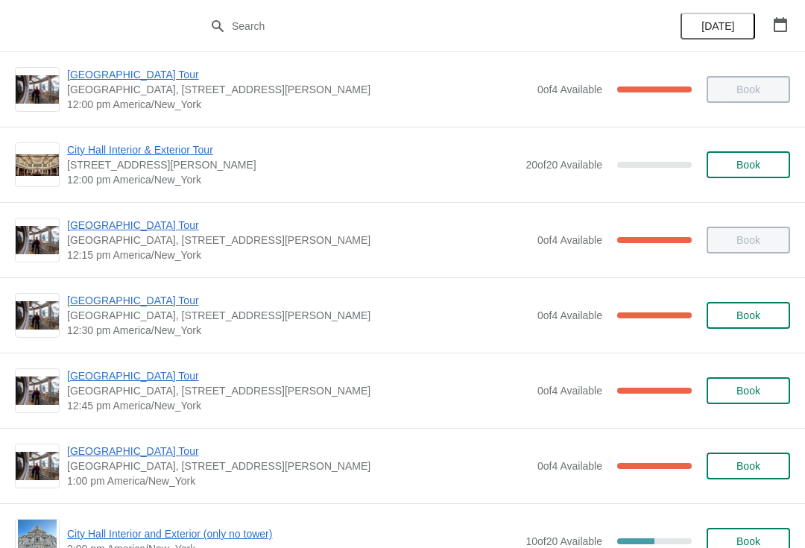
click at [147, 299] on span "[GEOGRAPHIC_DATA] Tour" at bounding box center [298, 300] width 463 height 15
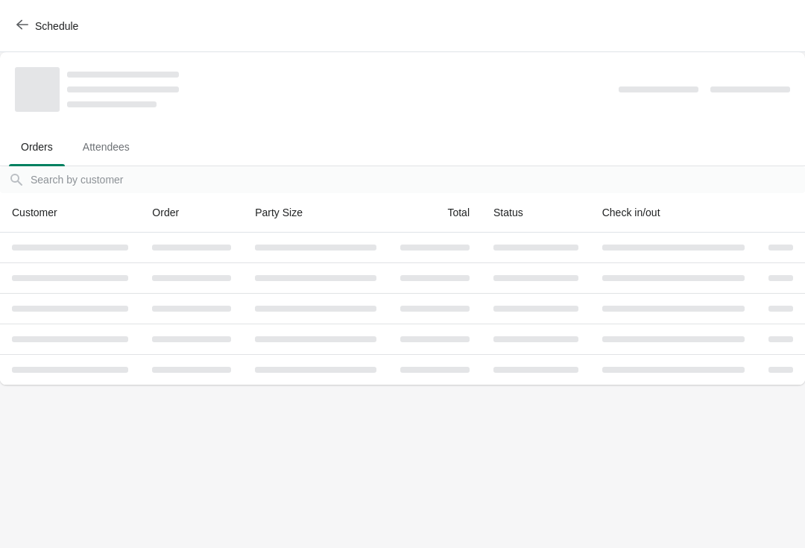
scroll to position [0, 0]
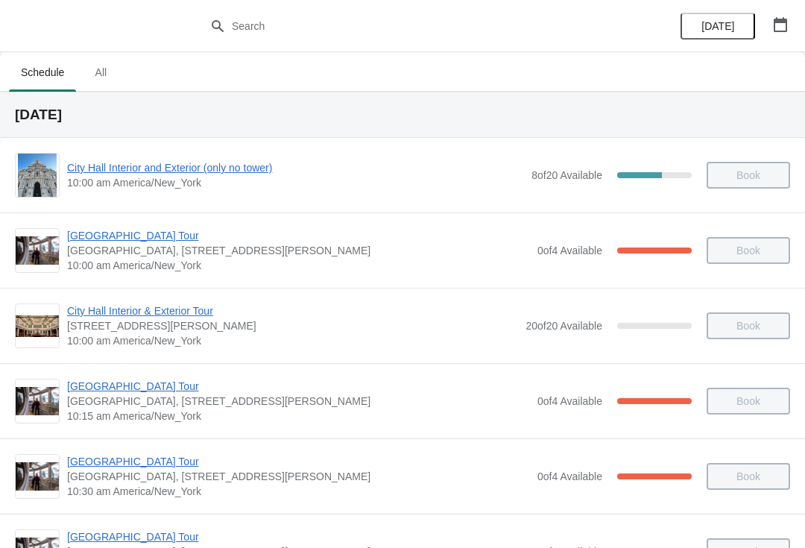
click at [514, 281] on div "[GEOGRAPHIC_DATA] [GEOGRAPHIC_DATA], [STREET_ADDRESS][PERSON_NAME] 10:00 am Ame…" at bounding box center [402, 249] width 805 height 75
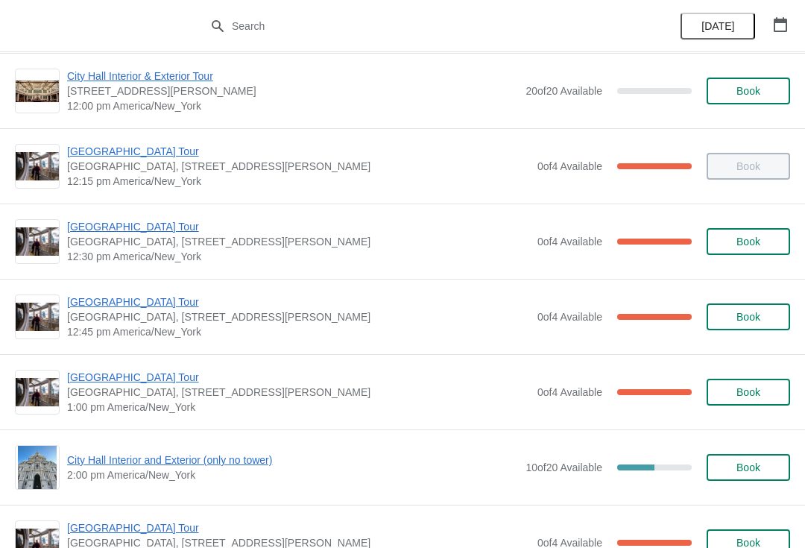
scroll to position [760, 0]
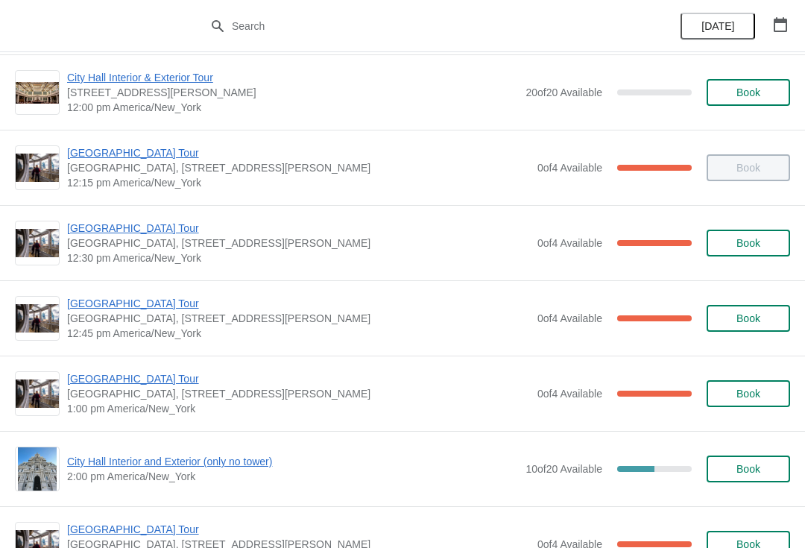
click at [142, 308] on span "[GEOGRAPHIC_DATA] Tour" at bounding box center [298, 303] width 463 height 15
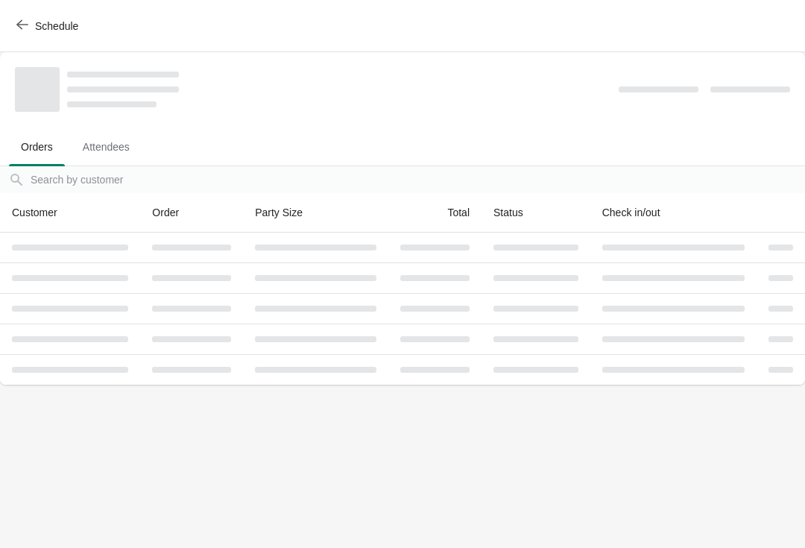
scroll to position [0, 0]
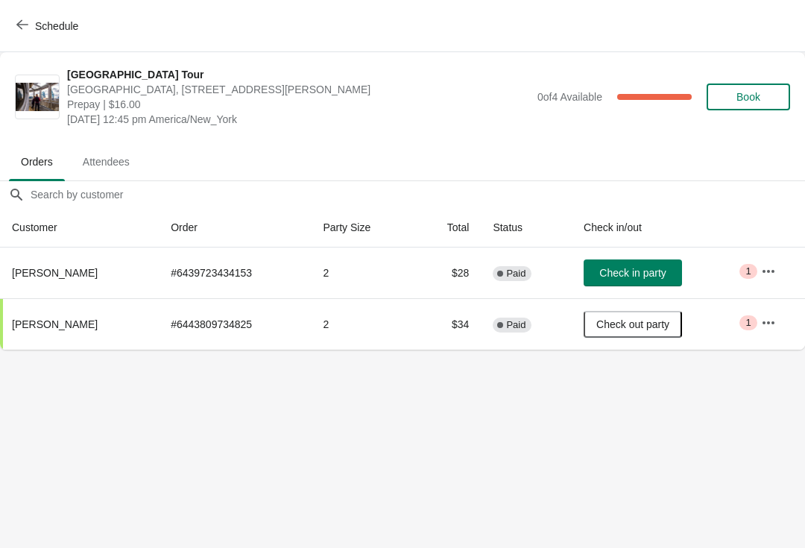
click at [618, 272] on span "Check in party" at bounding box center [632, 273] width 66 height 12
click at [29, 24] on span "Schedule" at bounding box center [48, 26] width 59 height 14
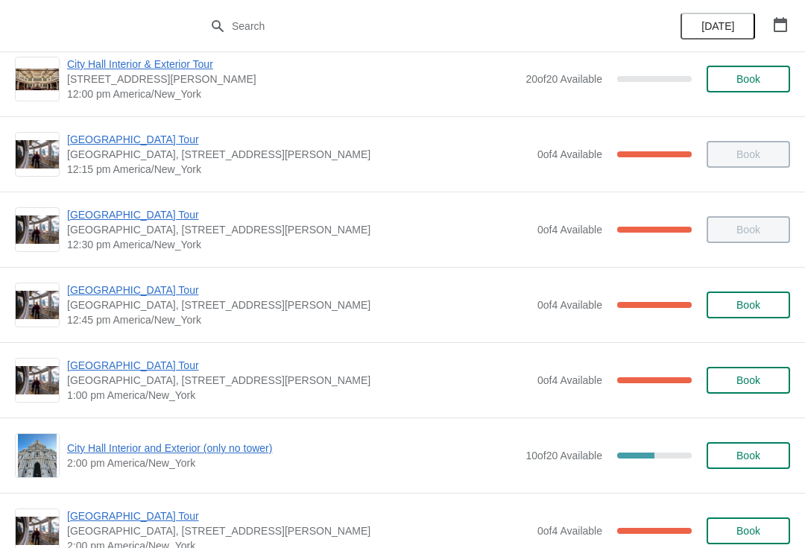
scroll to position [790, 0]
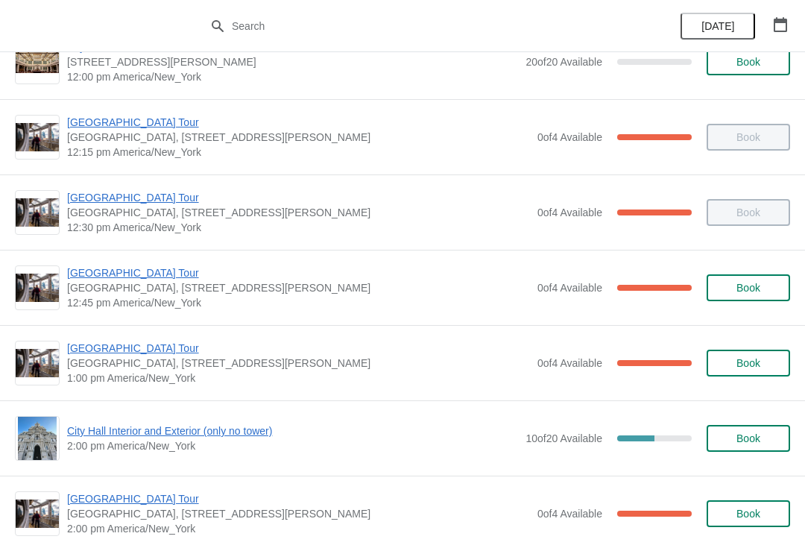
click at [145, 353] on span "[GEOGRAPHIC_DATA] Tour" at bounding box center [298, 347] width 463 height 15
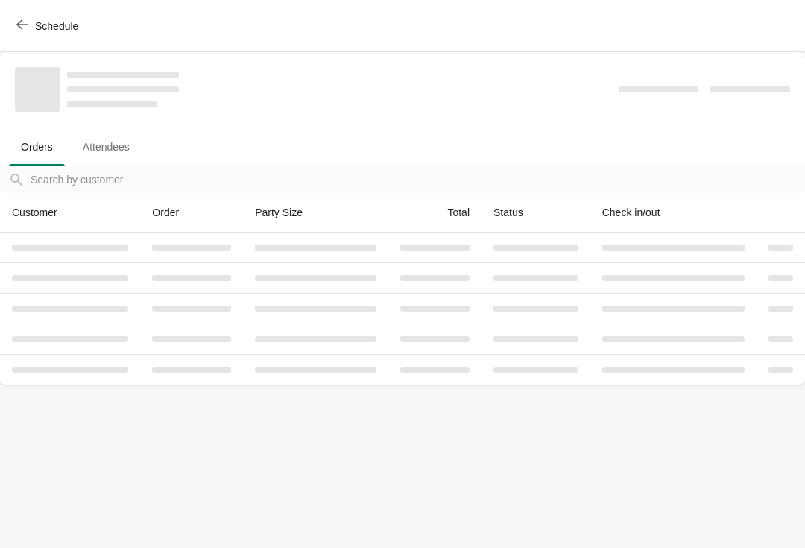
scroll to position [0, 0]
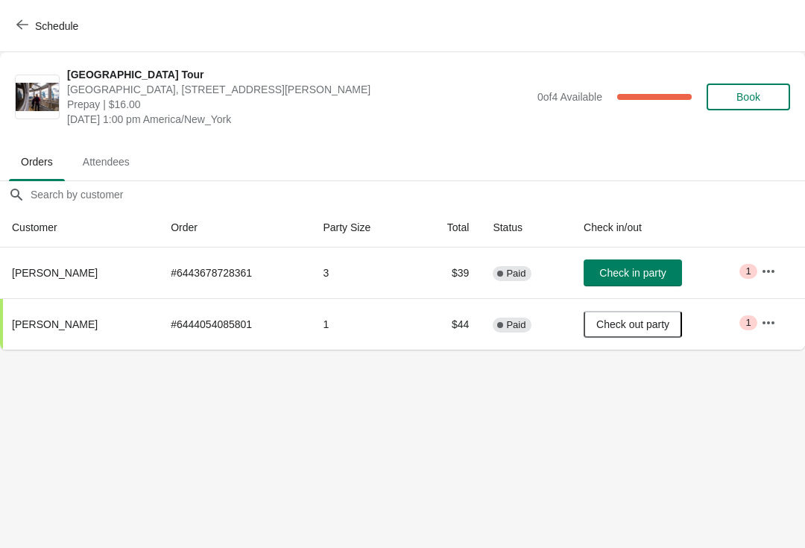
click at [29, 28] on span "Schedule" at bounding box center [48, 26] width 59 height 14
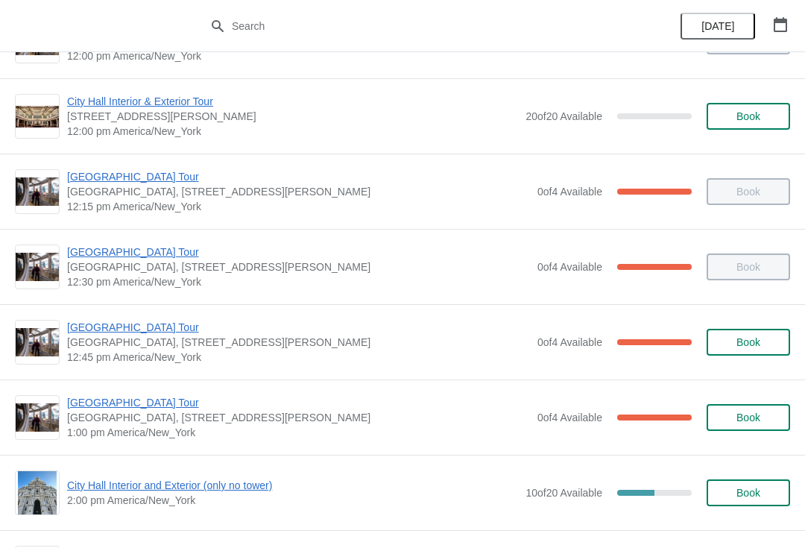
scroll to position [738, 0]
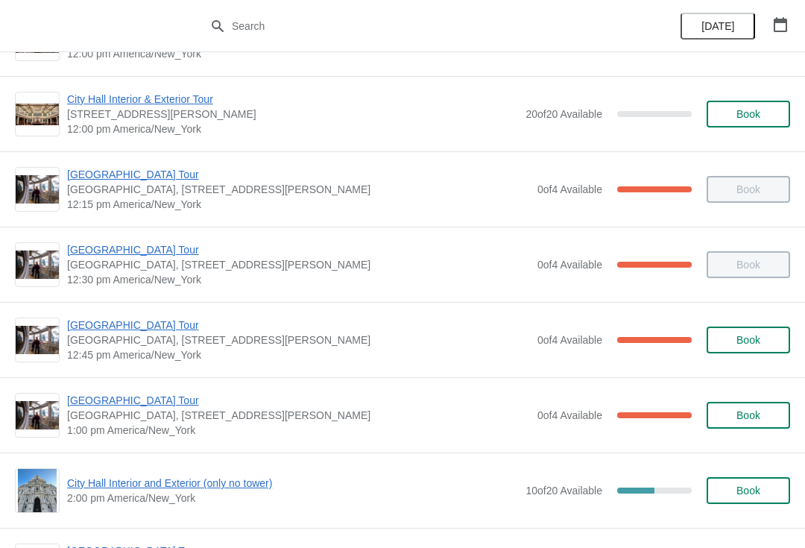
click at [161, 329] on span "[GEOGRAPHIC_DATA] Tour" at bounding box center [298, 324] width 463 height 15
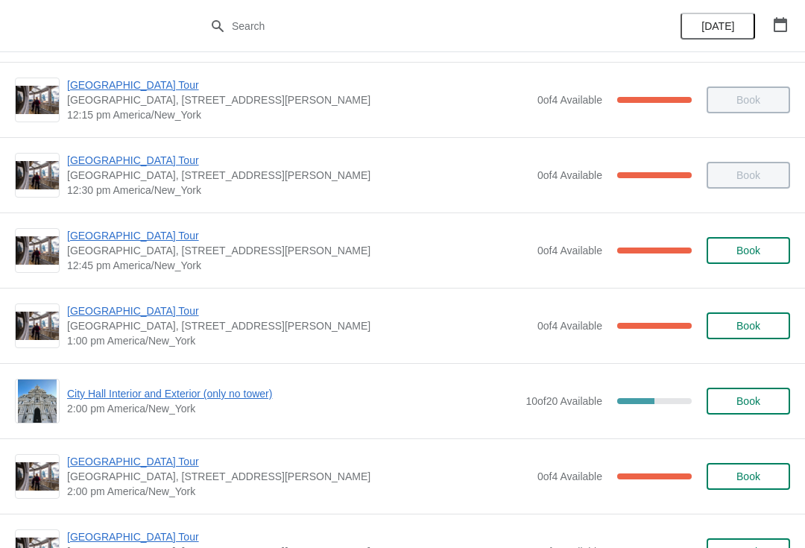
scroll to position [828, 0]
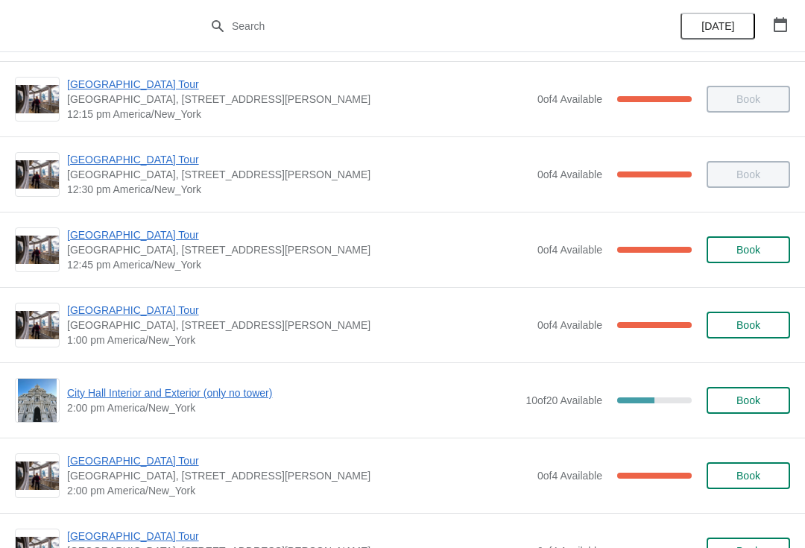
click at [141, 315] on span "[GEOGRAPHIC_DATA] Tour" at bounding box center [298, 309] width 463 height 15
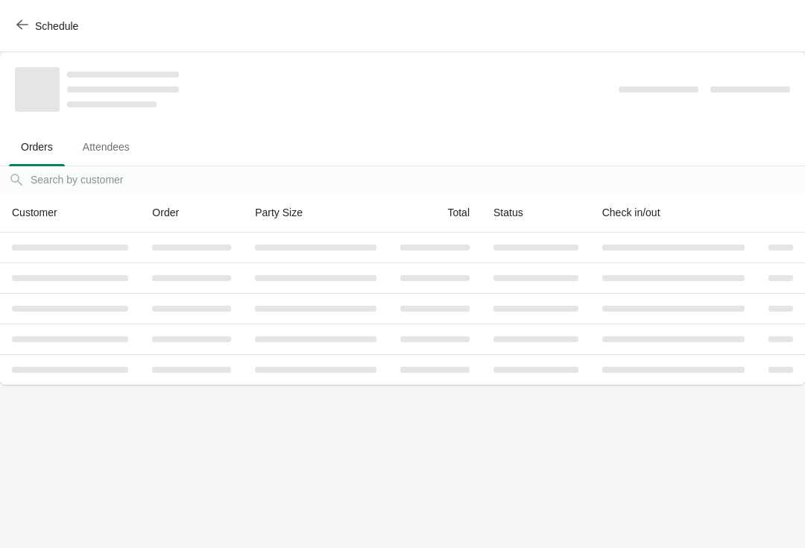
scroll to position [0, 0]
